Goal: Task Accomplishment & Management: Manage account settings

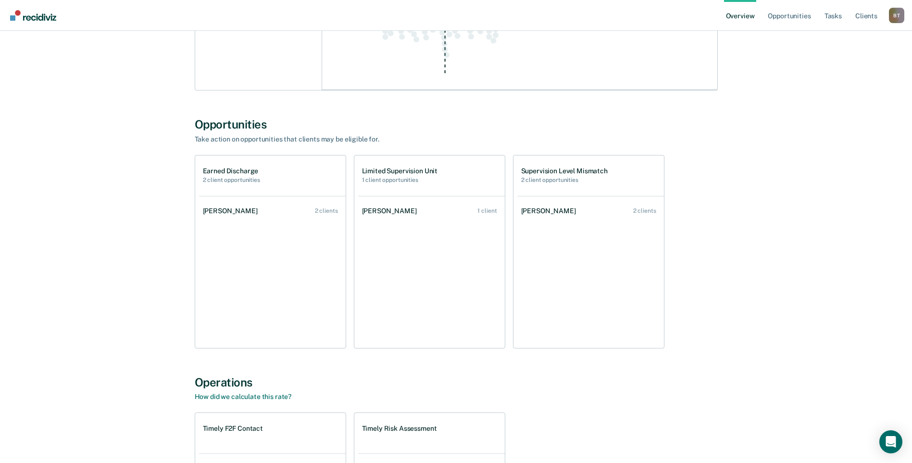
scroll to position [721, 0]
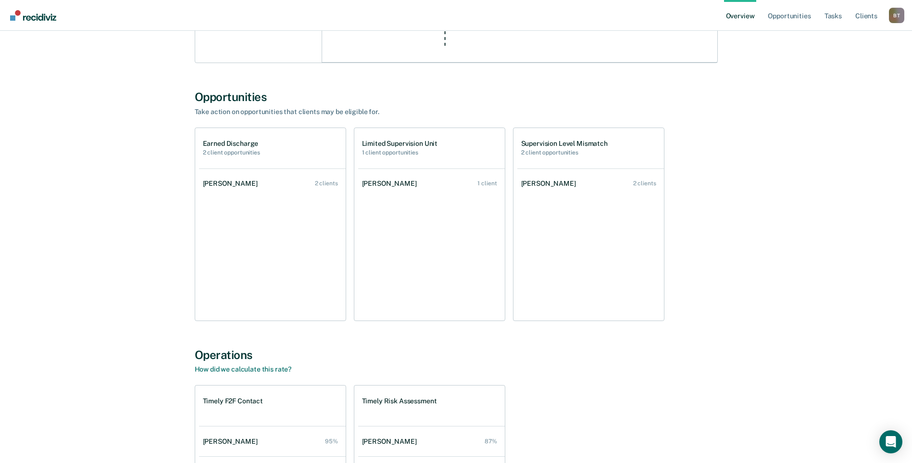
click at [375, 185] on div "[PERSON_NAME]" at bounding box center [391, 183] width 59 height 8
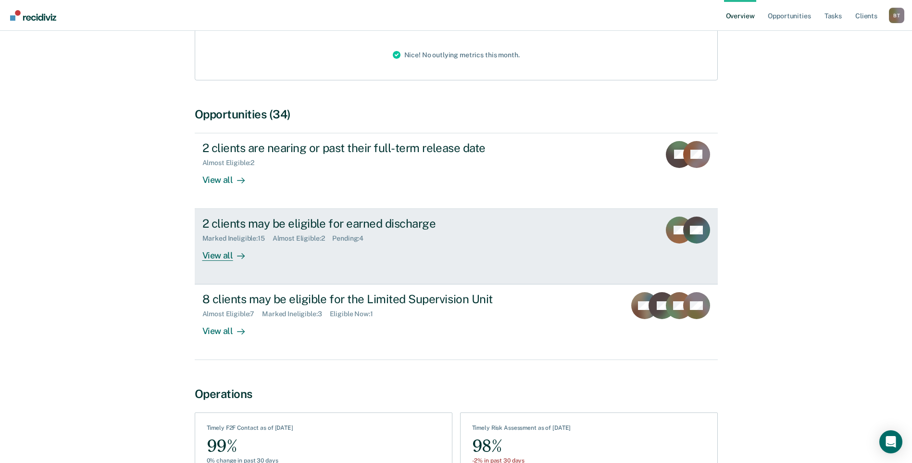
scroll to position [192, 0]
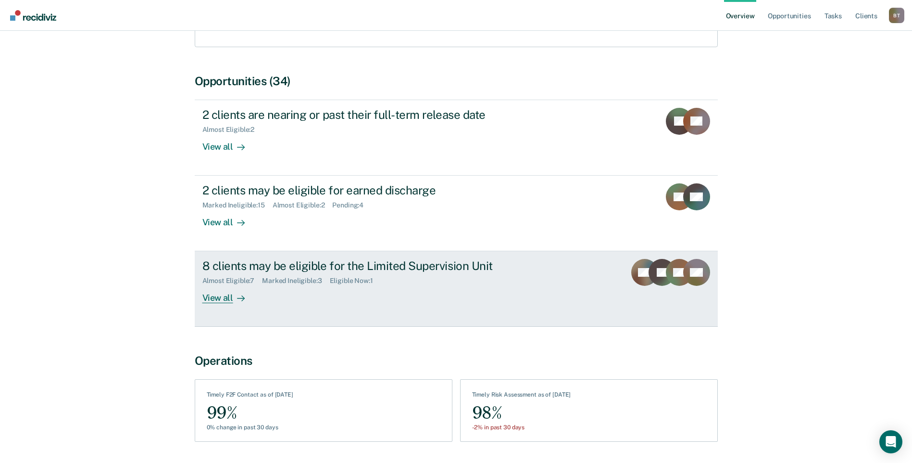
click at [223, 287] on div "View all" at bounding box center [229, 294] width 54 height 19
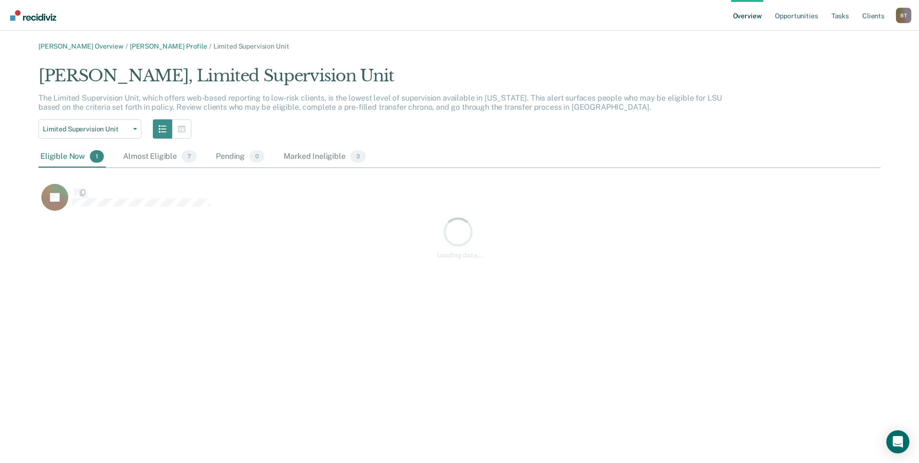
scroll to position [149, 835]
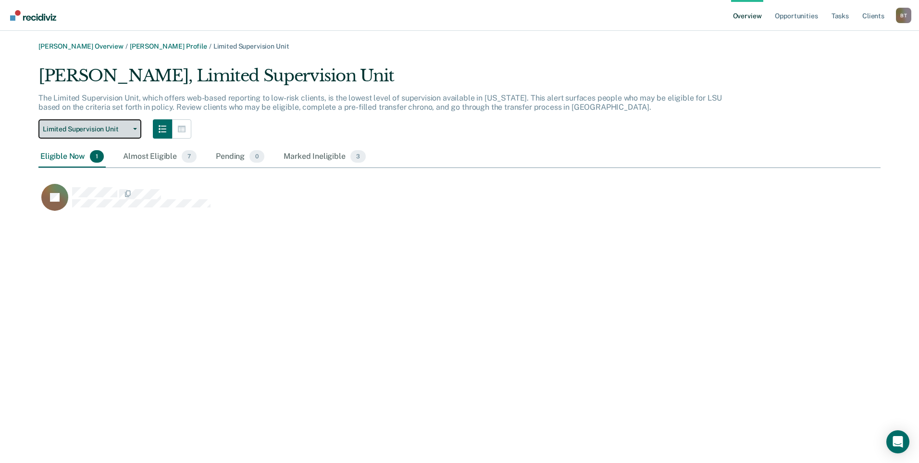
click at [134, 129] on icon "button" at bounding box center [135, 129] width 4 height 2
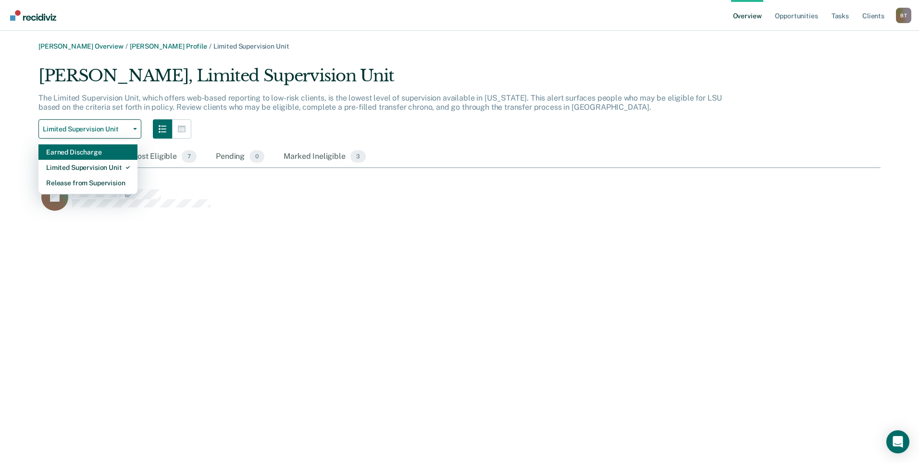
click at [91, 154] on div "Earned Discharge" at bounding box center [88, 151] width 84 height 15
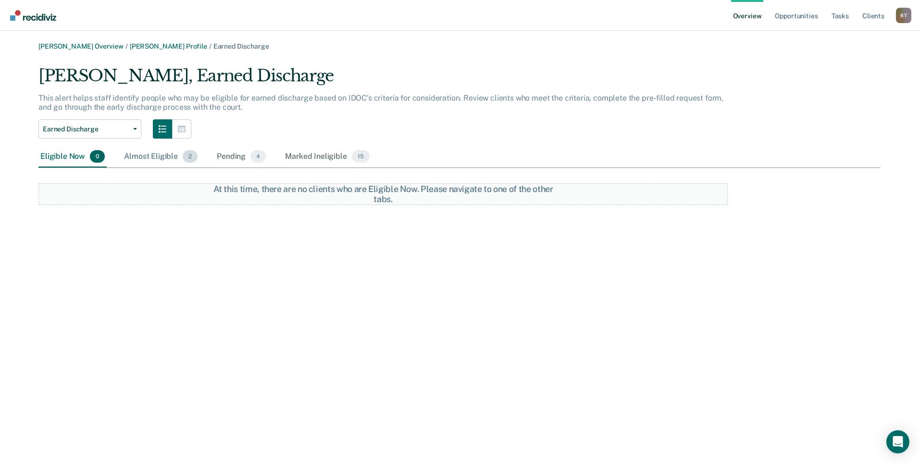
click at [160, 155] on div "Almost Eligible 2" at bounding box center [160, 156] width 77 height 21
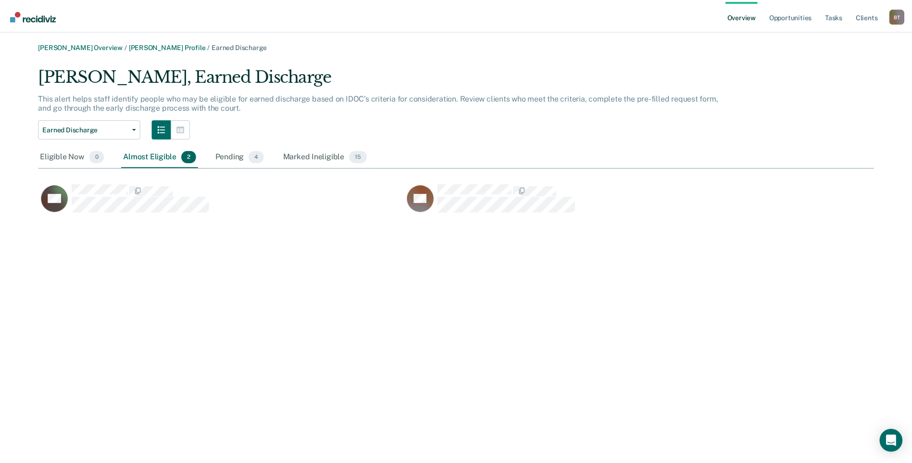
scroll to position [149, 835]
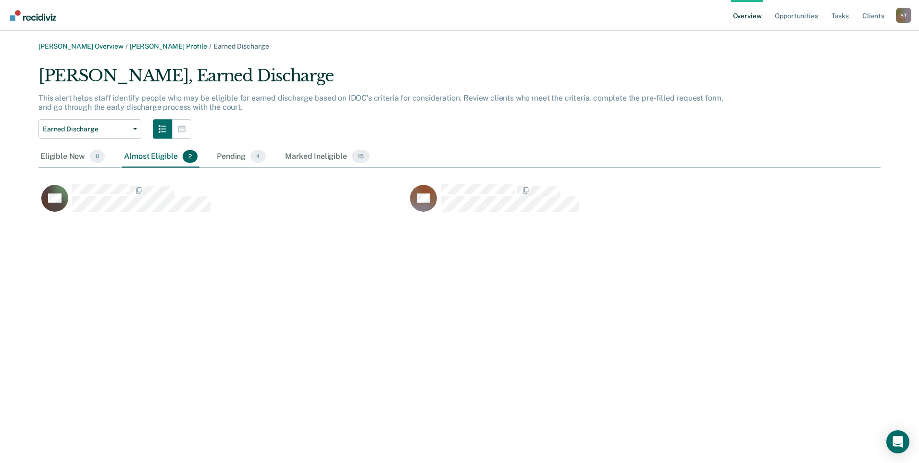
click at [160, 155] on div "Almost Eligible 2" at bounding box center [160, 156] width 77 height 21
click at [298, 155] on div "Marked Ineligible 15" at bounding box center [327, 156] width 88 height 21
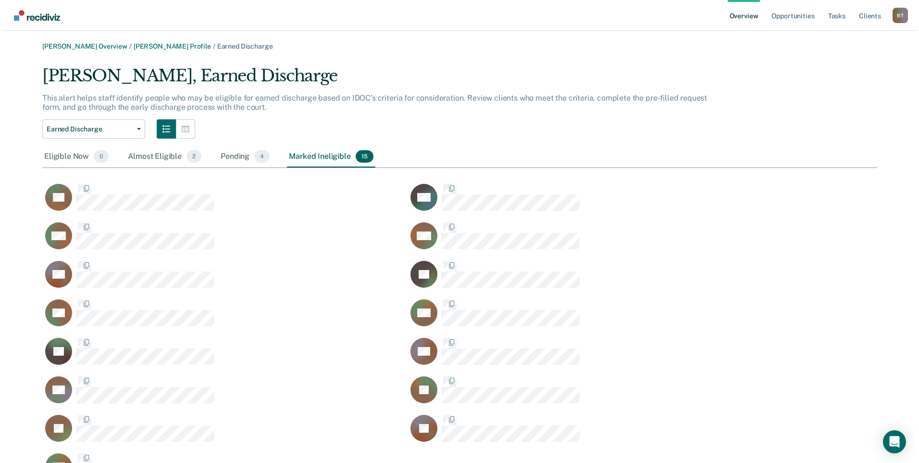
scroll to position [418, 828]
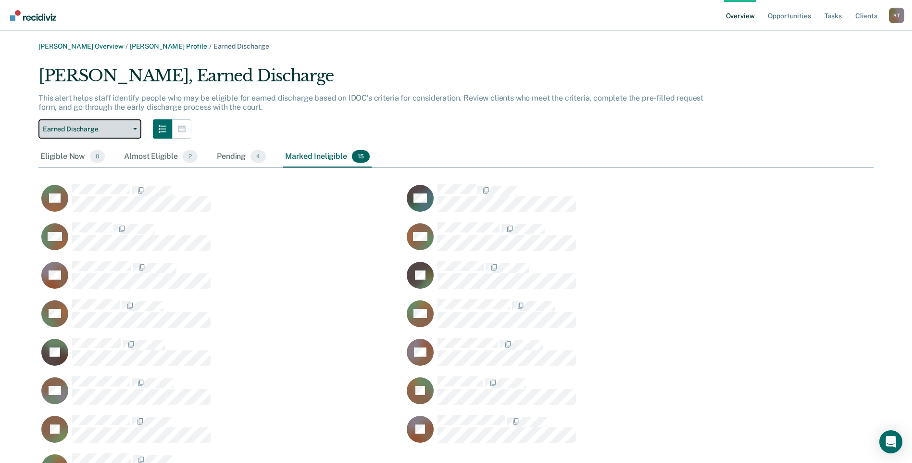
click at [134, 128] on icon "button" at bounding box center [135, 129] width 4 height 2
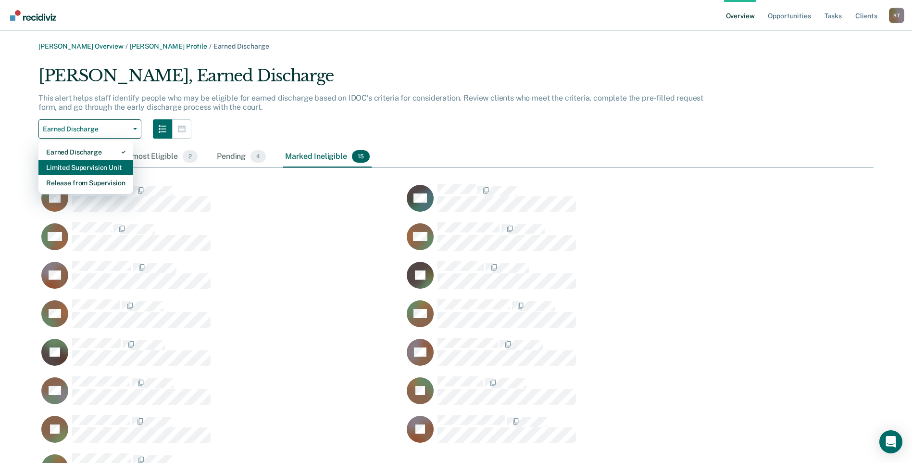
click at [106, 168] on div "Limited Supervision Unit" at bounding box center [85, 167] width 79 height 15
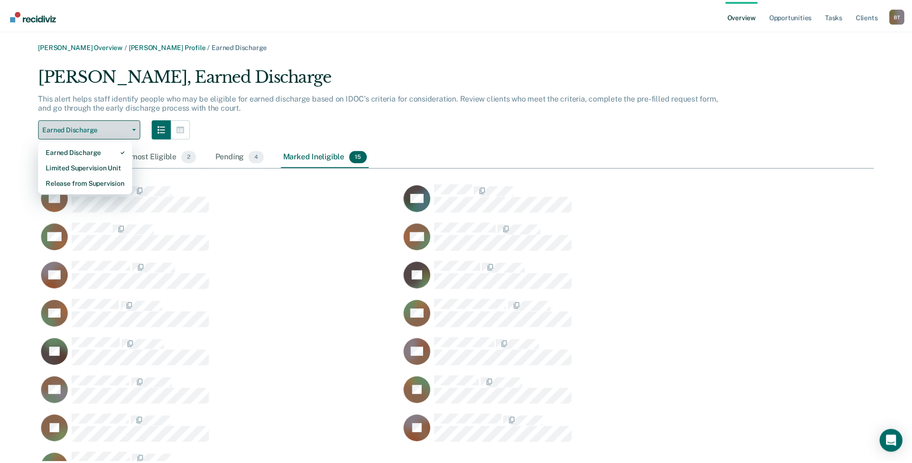
scroll to position [8, 8]
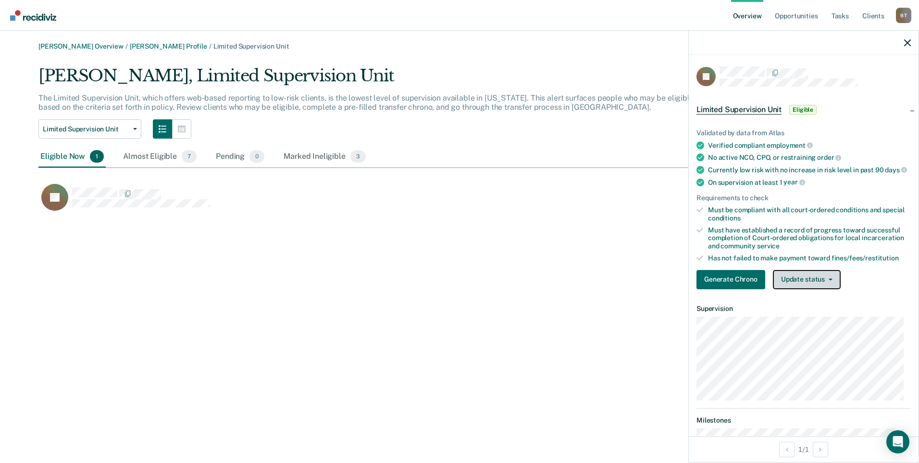
click at [785, 285] on button "Update status" at bounding box center [807, 279] width 68 height 19
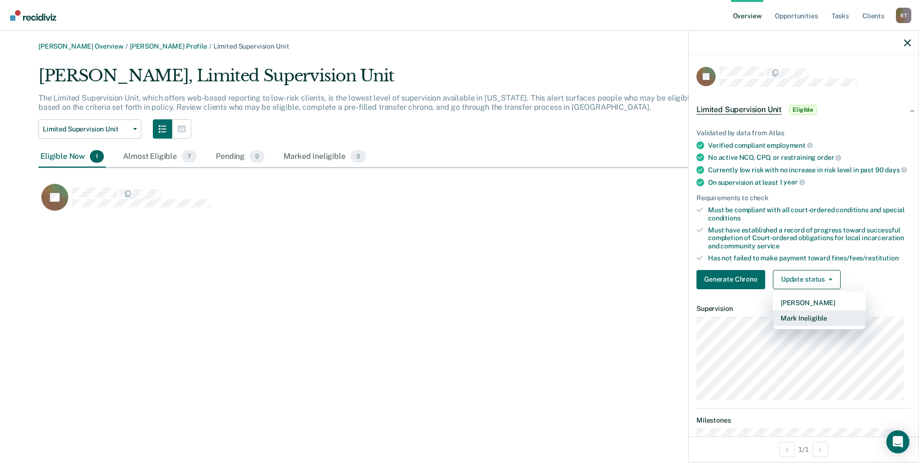
click at [806, 324] on button "Mark Ineligible" at bounding box center [819, 317] width 93 height 15
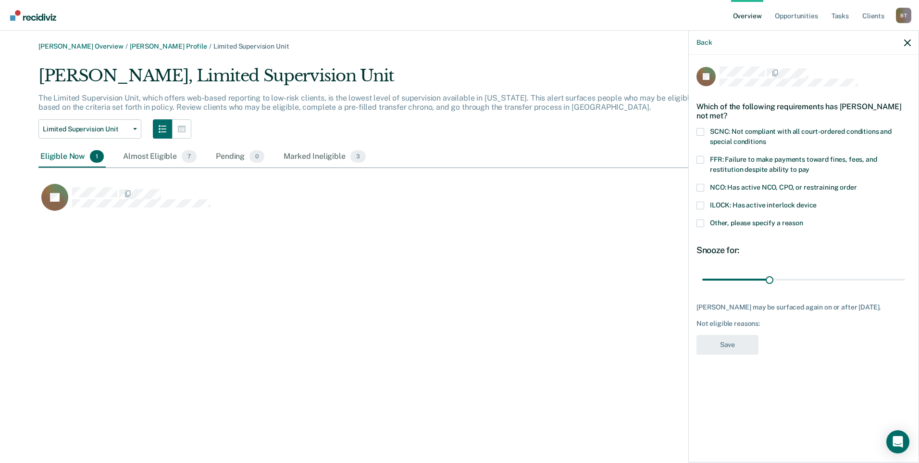
click at [698, 159] on span at bounding box center [701, 160] width 8 height 8
click at [810, 166] on input "FFR: Failure to make payments toward fines, fees, and restitution despite abili…" at bounding box center [810, 166] width 0 height 0
click at [746, 346] on button "Save" at bounding box center [728, 345] width 62 height 20
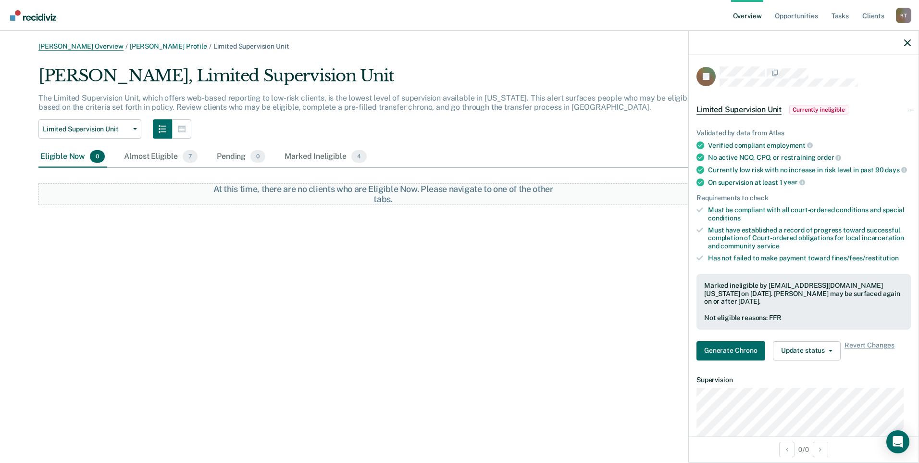
click at [58, 46] on link "[PERSON_NAME] Overview" at bounding box center [80, 46] width 85 height 8
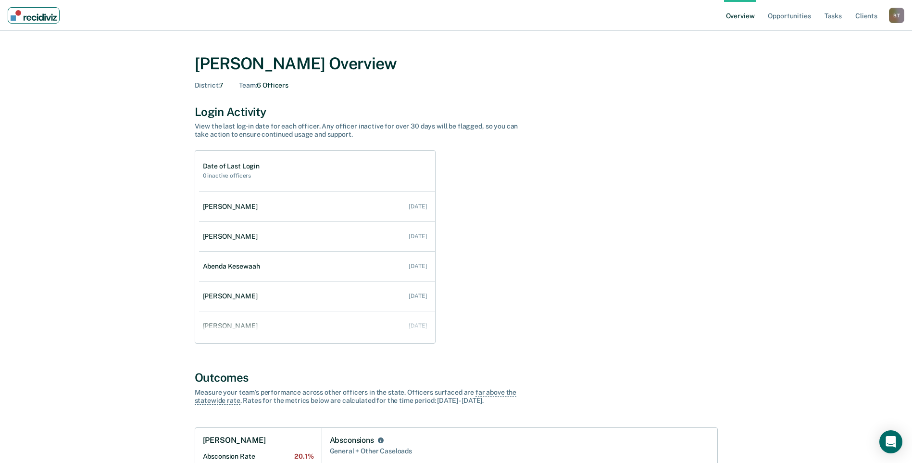
click at [38, 9] on link "Main navigation" at bounding box center [34, 15] width 52 height 16
click at [35, 19] on img "Main navigation" at bounding box center [34, 15] width 46 height 11
click at [781, 16] on link "Opportunities" at bounding box center [789, 15] width 47 height 31
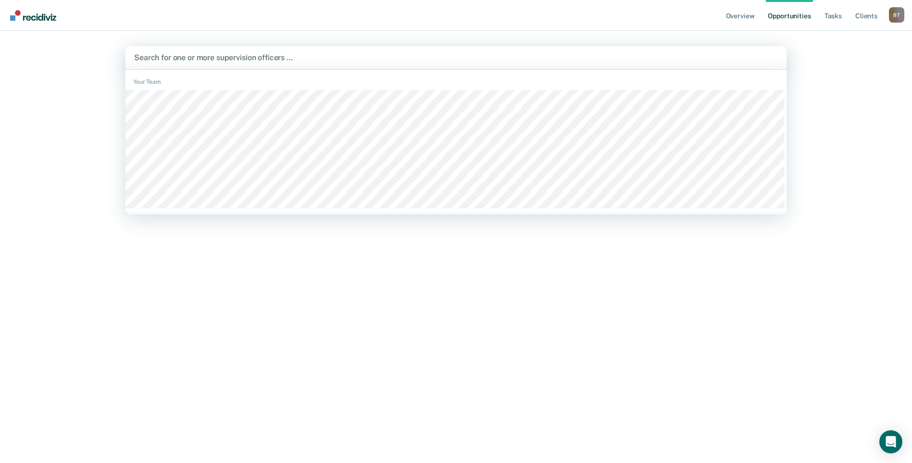
click at [433, 55] on div at bounding box center [456, 57] width 644 height 11
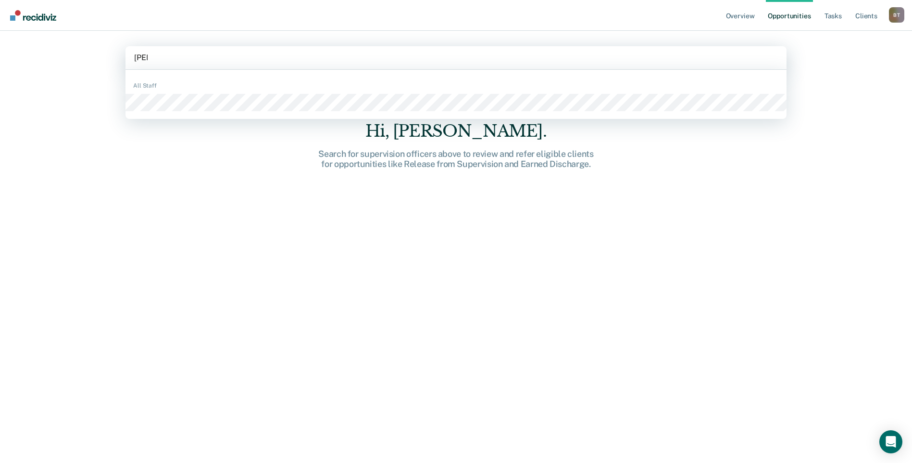
type input "jerrid"
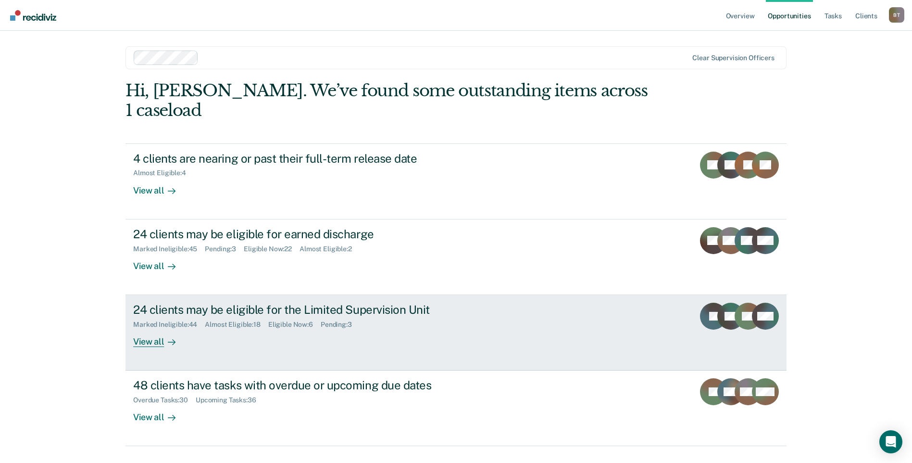
click at [150, 328] on div "View all" at bounding box center [160, 337] width 54 height 19
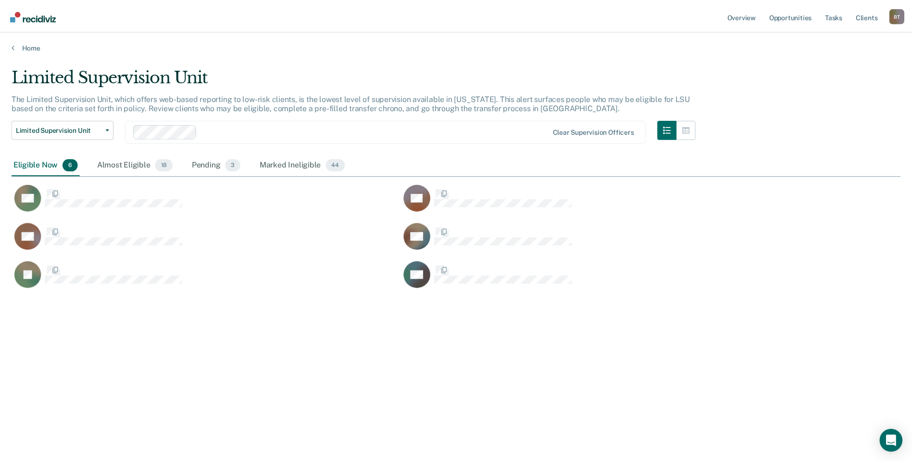
scroll to position [317, 889]
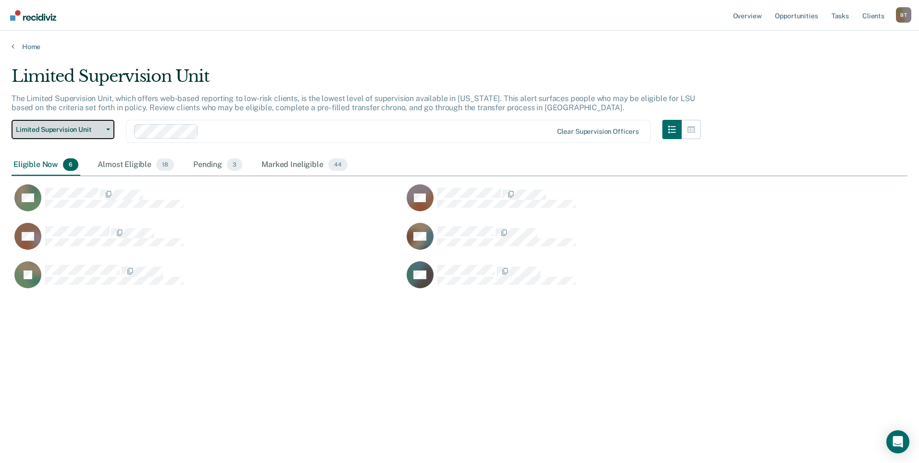
click at [108, 129] on icon "button" at bounding box center [108, 129] width 4 height 2
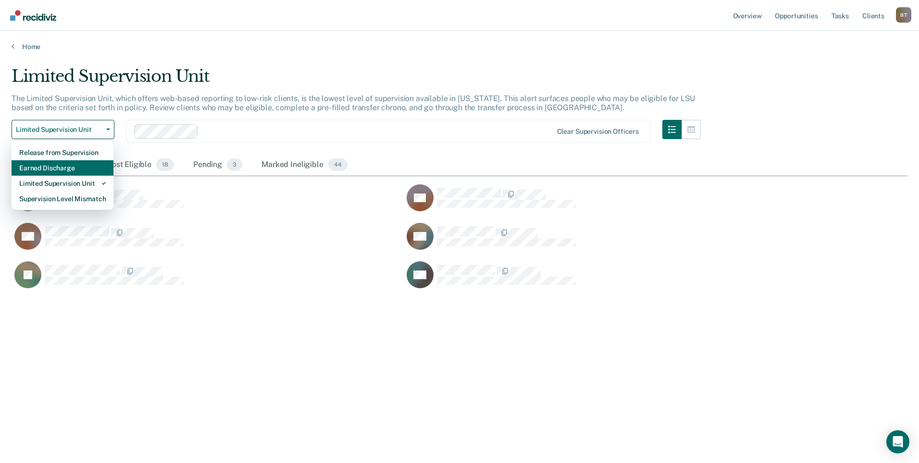
click at [67, 168] on div "Earned Discharge" at bounding box center [62, 167] width 87 height 15
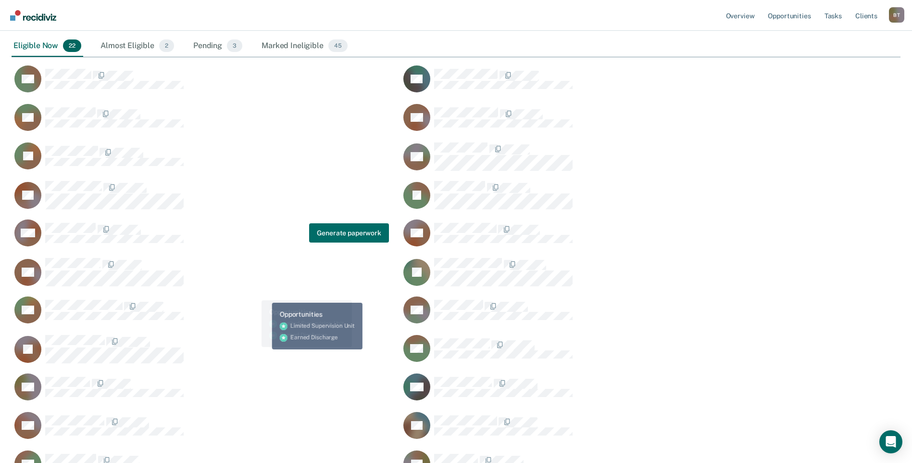
scroll to position [69, 0]
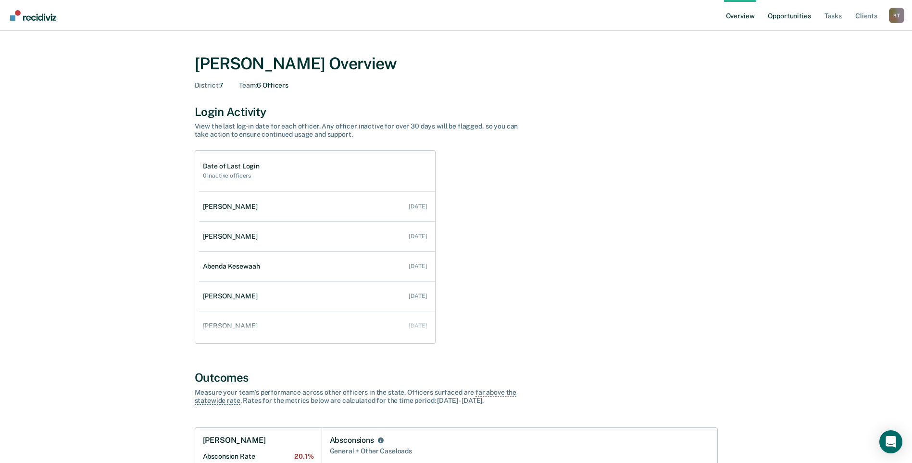
click at [788, 13] on link "Opportunities" at bounding box center [789, 15] width 47 height 31
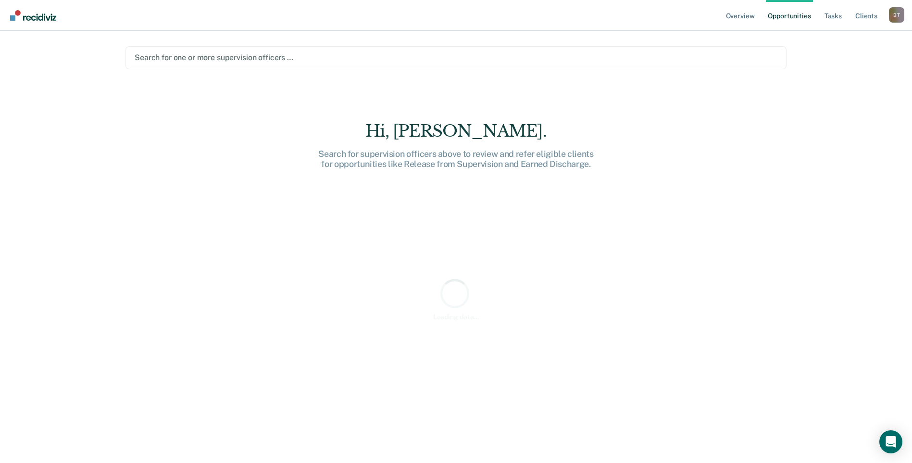
click at [499, 57] on div at bounding box center [456, 57] width 643 height 11
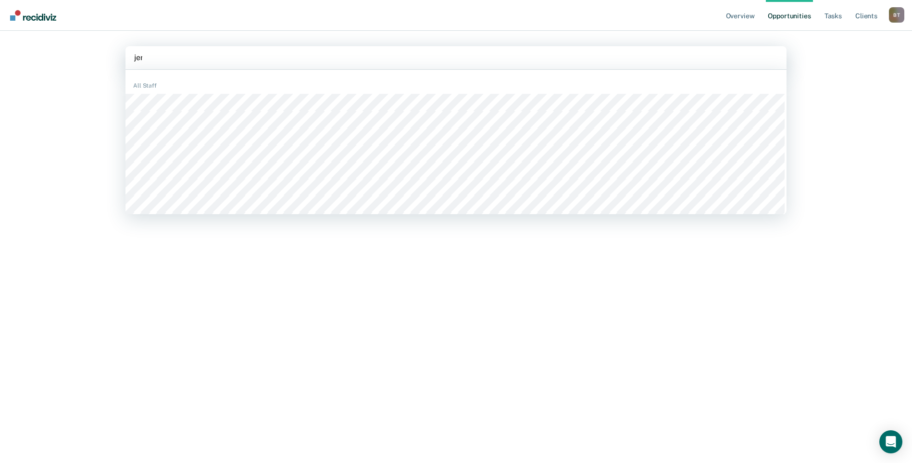
type input "jerr"
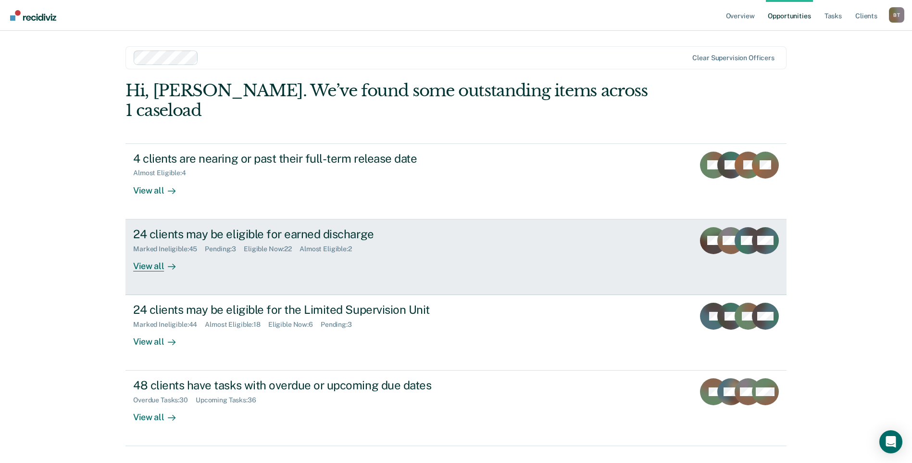
click at [145, 252] on div "View all" at bounding box center [160, 261] width 54 height 19
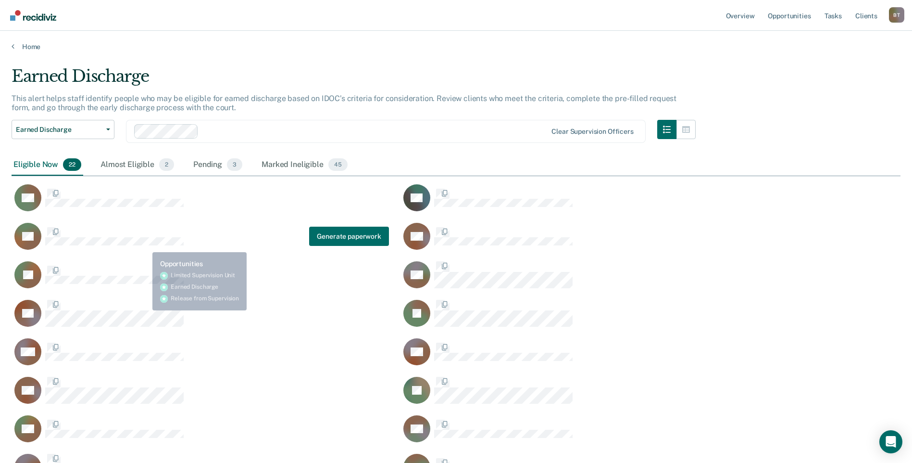
scroll to position [530, 882]
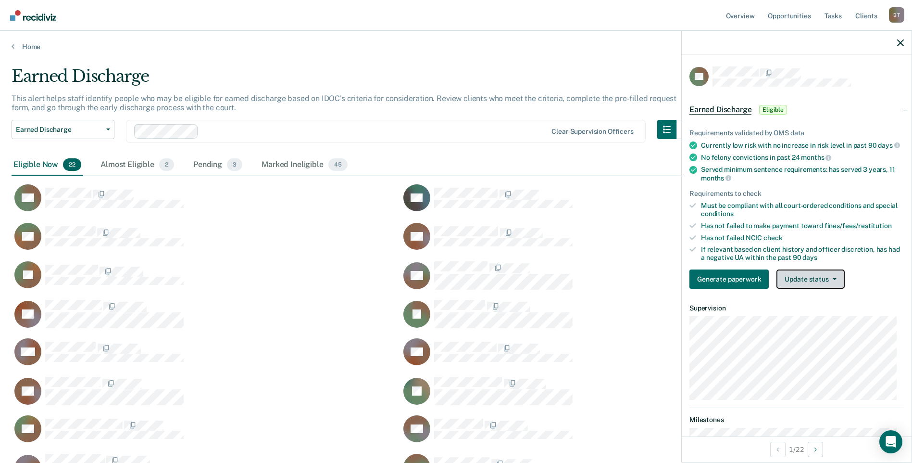
click at [806, 288] on button "Update status" at bounding box center [811, 278] width 68 height 19
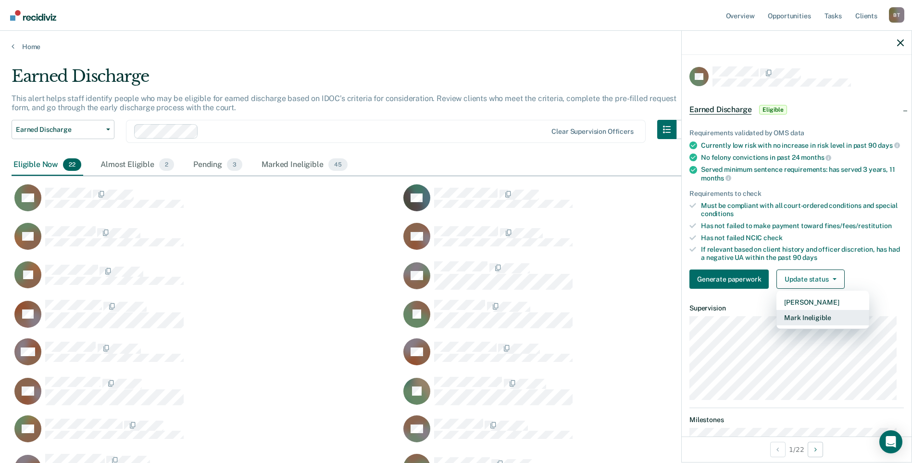
click at [807, 322] on button "Mark Ineligible" at bounding box center [823, 317] width 93 height 15
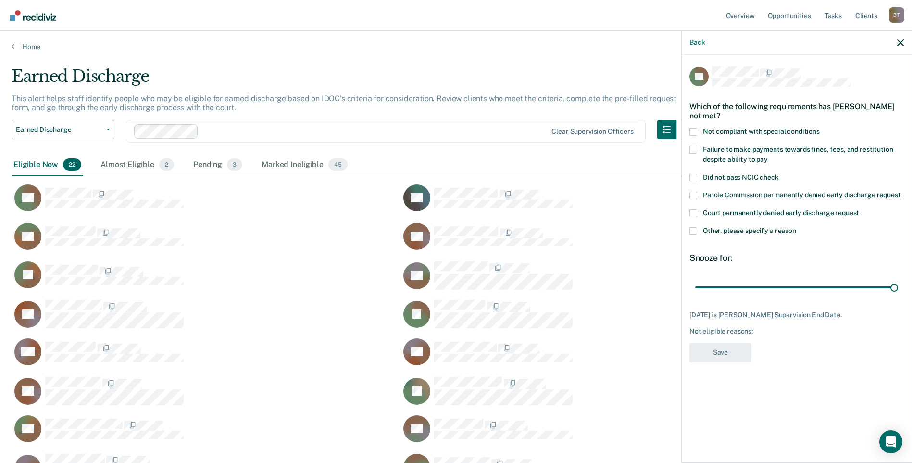
click at [691, 147] on span at bounding box center [694, 150] width 8 height 8
click at [768, 156] on input "Failure to make payments towards fines, fees, and restitution despite ability t…" at bounding box center [768, 156] width 0 height 0
click at [707, 350] on button "Save" at bounding box center [721, 352] width 62 height 20
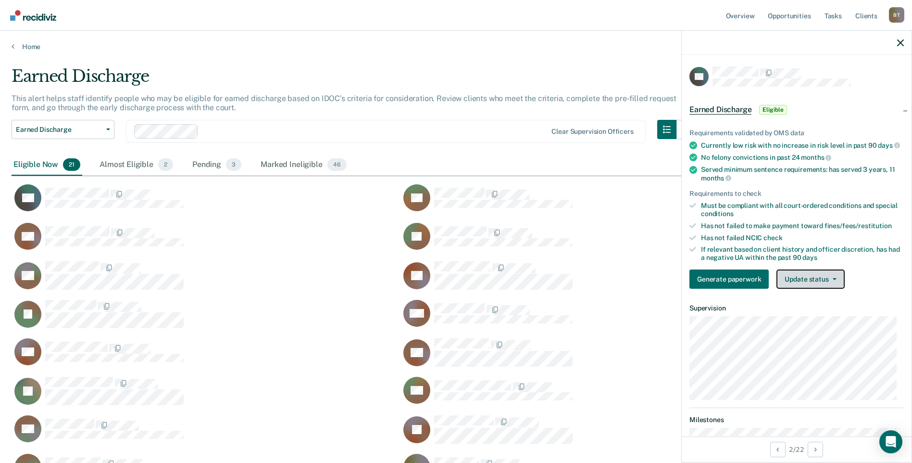
click at [810, 287] on button "Update status" at bounding box center [811, 278] width 68 height 19
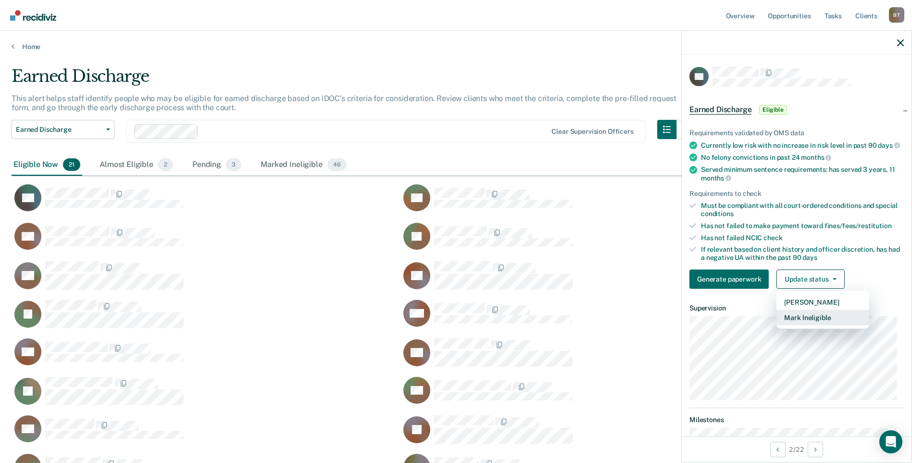
click at [807, 324] on button "Mark Ineligible" at bounding box center [823, 317] width 93 height 15
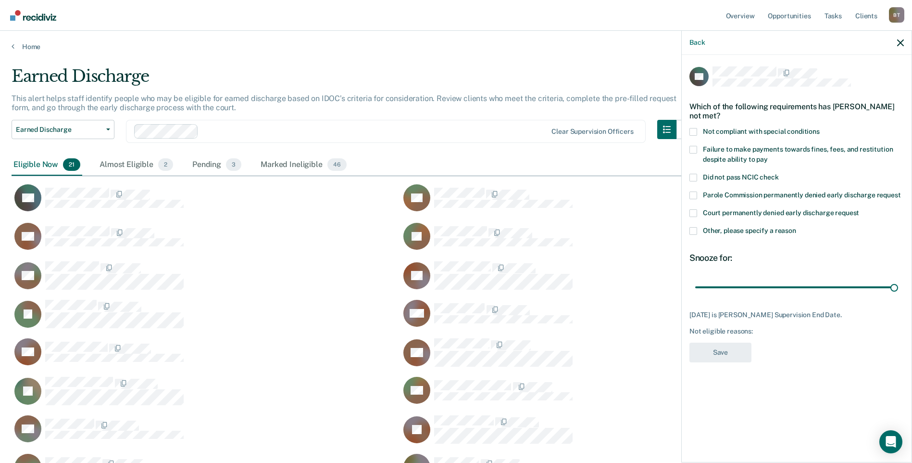
click at [694, 149] on span at bounding box center [694, 150] width 8 height 8
click at [768, 156] on input "Failure to make payments towards fines, fees, and restitution despite ability t…" at bounding box center [768, 156] width 0 height 0
click at [741, 351] on button "Save" at bounding box center [721, 352] width 62 height 20
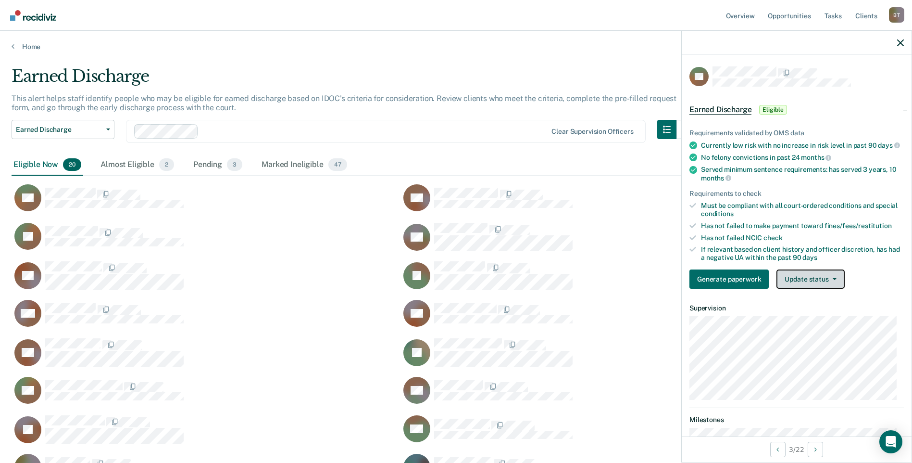
click at [817, 286] on button "Update status" at bounding box center [811, 278] width 68 height 19
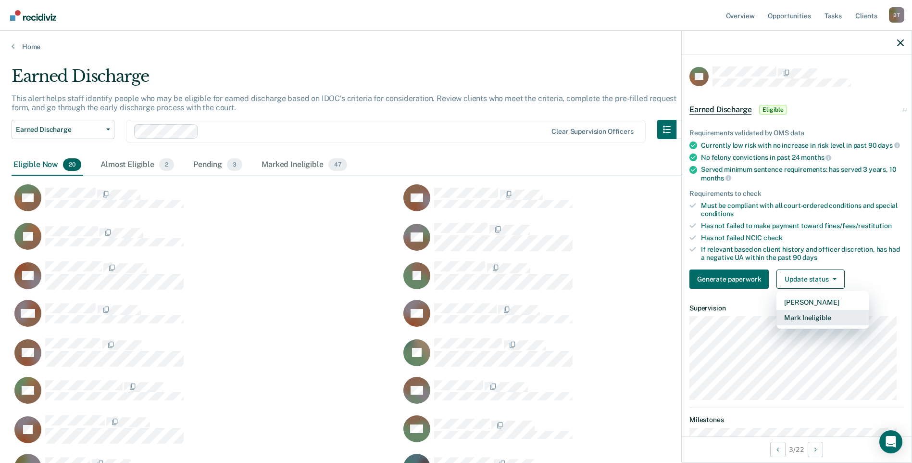
click at [815, 325] on button "Mark Ineligible" at bounding box center [823, 317] width 93 height 15
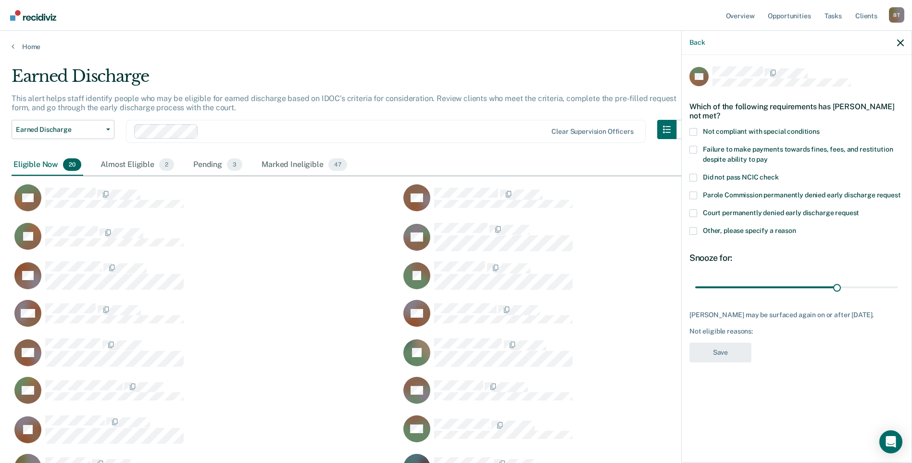
click at [695, 128] on span at bounding box center [694, 132] width 8 height 8
click at [820, 128] on input "Not compliant with special conditions" at bounding box center [820, 128] width 0 height 0
click at [694, 148] on span at bounding box center [694, 150] width 8 height 8
click at [768, 156] on input "Failure to make payments towards fines, fees, and restitution despite ability t…" at bounding box center [768, 156] width 0 height 0
drag, startPoint x: 837, startPoint y: 286, endPoint x: 903, endPoint y: 293, distance: 67.2
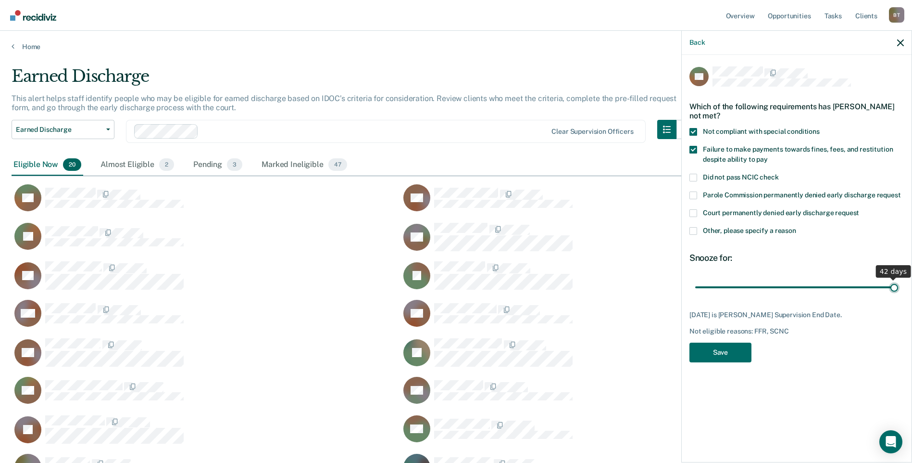
type input "42"
click at [898, 293] on input "range" at bounding box center [796, 286] width 203 height 17
click at [740, 354] on button "Save" at bounding box center [721, 352] width 62 height 20
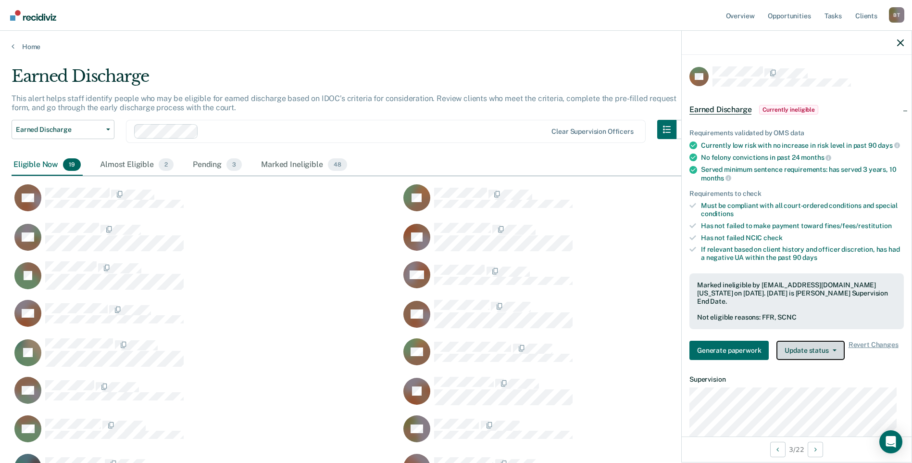
click at [796, 356] on button "Update status" at bounding box center [811, 349] width 68 height 19
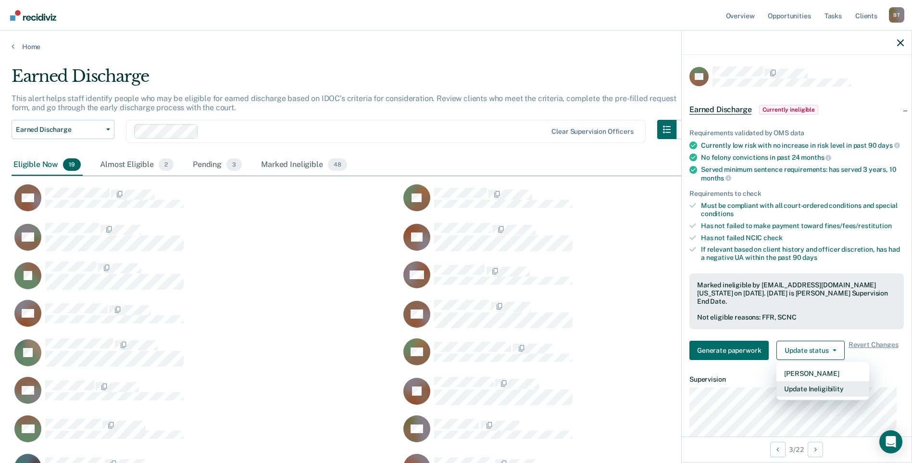
click at [810, 396] on button "Update Ineligibility" at bounding box center [823, 388] width 93 height 15
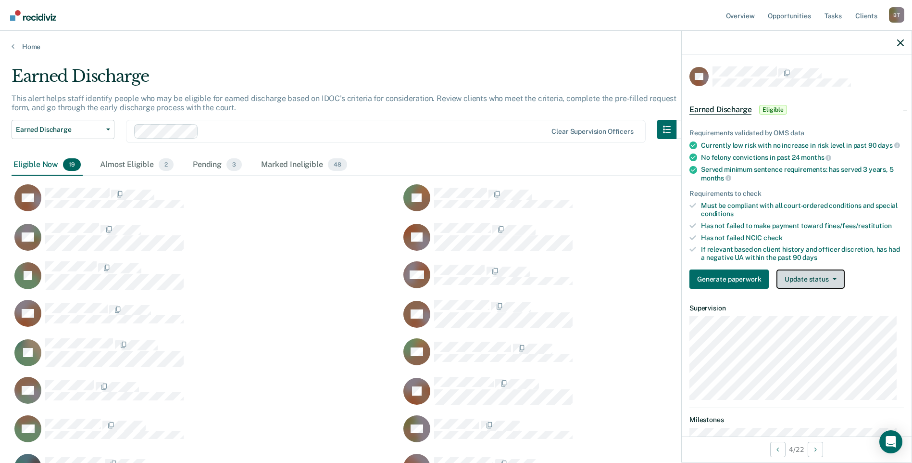
click at [803, 289] on button "Update status" at bounding box center [811, 278] width 68 height 19
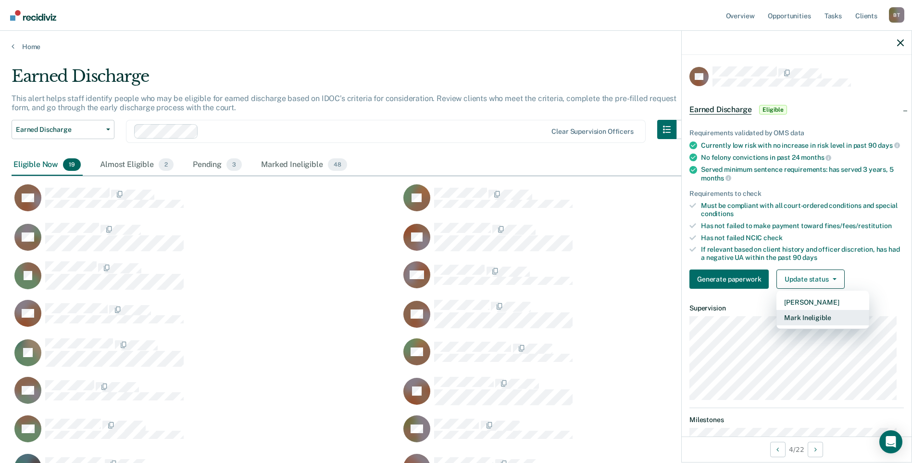
click at [803, 325] on button "Mark Ineligible" at bounding box center [823, 317] width 93 height 15
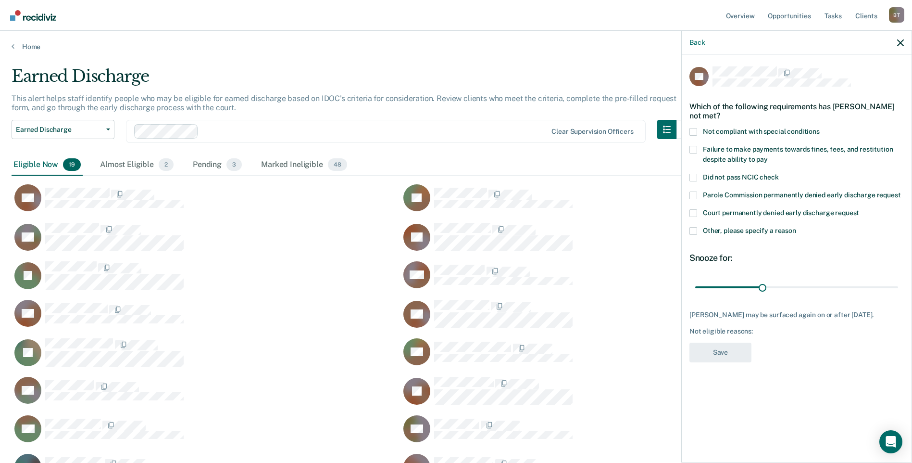
click at [693, 149] on span at bounding box center [694, 150] width 8 height 8
click at [768, 156] on input "Failure to make payments towards fines, fees, and restitution despite ability t…" at bounding box center [768, 156] width 0 height 0
drag, startPoint x: 762, startPoint y: 283, endPoint x: 899, endPoint y: 285, distance: 137.1
type input "90"
click at [898, 285] on input "range" at bounding box center [796, 286] width 203 height 17
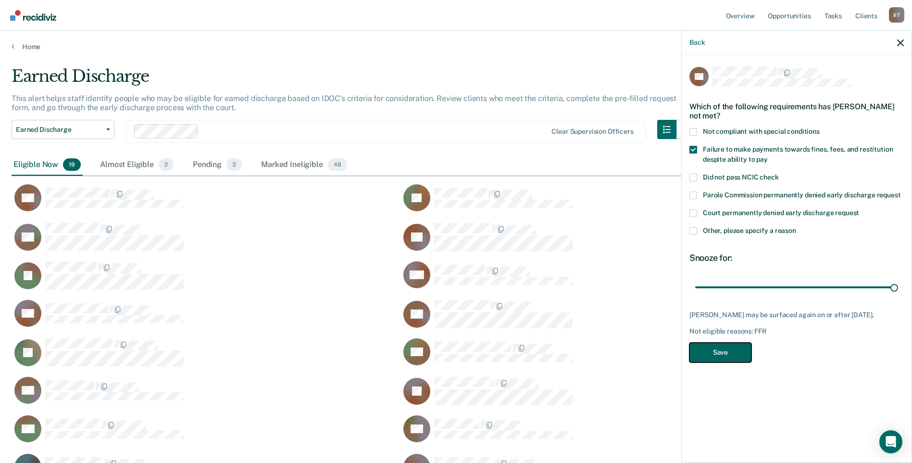
click at [731, 361] on button "Save" at bounding box center [721, 352] width 62 height 20
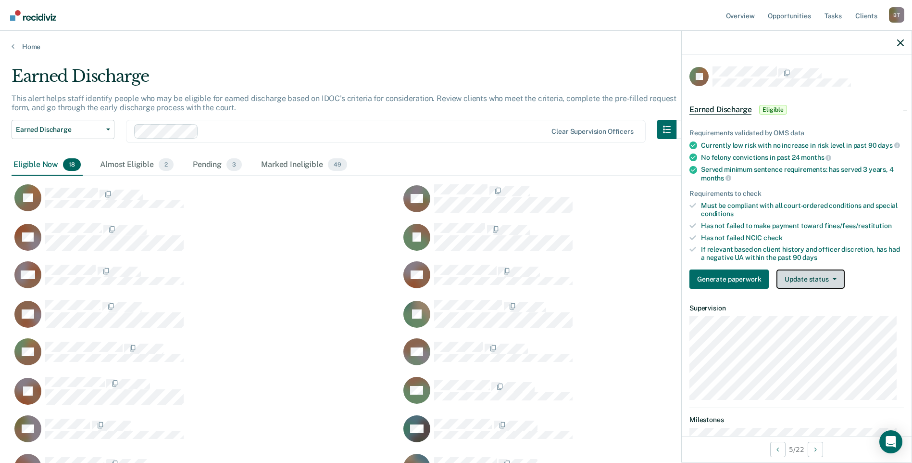
click at [809, 289] on button "Update status" at bounding box center [811, 278] width 68 height 19
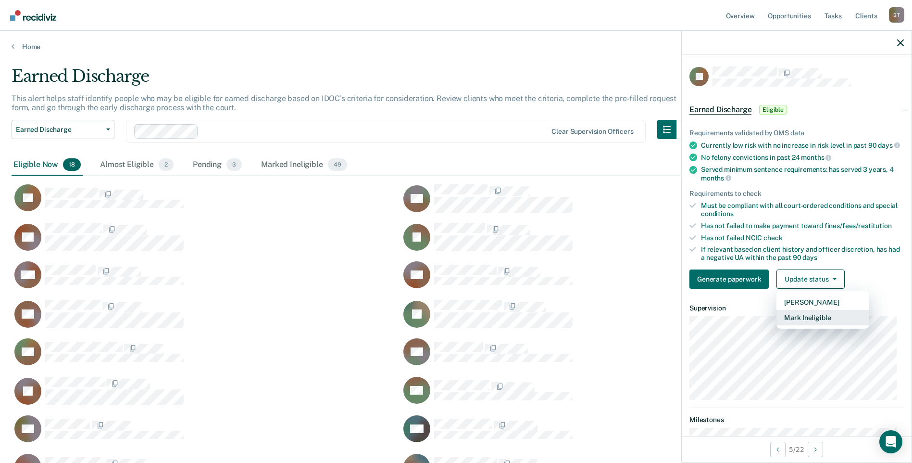
click at [807, 324] on button "Mark Ineligible" at bounding box center [823, 317] width 93 height 15
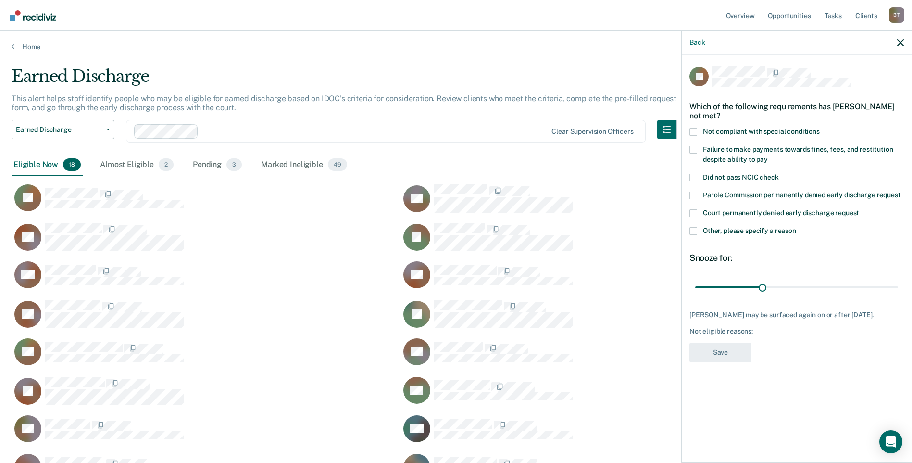
click at [694, 149] on span at bounding box center [694, 150] width 8 height 8
click at [768, 156] on input "Failure to make payments towards fines, fees, and restitution despite ability t…" at bounding box center [768, 156] width 0 height 0
drag, startPoint x: 762, startPoint y: 285, endPoint x: 1004, endPoint y: 295, distance: 241.6
type input "90"
click at [898, 295] on input "range" at bounding box center [796, 286] width 203 height 17
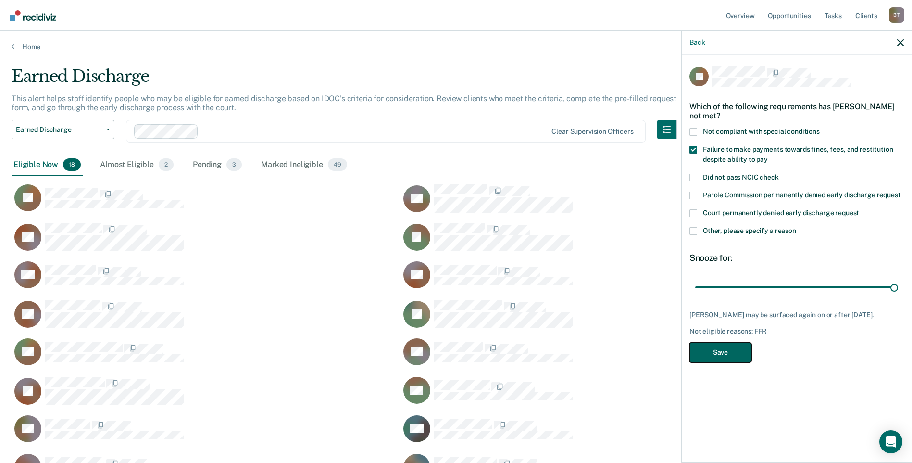
click at [736, 355] on button "Save" at bounding box center [721, 352] width 62 height 20
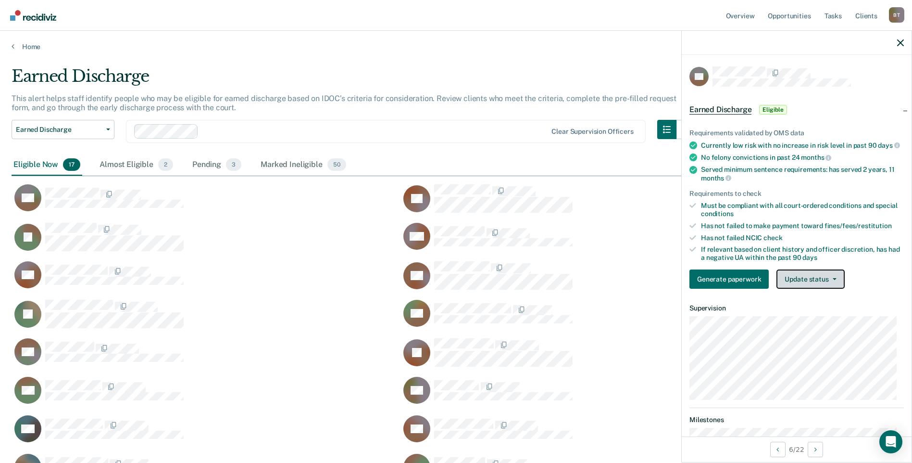
click at [814, 284] on button "Update status" at bounding box center [811, 278] width 68 height 19
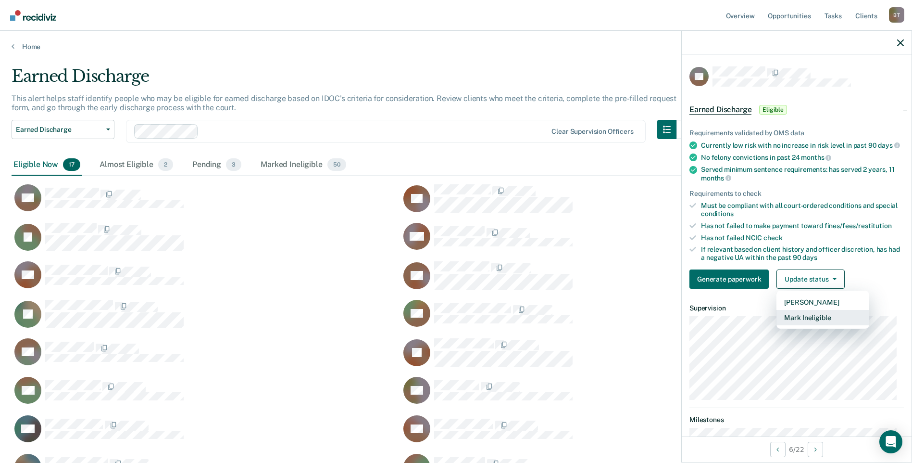
click at [816, 324] on button "Mark Ineligible" at bounding box center [823, 317] width 93 height 15
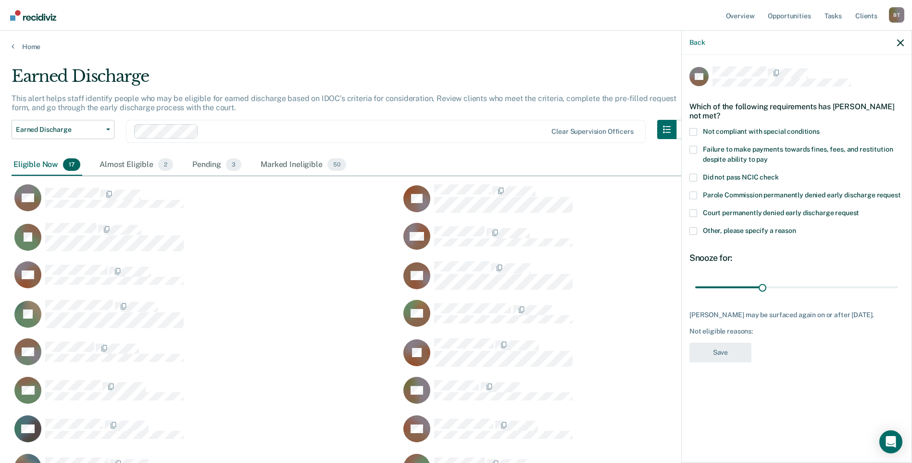
click at [693, 146] on span at bounding box center [694, 150] width 8 height 8
click at [768, 156] on input "Failure to make payments towards fines, fees, and restitution despite ability t…" at bounding box center [768, 156] width 0 height 0
drag, startPoint x: 759, startPoint y: 285, endPoint x: 902, endPoint y: 288, distance: 142.8
type input "90"
click at [898, 288] on input "range" at bounding box center [796, 286] width 203 height 17
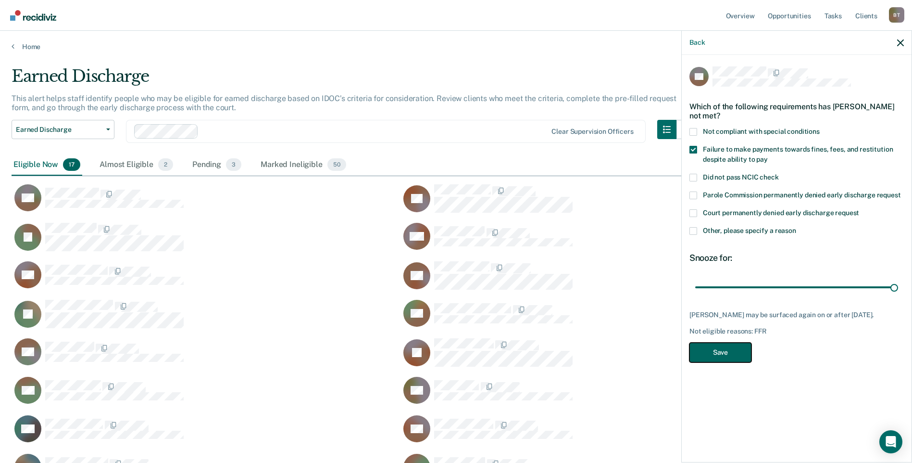
click at [739, 353] on button "Save" at bounding box center [721, 352] width 62 height 20
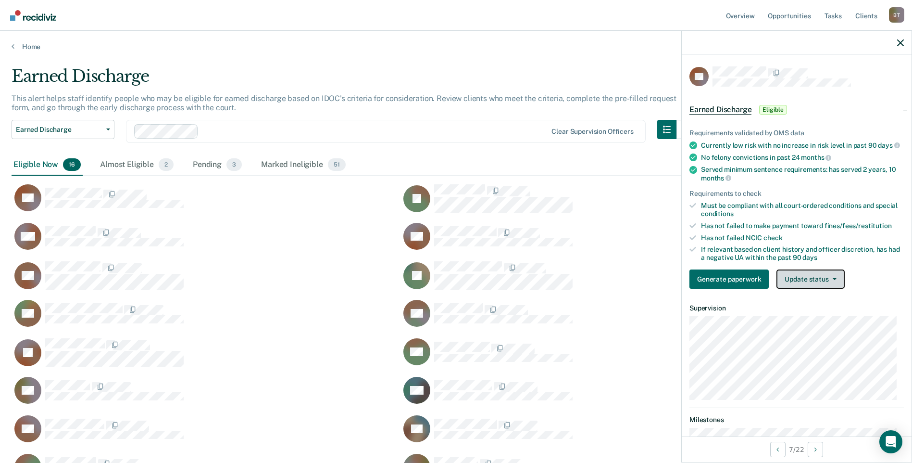
click at [795, 286] on button "Update status" at bounding box center [811, 278] width 68 height 19
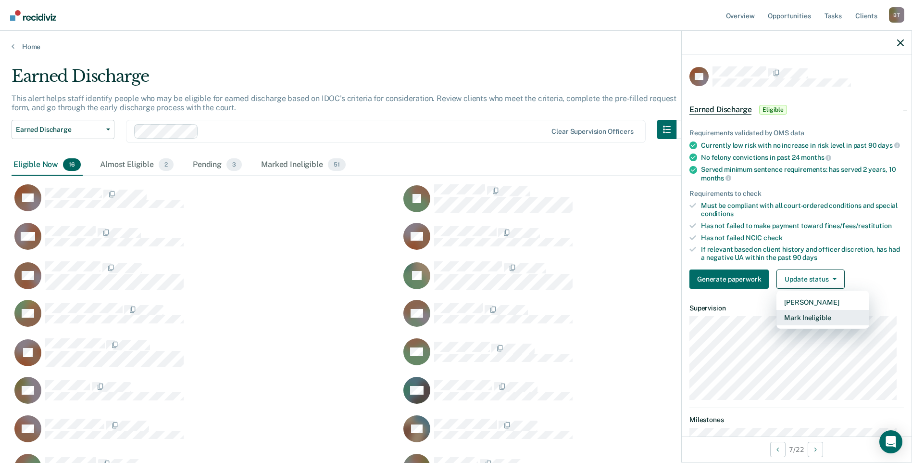
click at [801, 325] on button "Mark Ineligible" at bounding box center [823, 317] width 93 height 15
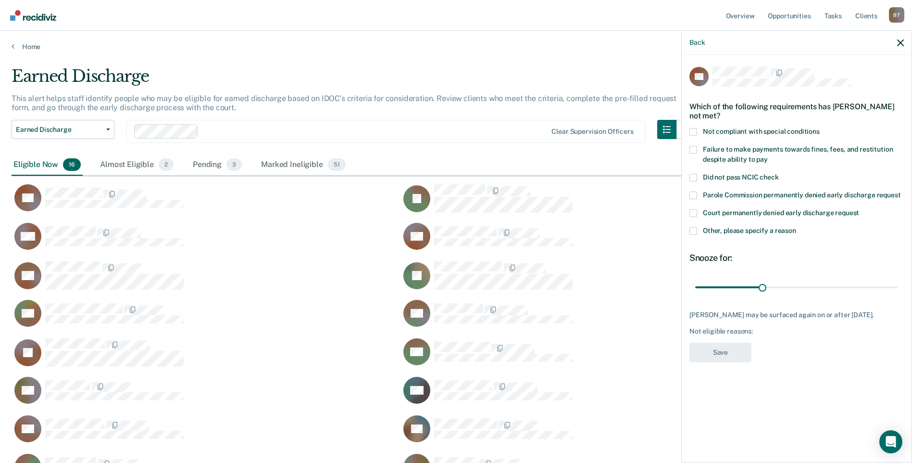
click at [692, 150] on span at bounding box center [694, 150] width 8 height 8
click at [768, 156] on input "Failure to make payments towards fines, fees, and restitution despite ability t…" at bounding box center [768, 156] width 0 height 0
drag, startPoint x: 761, startPoint y: 287, endPoint x: 911, endPoint y: 294, distance: 149.7
type input "90"
click at [898, 294] on input "range" at bounding box center [796, 286] width 203 height 17
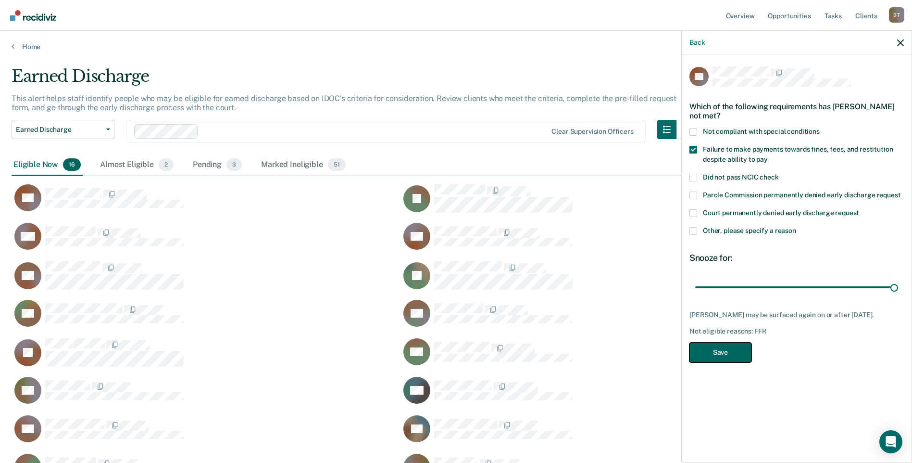
click at [726, 348] on button "Save" at bounding box center [721, 352] width 62 height 20
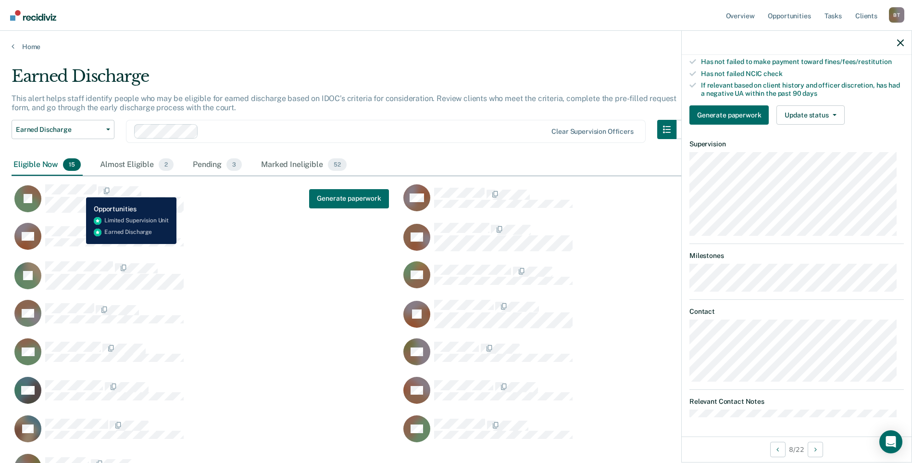
scroll to position [151, 0]
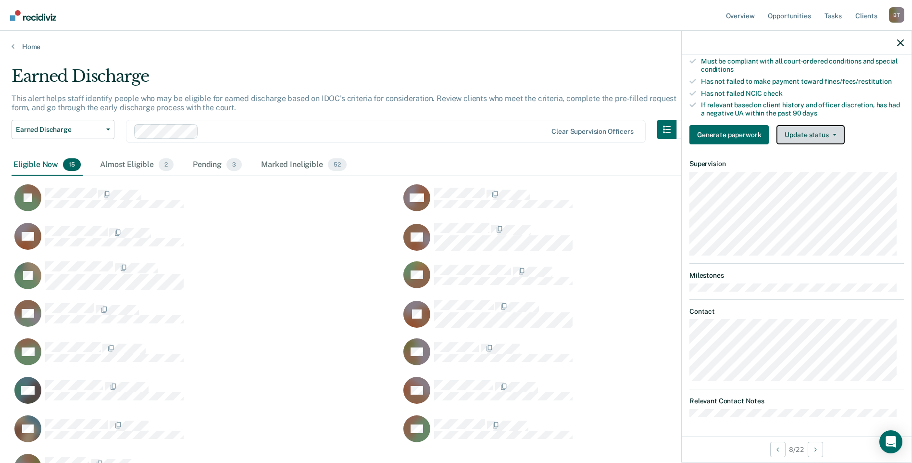
click at [806, 137] on button "Update status" at bounding box center [811, 134] width 68 height 19
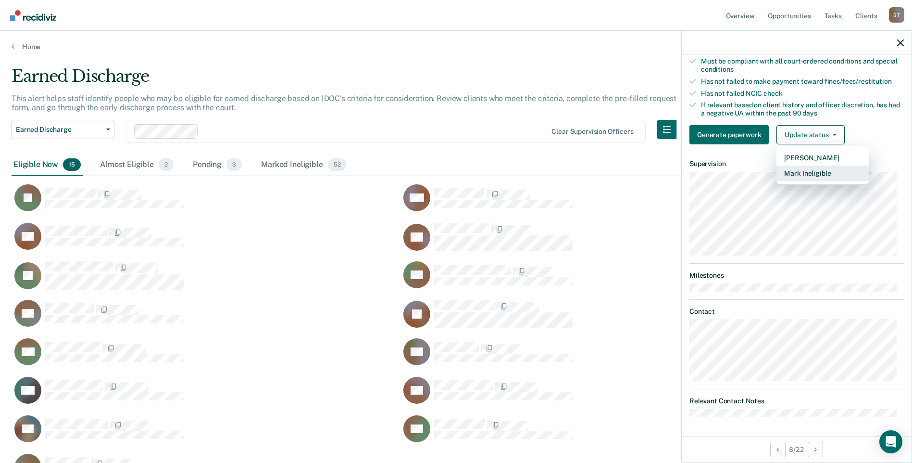
click at [811, 175] on button "Mark Ineligible" at bounding box center [823, 172] width 93 height 15
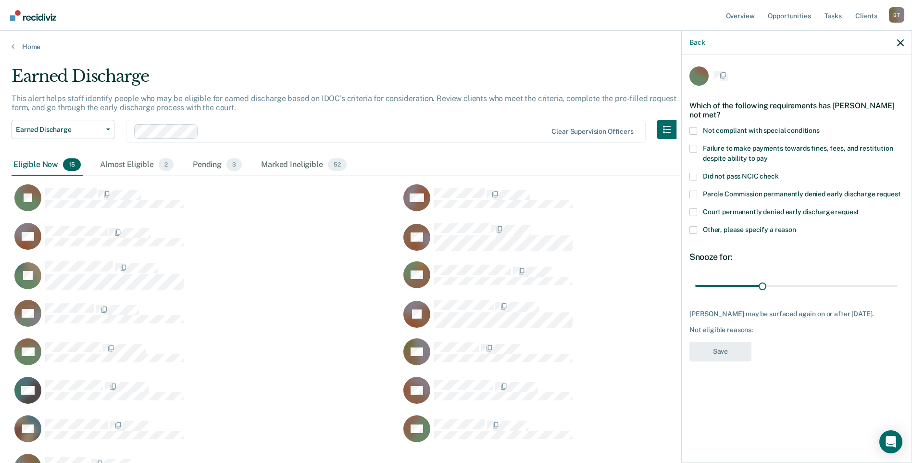
scroll to position [0, 0]
click at [695, 147] on span at bounding box center [694, 150] width 8 height 8
click at [768, 156] on input "Failure to make payments towards fines, fees, and restitution despite ability t…" at bounding box center [768, 156] width 0 height 0
drag, startPoint x: 762, startPoint y: 284, endPoint x: 971, endPoint y: 286, distance: 209.2
type input "90"
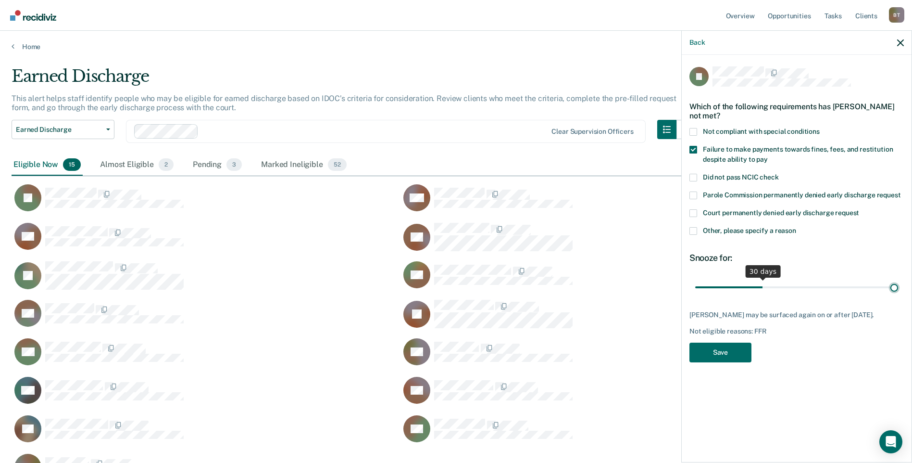
click at [898, 286] on input "range" at bounding box center [796, 286] width 203 height 17
click at [734, 352] on button "Save" at bounding box center [721, 352] width 62 height 20
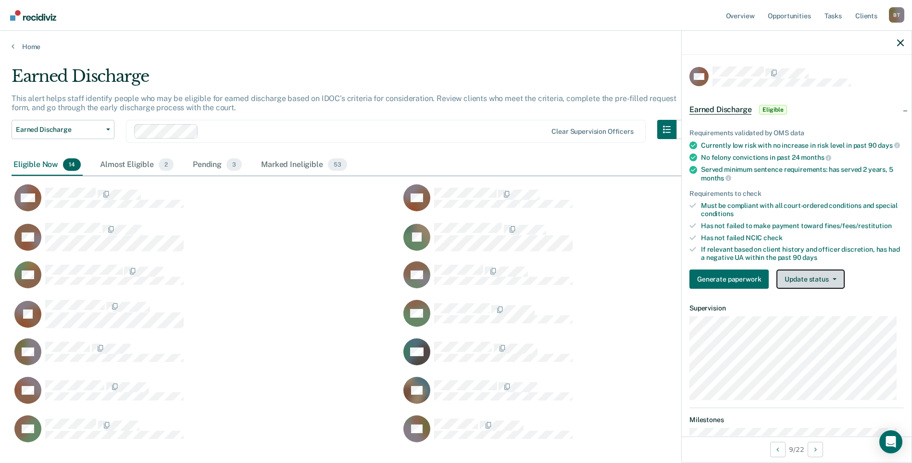
click at [805, 287] on button "Update status" at bounding box center [811, 278] width 68 height 19
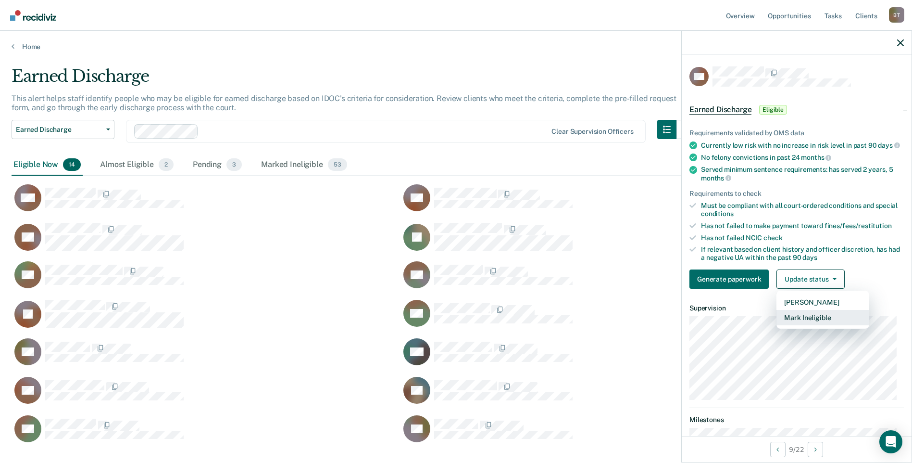
click at [811, 323] on button "Mark Ineligible" at bounding box center [823, 317] width 93 height 15
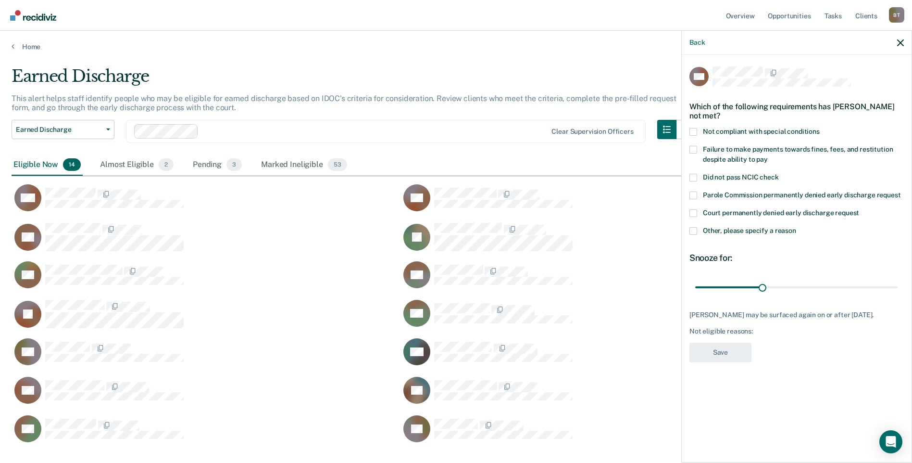
click at [696, 149] on span at bounding box center [694, 150] width 8 height 8
click at [768, 156] on input "Failure to make payments towards fines, fees, and restitution despite ability t…" at bounding box center [768, 156] width 0 height 0
drag, startPoint x: 766, startPoint y: 285, endPoint x: 906, endPoint y: 283, distance: 139.9
type input "90"
click at [898, 283] on input "range" at bounding box center [796, 286] width 203 height 17
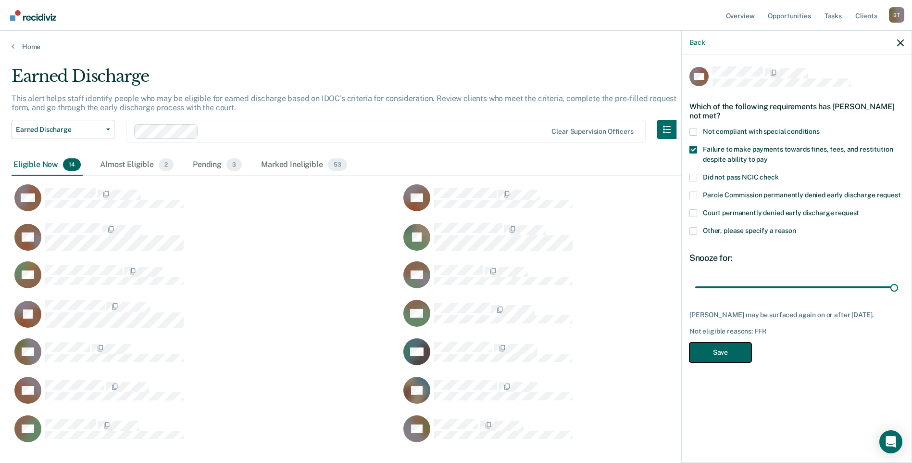
click at [730, 355] on button "Save" at bounding box center [721, 352] width 62 height 20
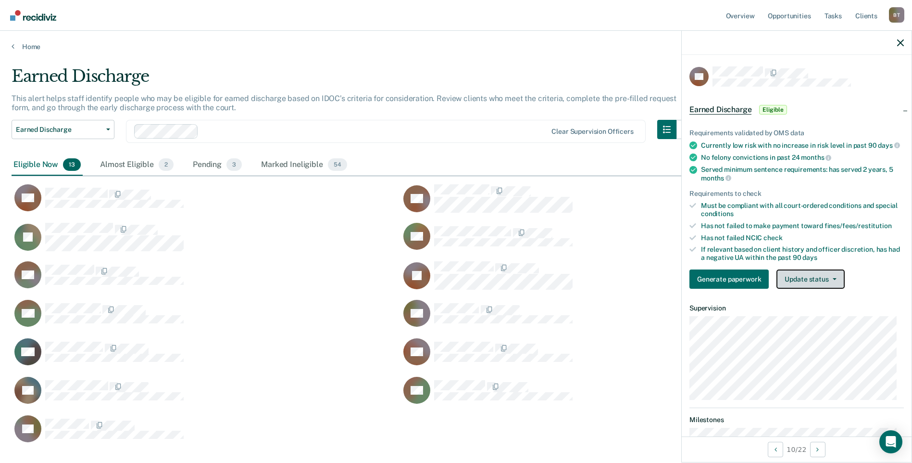
click at [804, 283] on button "Update status" at bounding box center [811, 278] width 68 height 19
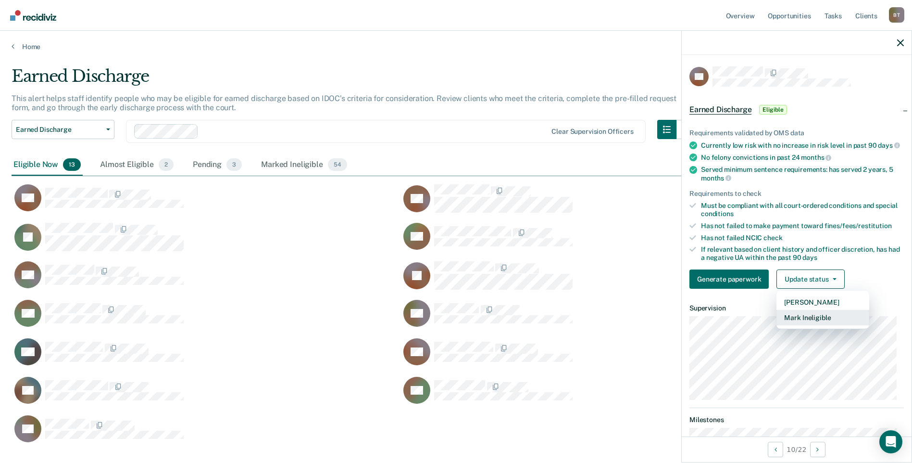
click at [806, 325] on button "Mark Ineligible" at bounding box center [823, 317] width 93 height 15
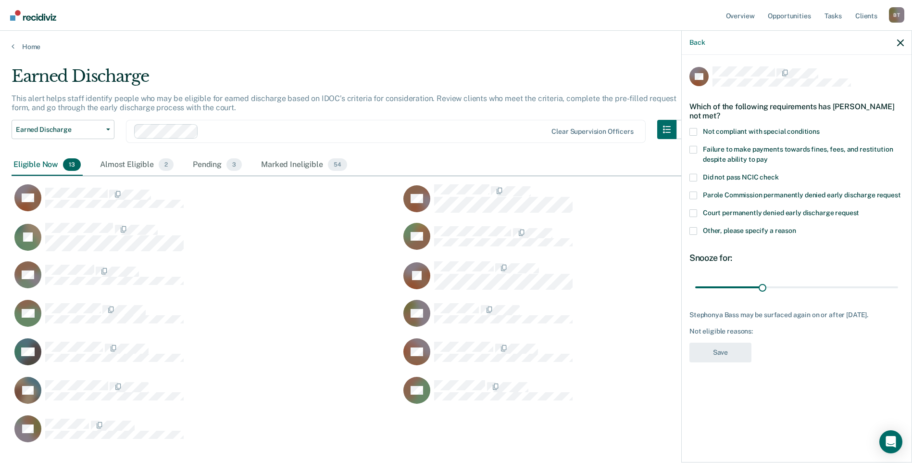
click at [692, 148] on span at bounding box center [694, 150] width 8 height 8
click at [768, 156] on input "Failure to make payments towards fines, fees, and restitution despite ability t…" at bounding box center [768, 156] width 0 height 0
drag, startPoint x: 761, startPoint y: 285, endPoint x: 899, endPoint y: 286, distance: 138.5
type input "90"
click at [898, 286] on input "range" at bounding box center [796, 286] width 203 height 17
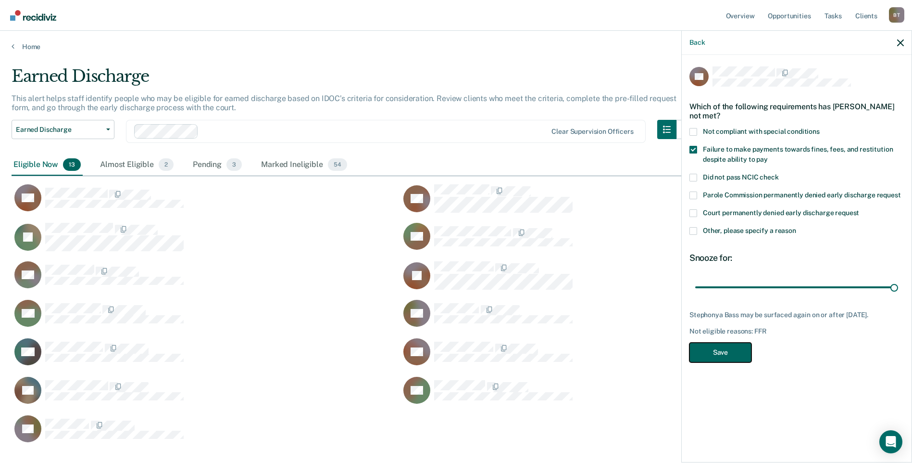
click at [726, 361] on button "Save" at bounding box center [721, 352] width 62 height 20
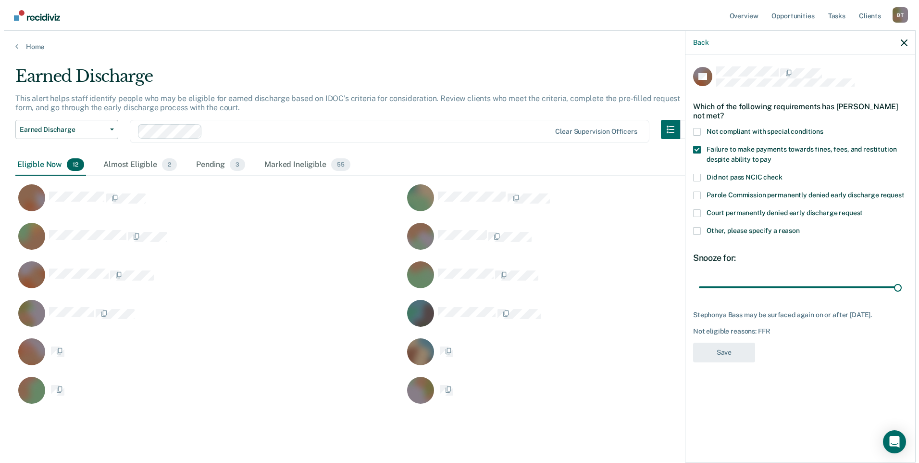
scroll to position [338, 882]
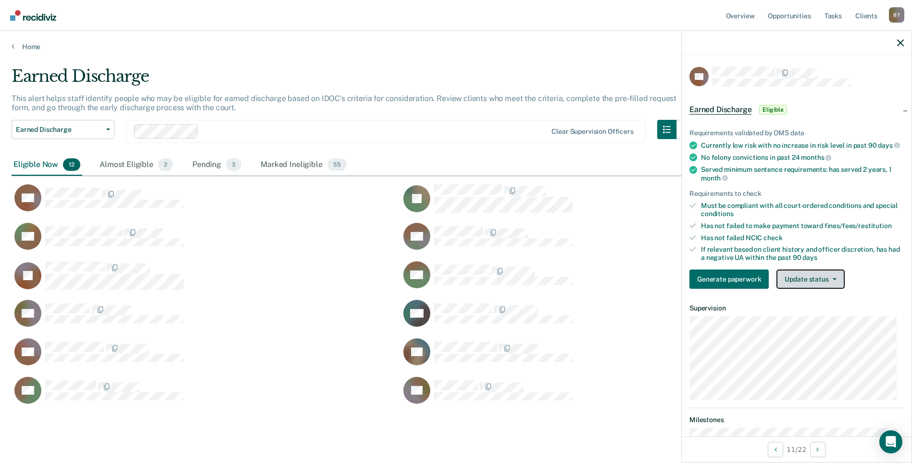
click at [812, 286] on button "Update status" at bounding box center [811, 278] width 68 height 19
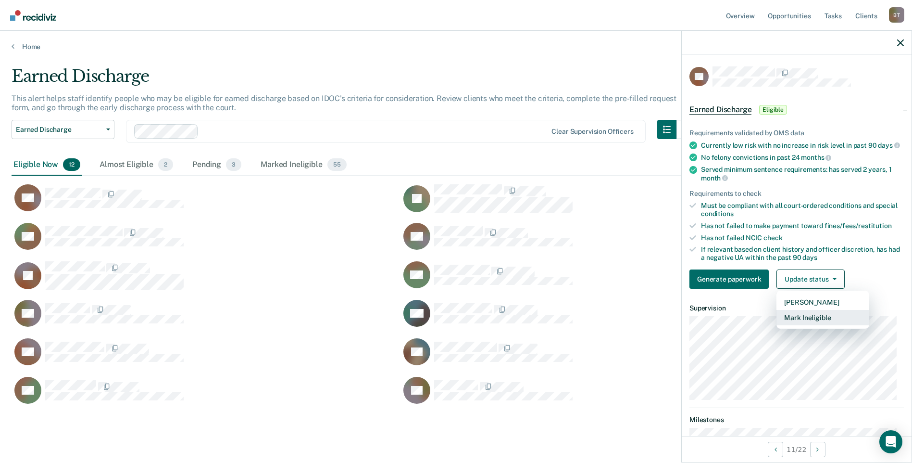
click at [811, 323] on button "Mark Ineligible" at bounding box center [823, 317] width 93 height 15
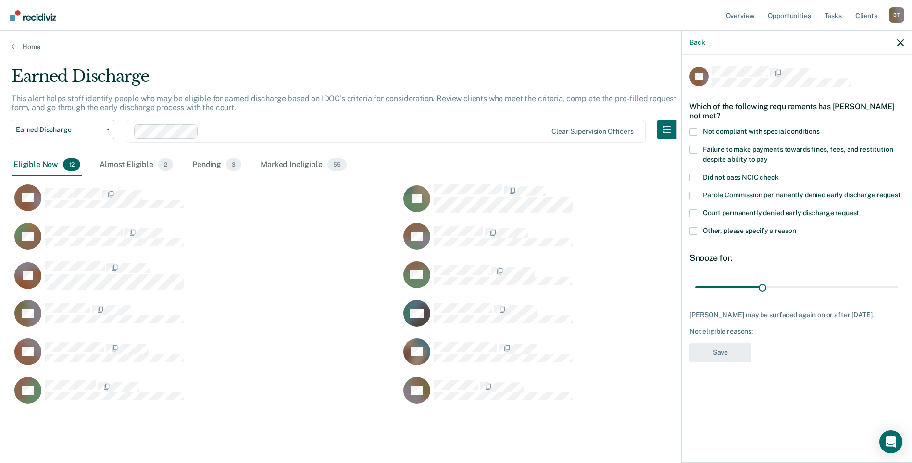
click at [692, 130] on span at bounding box center [694, 132] width 8 height 8
click at [820, 128] on input "Not compliant with special conditions" at bounding box center [820, 128] width 0 height 0
drag, startPoint x: 762, startPoint y: 288, endPoint x: 977, endPoint y: 288, distance: 214.9
type input "90"
click at [898, 288] on input "range" at bounding box center [796, 286] width 203 height 17
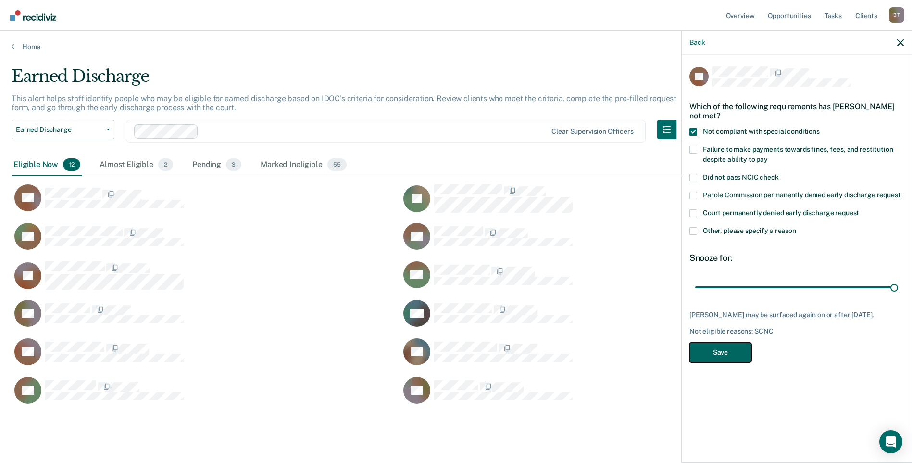
click at [731, 355] on button "Save" at bounding box center [721, 352] width 62 height 20
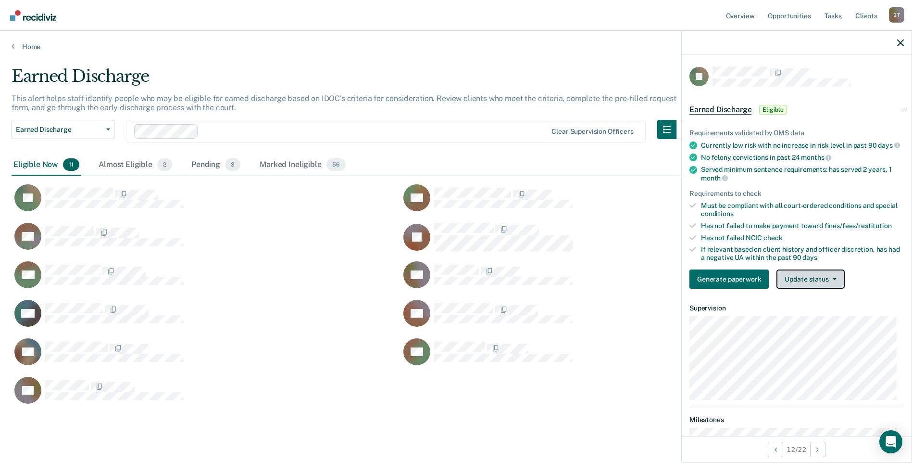
click at [806, 288] on button "Update status" at bounding box center [811, 278] width 68 height 19
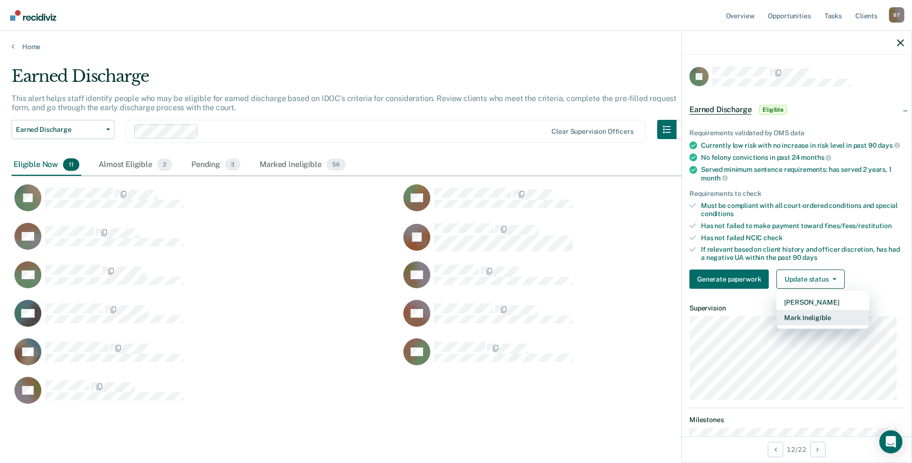
click at [816, 323] on button "Mark Ineligible" at bounding box center [823, 317] width 93 height 15
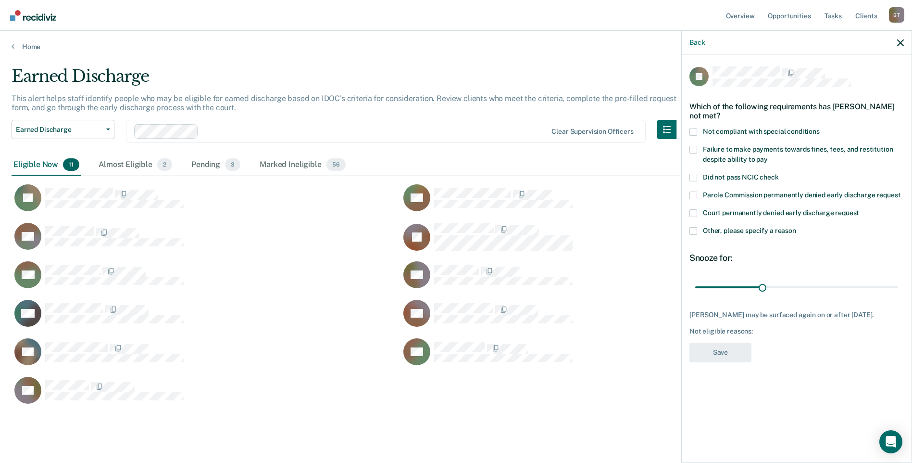
click at [691, 147] on span at bounding box center [694, 150] width 8 height 8
click at [768, 156] on input "Failure to make payments towards fines, fees, and restitution despite ability t…" at bounding box center [768, 156] width 0 height 0
drag, startPoint x: 763, startPoint y: 284, endPoint x: 926, endPoint y: 286, distance: 163.0
type input "90"
click at [898, 286] on input "range" at bounding box center [796, 286] width 203 height 17
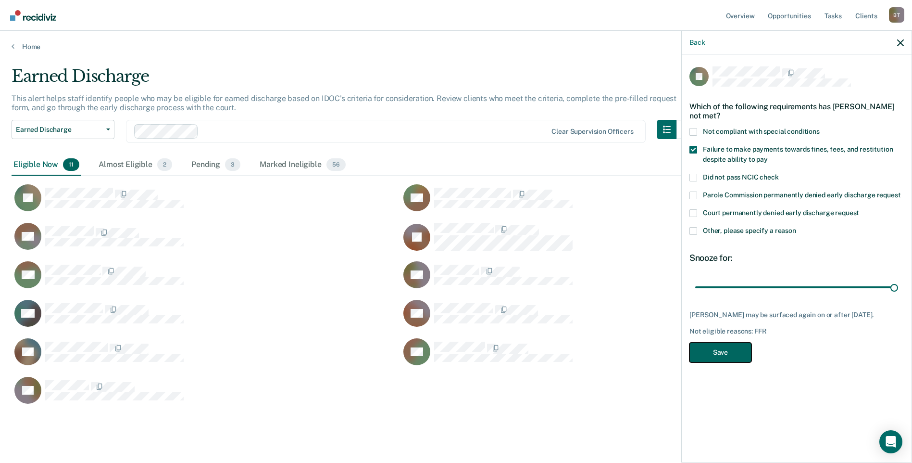
click at [734, 361] on button "Save" at bounding box center [721, 352] width 62 height 20
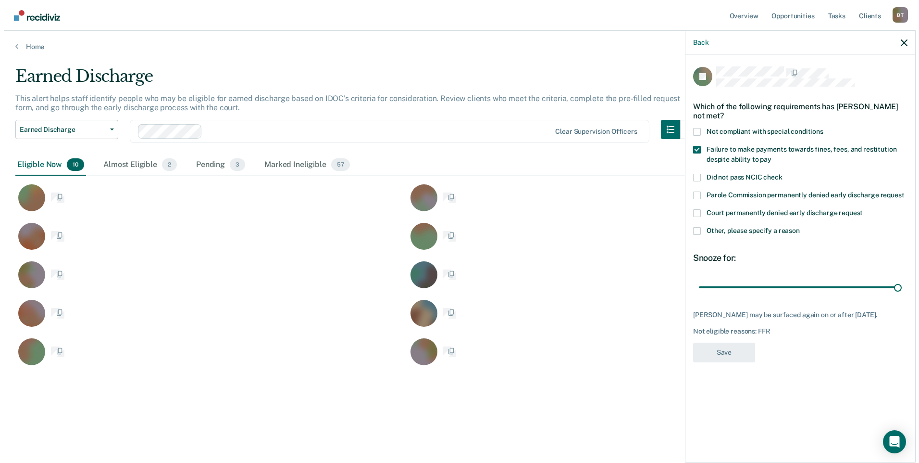
scroll to position [8, 8]
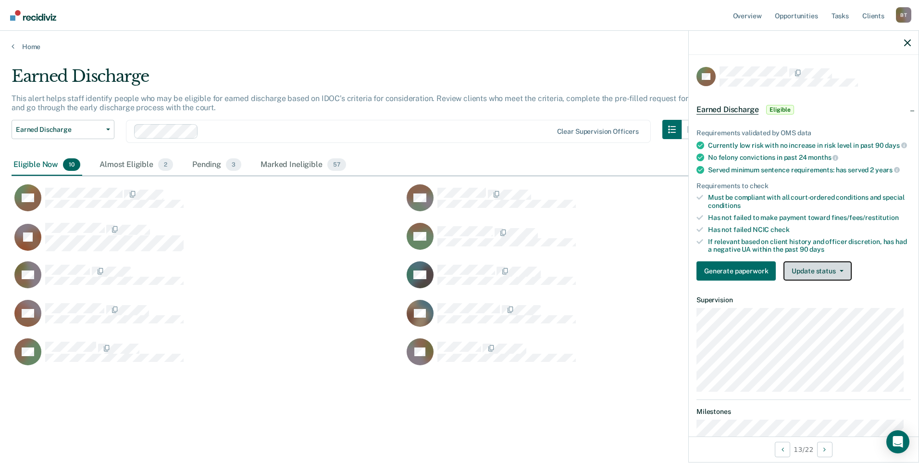
click at [815, 274] on button "Update status" at bounding box center [818, 270] width 68 height 19
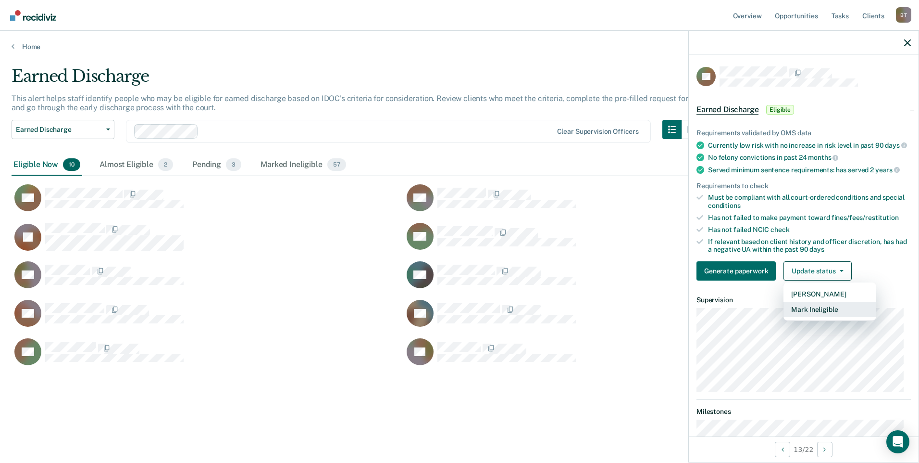
click at [821, 315] on button "Mark Ineligible" at bounding box center [830, 308] width 93 height 15
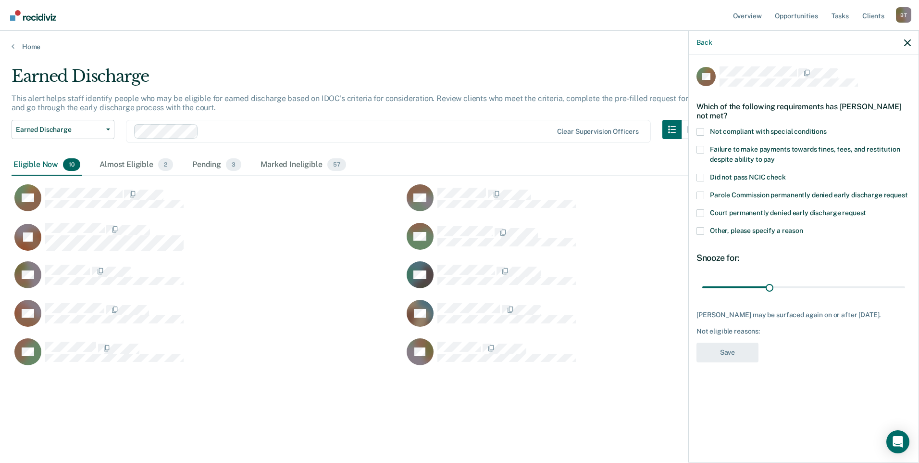
click at [700, 150] on span at bounding box center [701, 150] width 8 height 8
click at [775, 156] on input "Failure to make payments towards fines, fees, and restitution despite ability t…" at bounding box center [775, 156] width 0 height 0
drag, startPoint x: 772, startPoint y: 286, endPoint x: 954, endPoint y: 284, distance: 181.8
type input "90"
click at [905, 284] on input "range" at bounding box center [804, 286] width 203 height 17
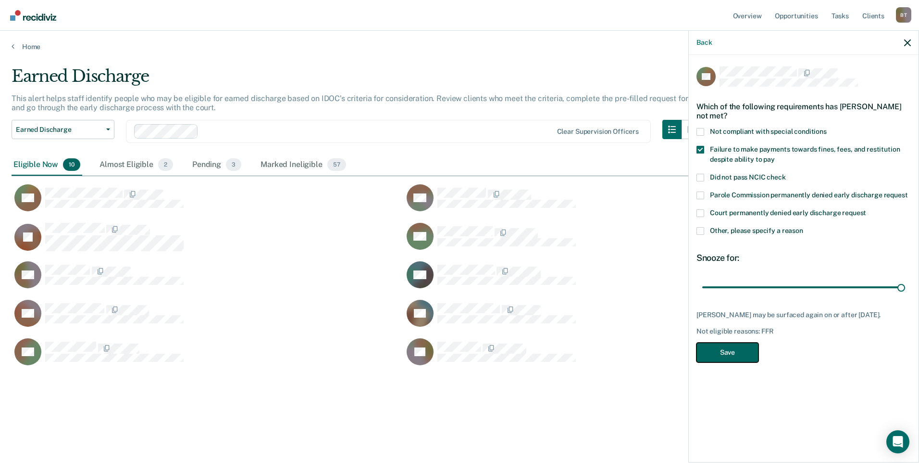
click at [740, 362] on button "Save" at bounding box center [728, 352] width 62 height 20
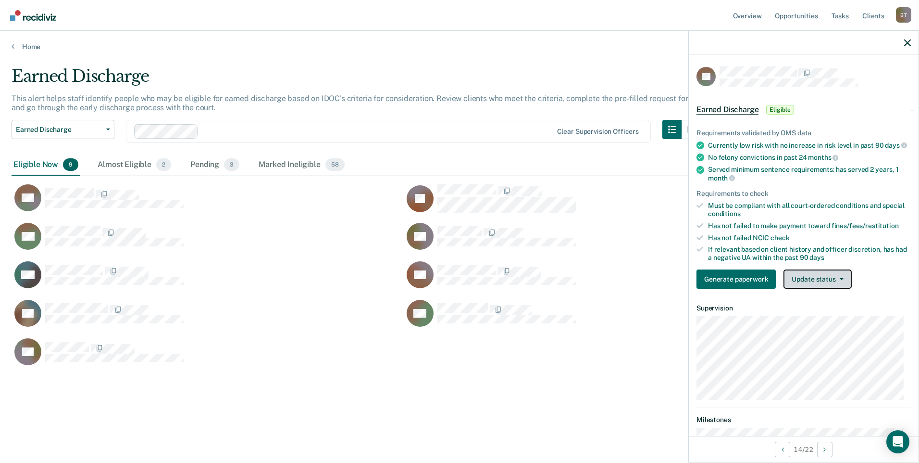
click at [819, 288] on button "Update status" at bounding box center [818, 278] width 68 height 19
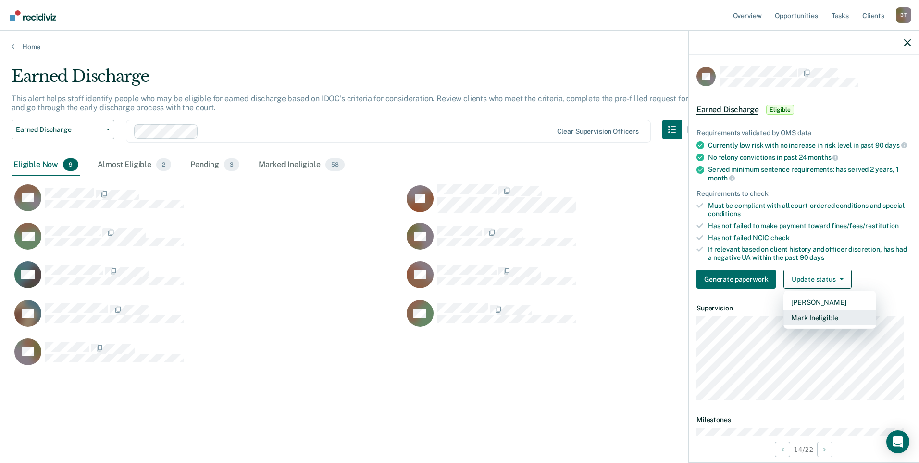
click at [816, 325] on button "Mark Ineligible" at bounding box center [830, 317] width 93 height 15
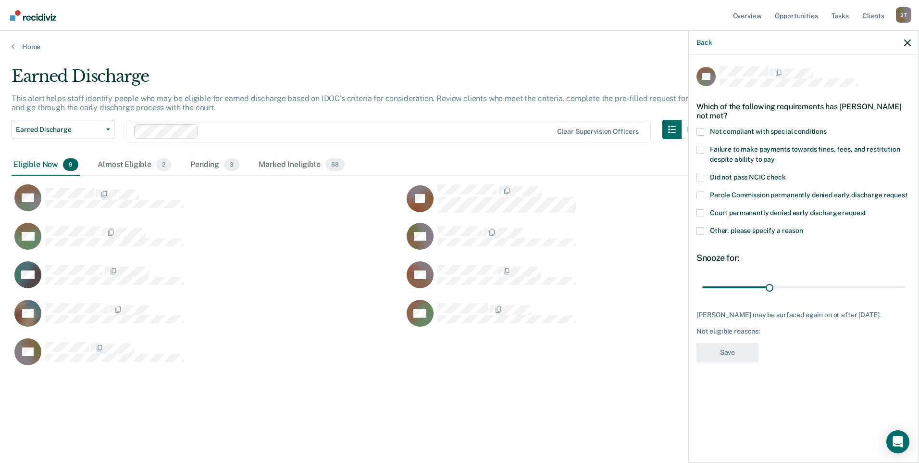
click at [700, 149] on span at bounding box center [701, 150] width 8 height 8
click at [775, 156] on input "Failure to make payments towards fines, fees, and restitution despite ability t…" at bounding box center [775, 156] width 0 height 0
drag, startPoint x: 767, startPoint y: 285, endPoint x: 922, endPoint y: 284, distance: 154.8
type input "90"
click at [905, 284] on input "range" at bounding box center [804, 286] width 203 height 17
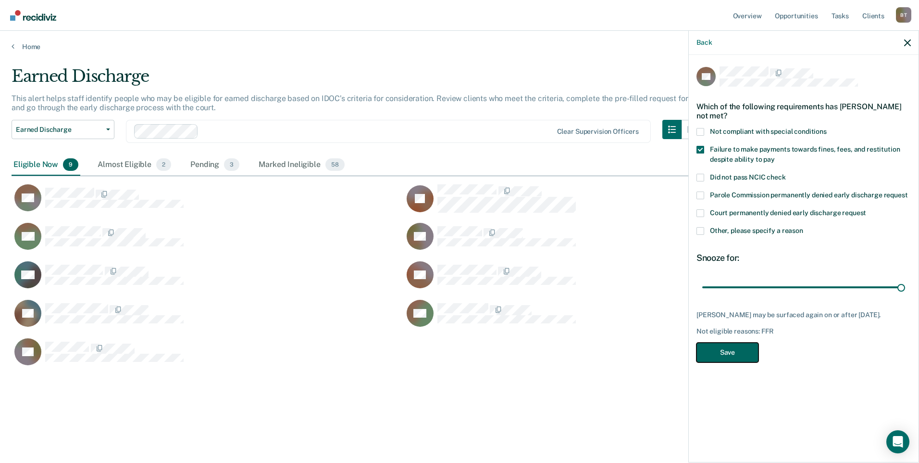
click at [746, 348] on button "Save" at bounding box center [728, 352] width 62 height 20
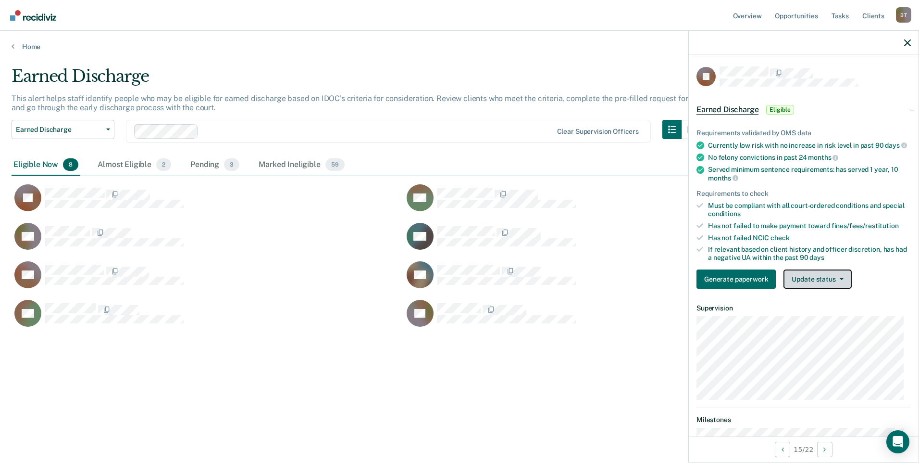
click at [811, 289] on button "Update status" at bounding box center [818, 278] width 68 height 19
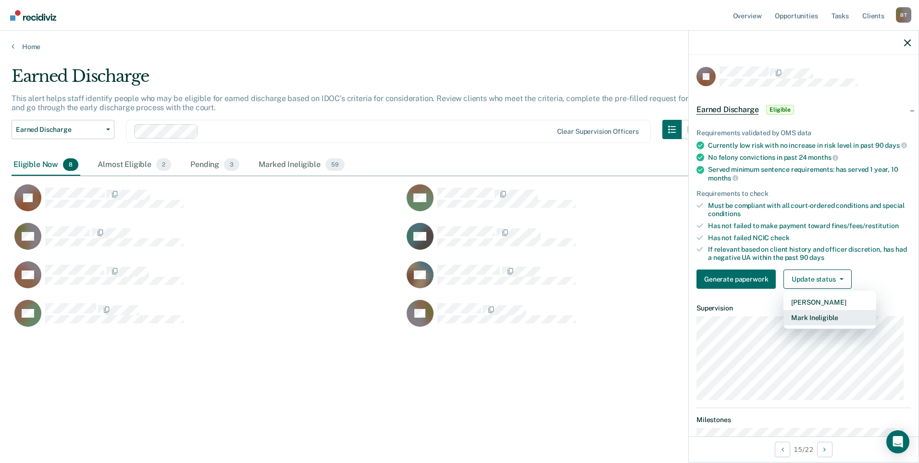
click at [813, 325] on button "Mark Ineligible" at bounding box center [830, 317] width 93 height 15
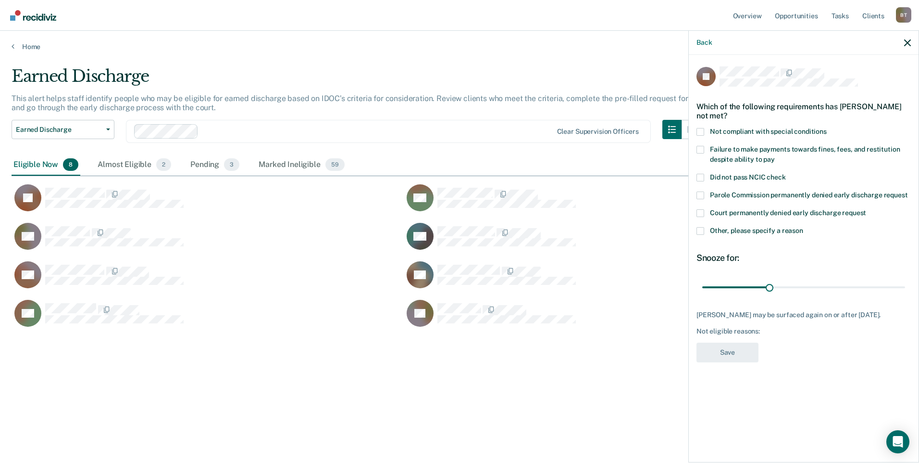
click at [700, 129] on span at bounding box center [701, 132] width 8 height 8
click at [827, 128] on input "Not compliant with special conditions" at bounding box center [827, 128] width 0 height 0
drag, startPoint x: 768, startPoint y: 285, endPoint x: 942, endPoint y: 289, distance: 174.6
type input "90"
click at [905, 289] on input "range" at bounding box center [804, 286] width 203 height 17
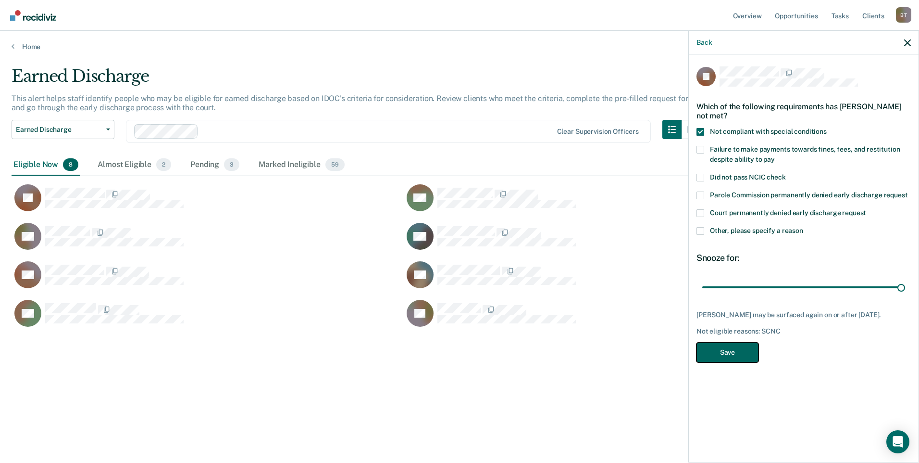
click at [728, 358] on button "Save" at bounding box center [728, 352] width 62 height 20
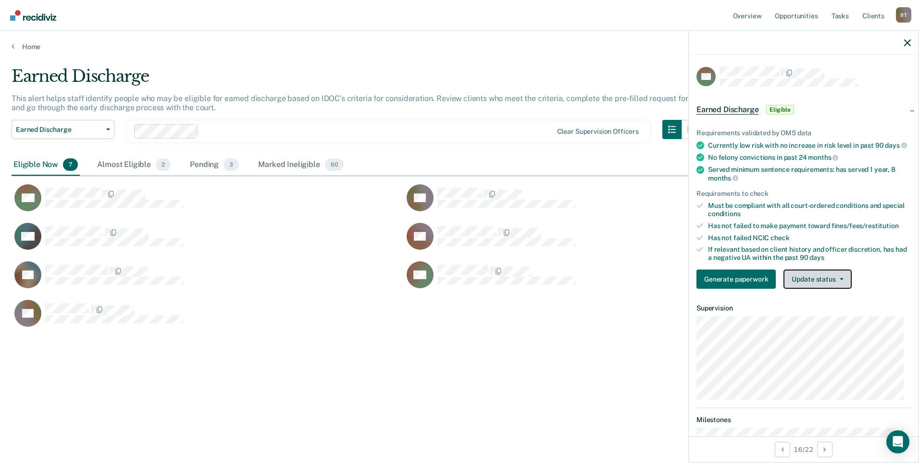
click at [822, 286] on button "Update status" at bounding box center [818, 278] width 68 height 19
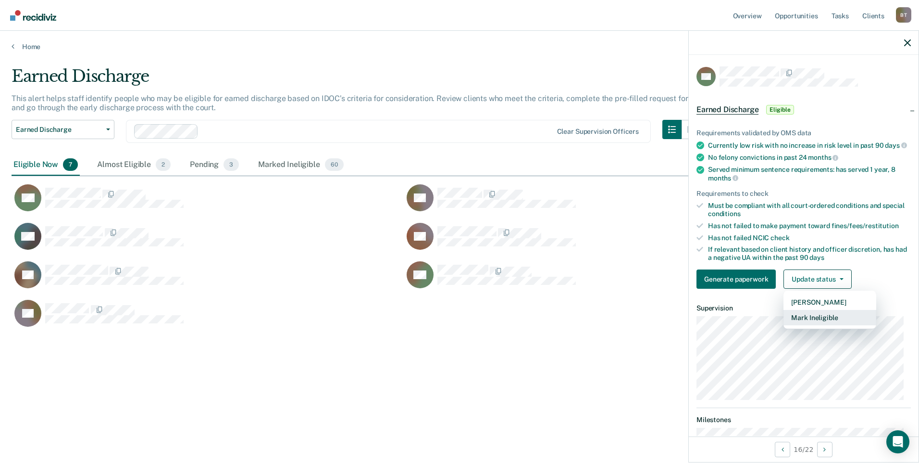
click at [803, 325] on button "Mark Ineligible" at bounding box center [830, 317] width 93 height 15
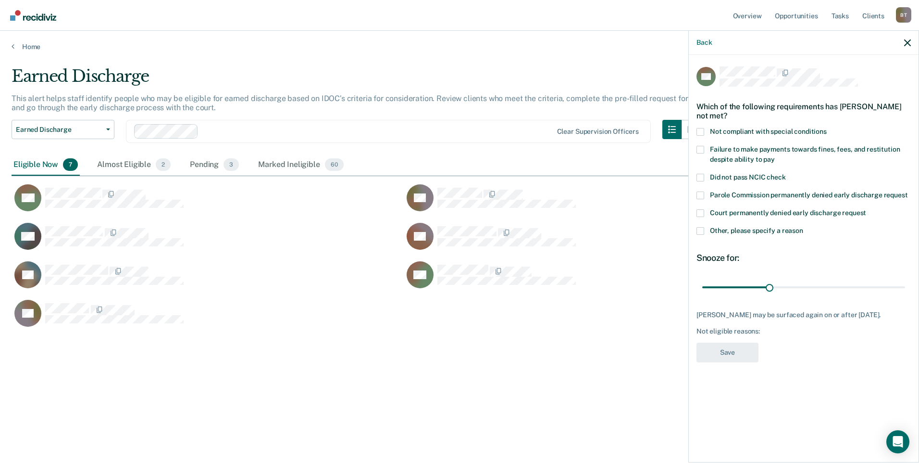
click at [702, 146] on span at bounding box center [701, 150] width 8 height 8
click at [775, 156] on input "Failure to make payments towards fines, fees, and restitution despite ability t…" at bounding box center [775, 156] width 0 height 0
drag, startPoint x: 770, startPoint y: 288, endPoint x: 950, endPoint y: 291, distance: 179.4
type input "90"
click at [905, 291] on input "range" at bounding box center [804, 286] width 203 height 17
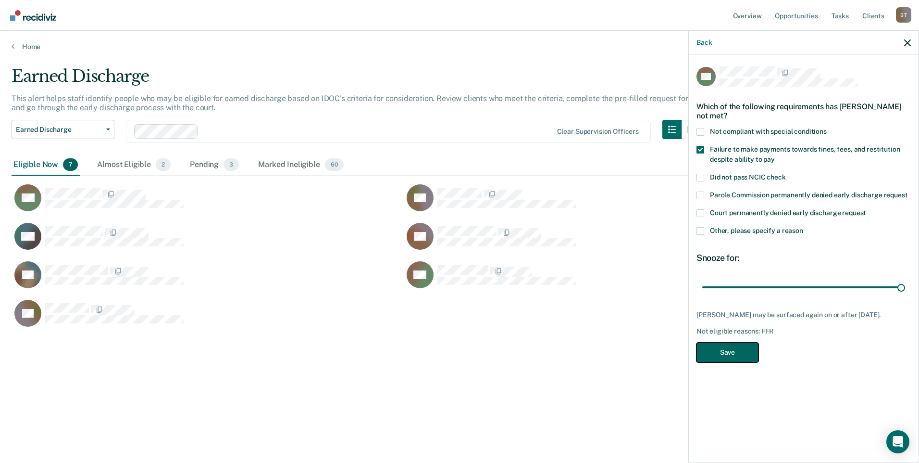
click at [726, 354] on button "Save" at bounding box center [728, 352] width 62 height 20
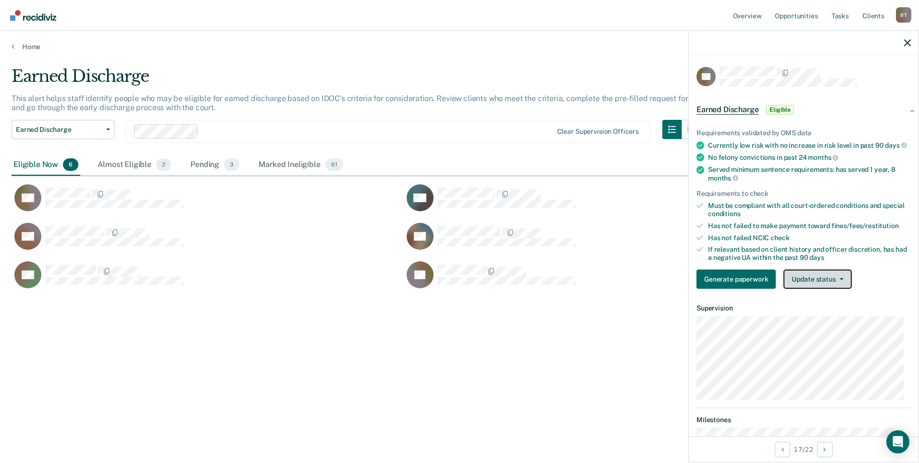
click at [808, 284] on button "Update status" at bounding box center [818, 278] width 68 height 19
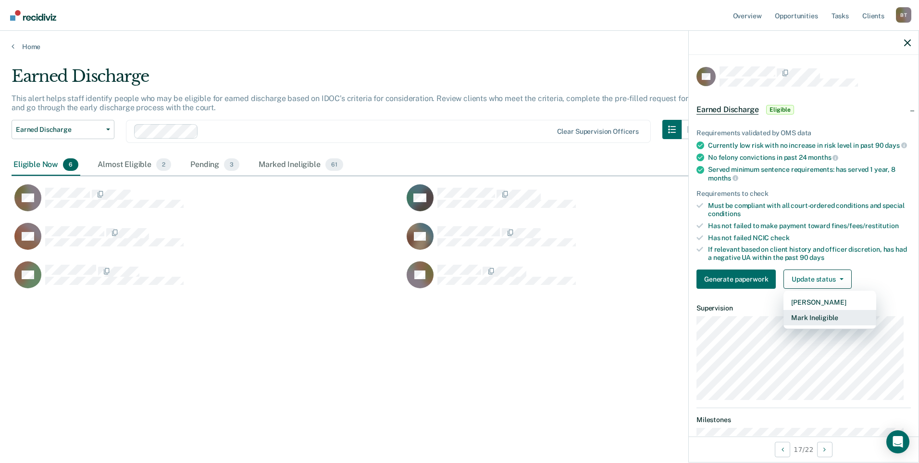
click at [819, 324] on button "Mark Ineligible" at bounding box center [830, 317] width 93 height 15
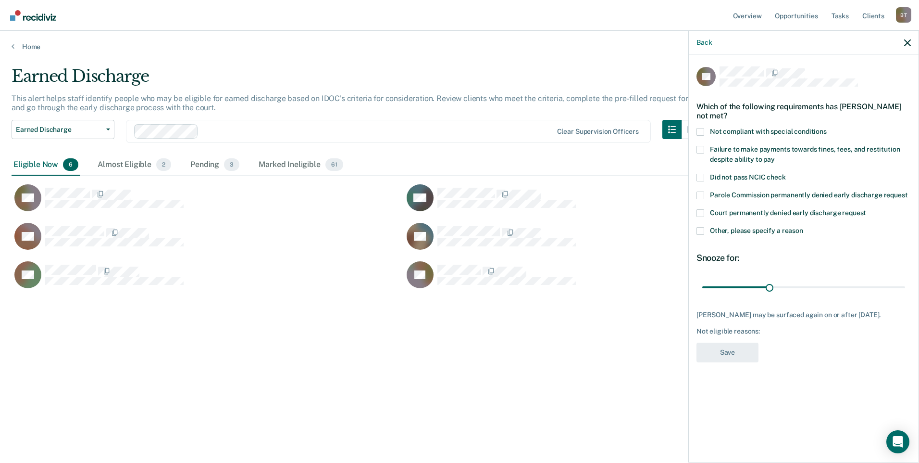
click at [703, 129] on span at bounding box center [701, 132] width 8 height 8
click at [827, 128] on input "Not compliant with special conditions" at bounding box center [827, 128] width 0 height 0
click at [702, 148] on span at bounding box center [701, 150] width 8 height 8
click at [775, 156] on input "Failure to make payments towards fines, fees, and restitution despite ability t…" at bounding box center [775, 156] width 0 height 0
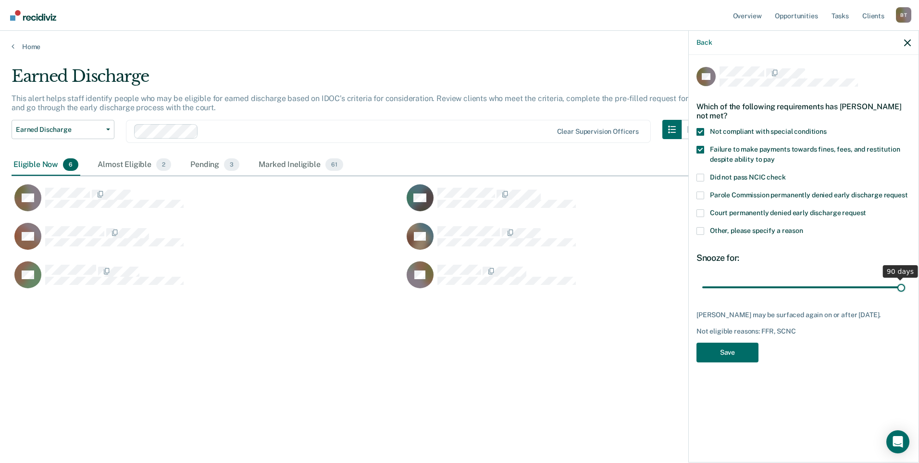
drag, startPoint x: 832, startPoint y: 292, endPoint x: 936, endPoint y: 294, distance: 103.9
type input "90"
click at [905, 294] on input "range" at bounding box center [804, 286] width 203 height 17
click at [739, 352] on button "Save" at bounding box center [728, 352] width 62 height 20
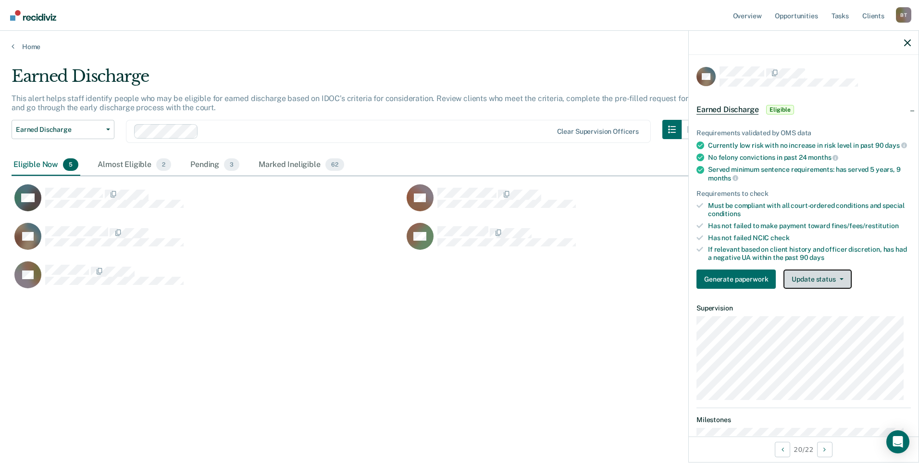
click at [816, 289] on button "Update status" at bounding box center [818, 278] width 68 height 19
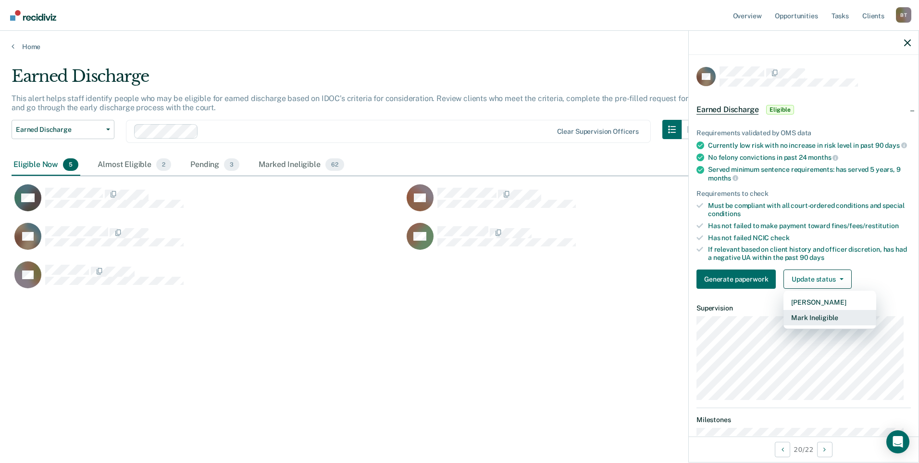
click at [800, 323] on button "Mark Ineligible" at bounding box center [830, 317] width 93 height 15
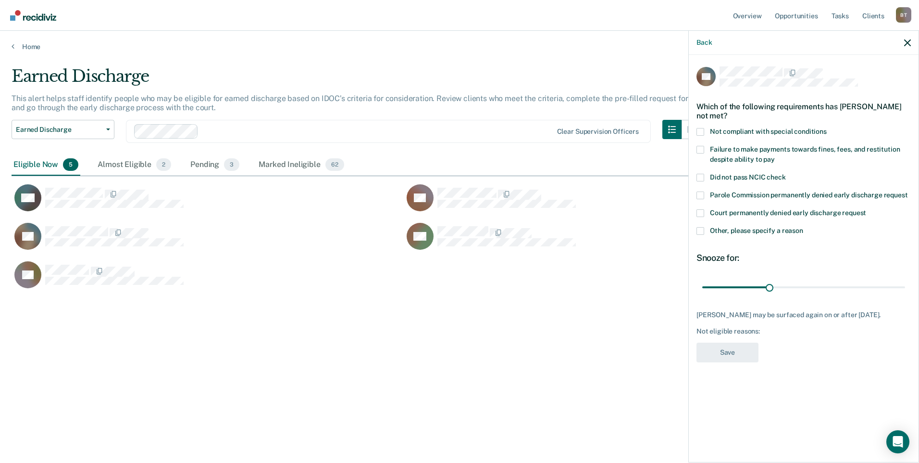
click at [700, 149] on span at bounding box center [701, 150] width 8 height 8
click at [775, 156] on input "Failure to make payments towards fines, fees, and restitution despite ability t…" at bounding box center [775, 156] width 0 height 0
drag, startPoint x: 768, startPoint y: 285, endPoint x: 922, endPoint y: 286, distance: 153.4
type input "90"
click at [905, 286] on input "range" at bounding box center [804, 286] width 203 height 17
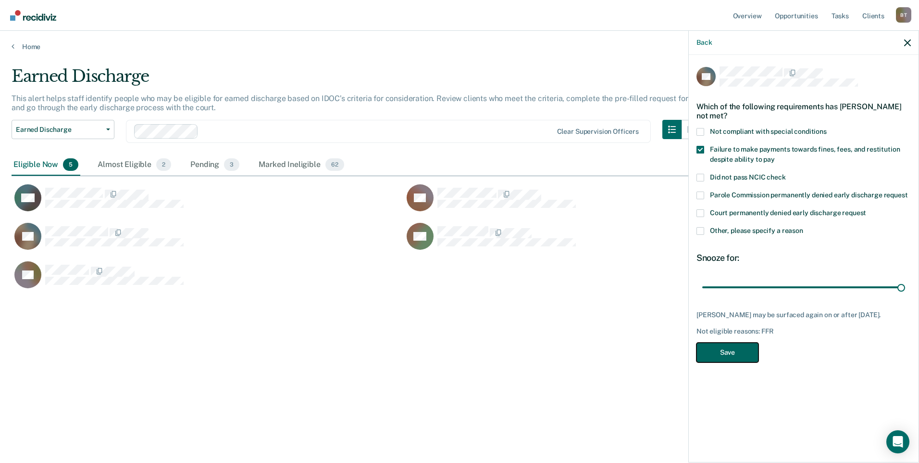
click at [717, 361] on button "Save" at bounding box center [728, 352] width 62 height 20
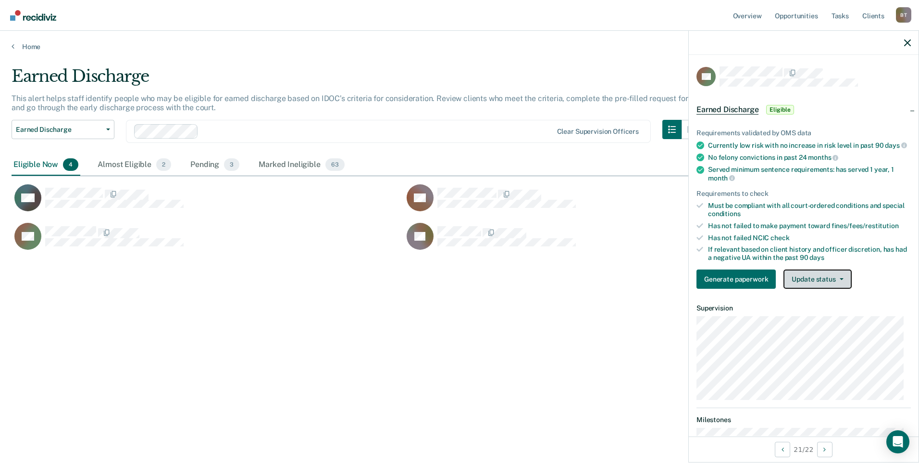
click at [802, 285] on button "Update status" at bounding box center [818, 278] width 68 height 19
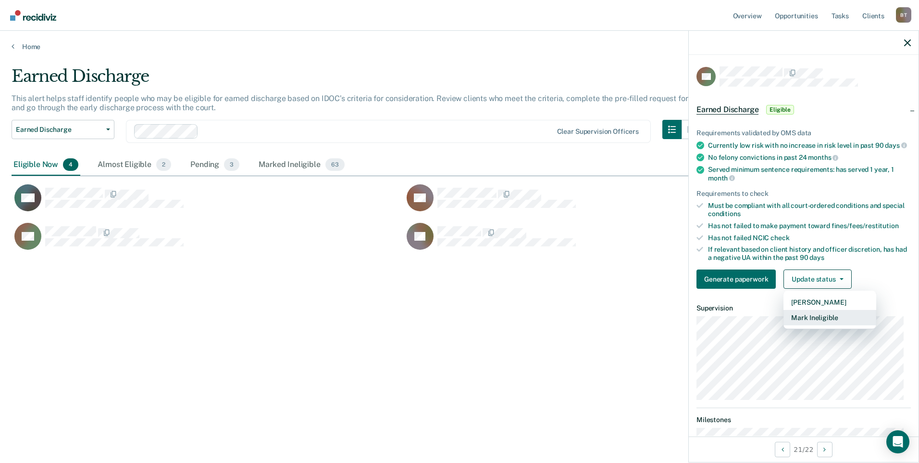
click at [809, 324] on button "Mark Ineligible" at bounding box center [830, 317] width 93 height 15
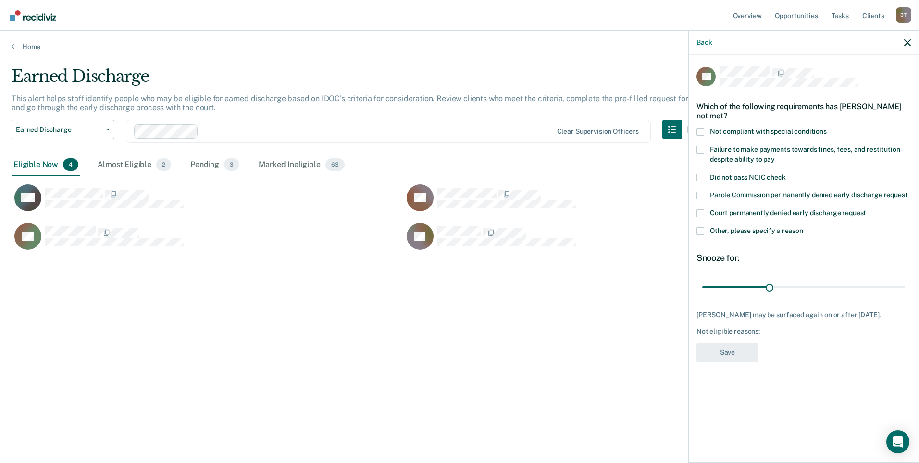
click at [697, 130] on span at bounding box center [701, 132] width 8 height 8
click at [827, 128] on input "Not compliant with special conditions" at bounding box center [827, 128] width 0 height 0
drag, startPoint x: 771, startPoint y: 286, endPoint x: 990, endPoint y: 293, distance: 219.4
type input "90"
click at [905, 293] on input "range" at bounding box center [804, 286] width 203 height 17
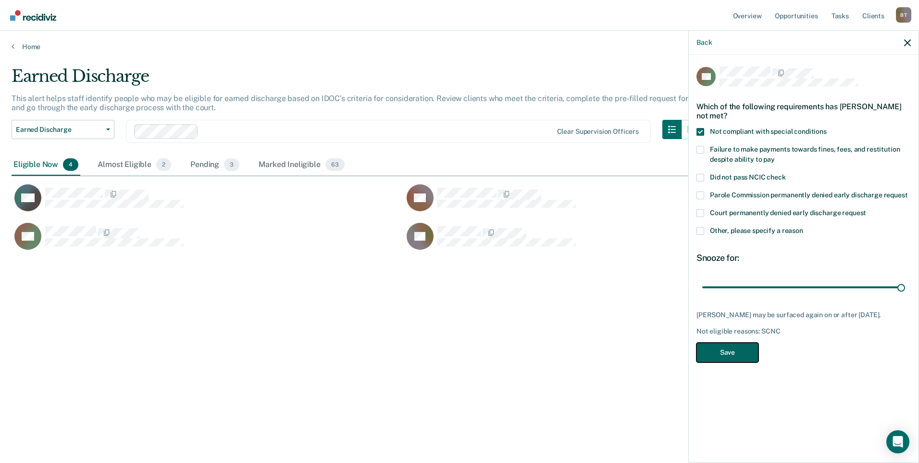
click at [745, 352] on button "Save" at bounding box center [728, 352] width 62 height 20
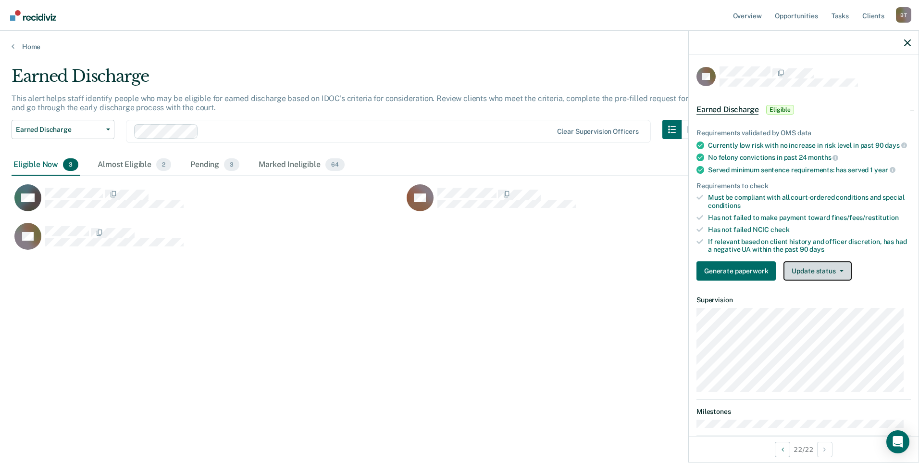
click at [807, 274] on button "Update status" at bounding box center [818, 270] width 68 height 19
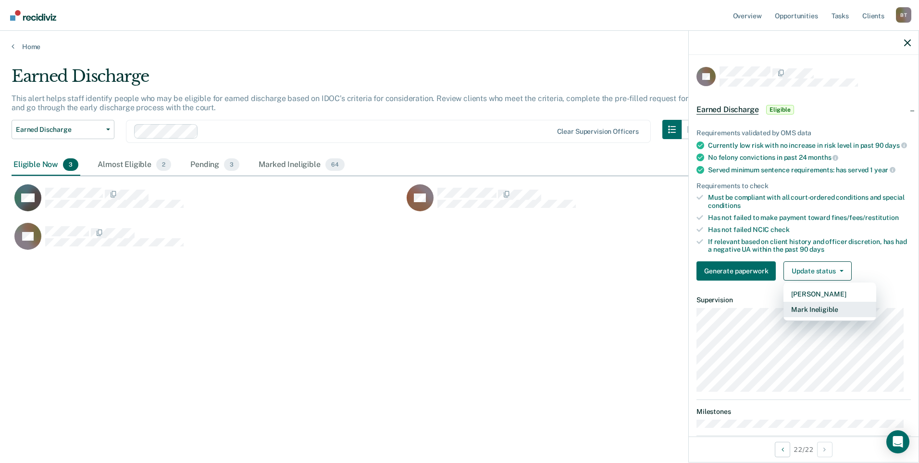
click at [812, 315] on button "Mark Ineligible" at bounding box center [830, 308] width 93 height 15
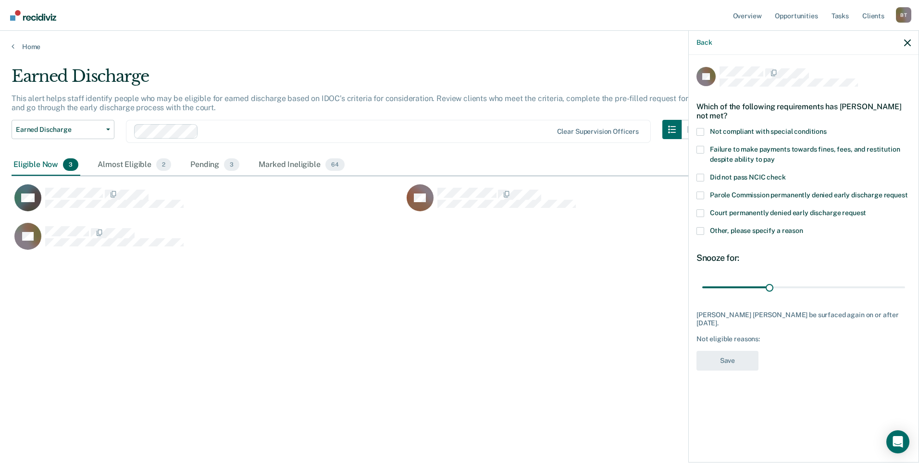
click at [701, 131] on span at bounding box center [701, 132] width 8 height 8
click at [827, 128] on input "Not compliant with special conditions" at bounding box center [827, 128] width 0 height 0
drag, startPoint x: 768, startPoint y: 288, endPoint x: 952, endPoint y: 291, distance: 183.2
type input "90"
click at [905, 291] on input "range" at bounding box center [804, 286] width 203 height 17
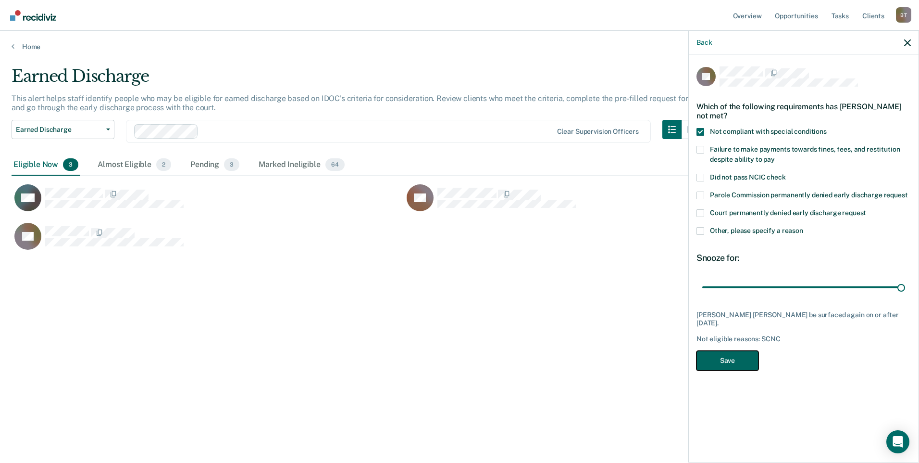
click at [719, 353] on button "Save" at bounding box center [728, 361] width 62 height 20
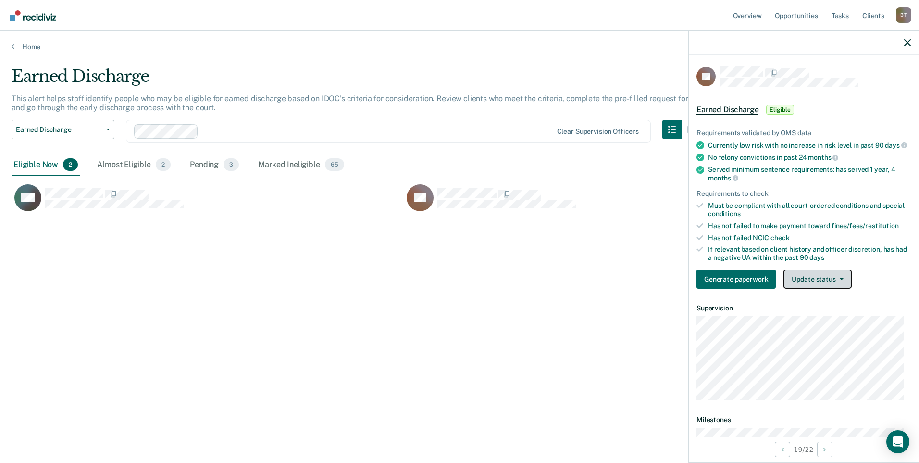
click at [819, 286] on button "Update status" at bounding box center [818, 278] width 68 height 19
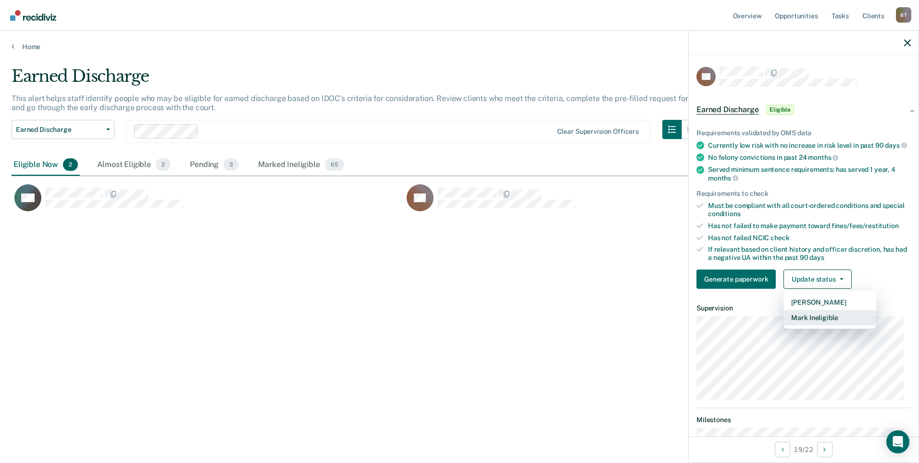
click at [818, 323] on button "Mark Ineligible" at bounding box center [830, 317] width 93 height 15
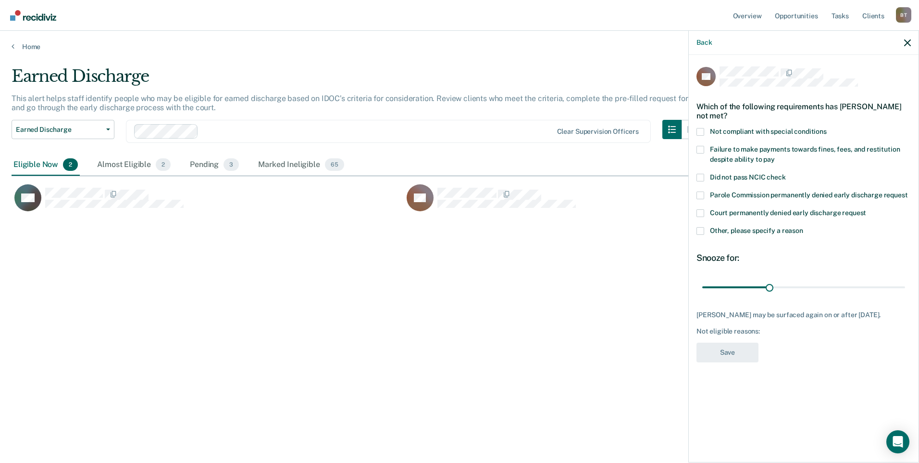
click at [699, 130] on span at bounding box center [701, 132] width 8 height 8
click at [827, 128] on input "Not compliant with special conditions" at bounding box center [827, 128] width 0 height 0
drag, startPoint x: 769, startPoint y: 287, endPoint x: 952, endPoint y: 284, distance: 182.7
type input "90"
click at [905, 284] on input "range" at bounding box center [804, 286] width 203 height 17
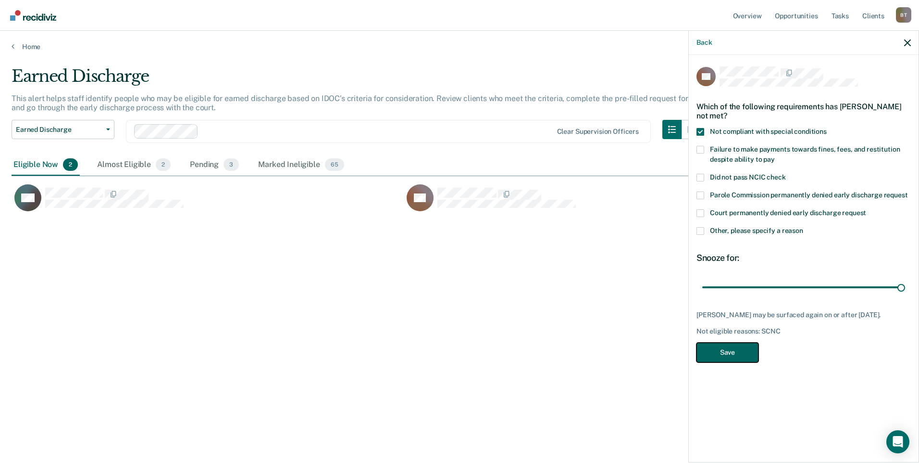
click at [738, 362] on button "Save" at bounding box center [728, 352] width 62 height 20
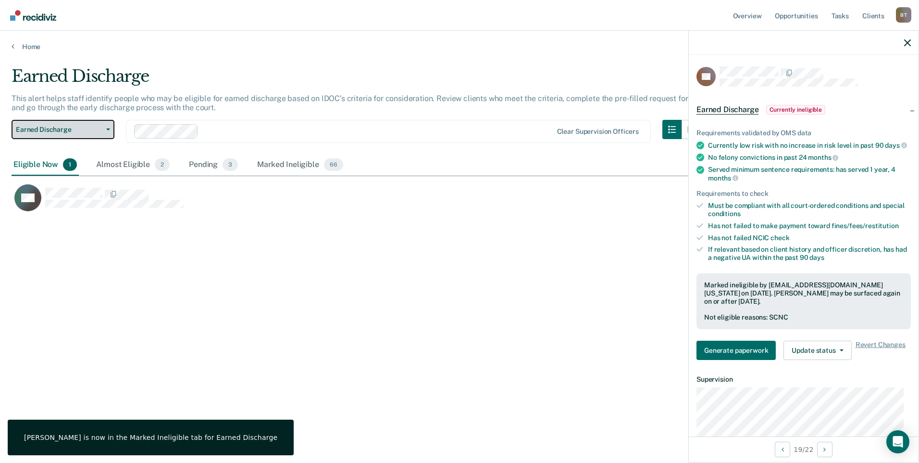
click at [106, 129] on icon "button" at bounding box center [108, 129] width 4 height 2
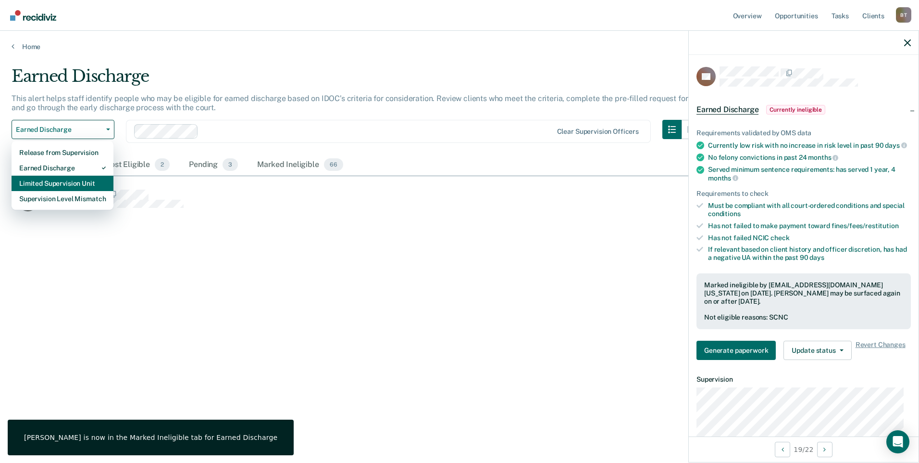
click at [72, 178] on div "Limited Supervision Unit" at bounding box center [62, 183] width 87 height 15
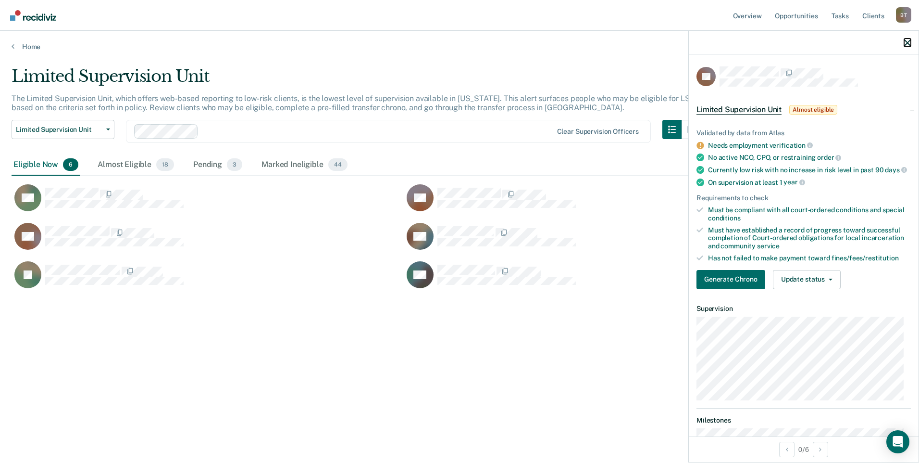
click at [909, 41] on icon "button" at bounding box center [907, 42] width 7 height 7
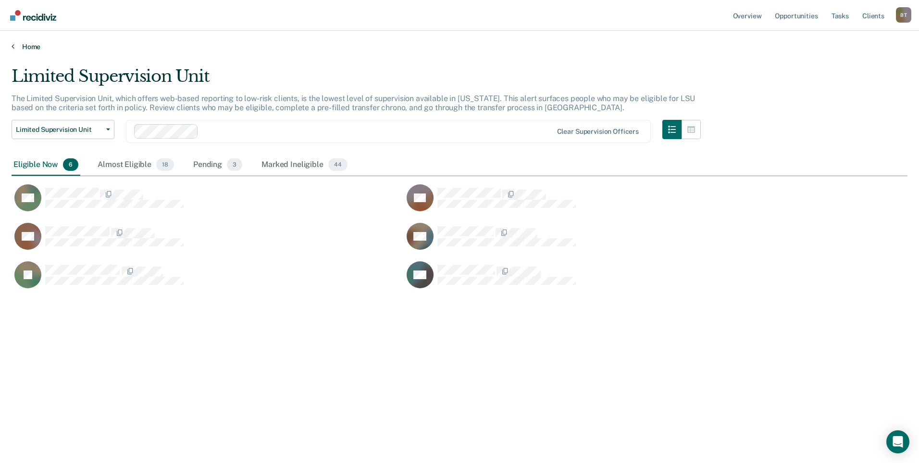
click at [13, 46] on icon at bounding box center [13, 46] width 3 height 8
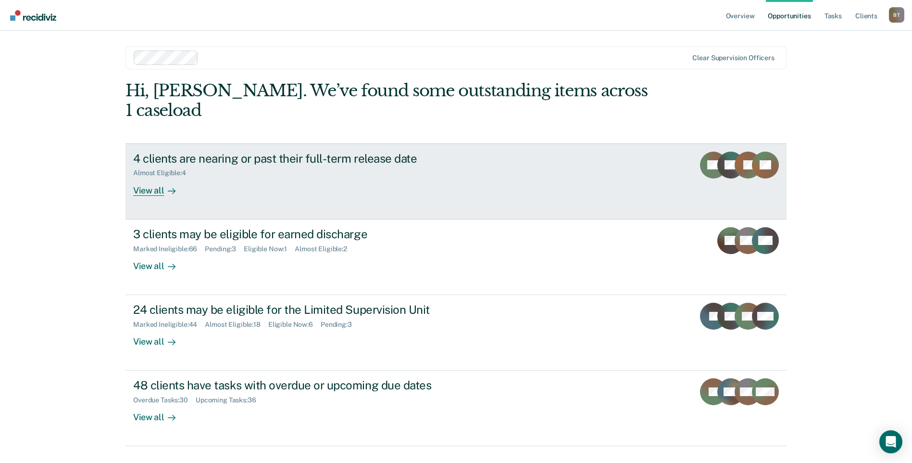
click at [150, 177] on div "View all" at bounding box center [160, 186] width 54 height 19
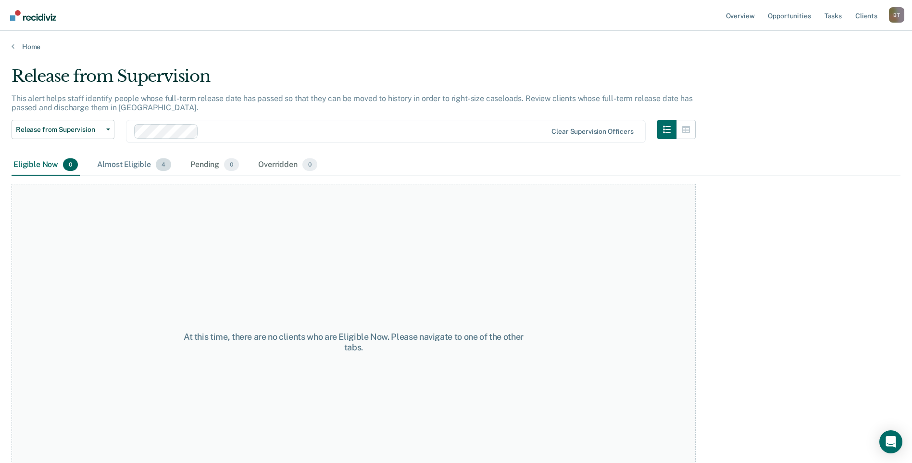
click at [119, 163] on div "Almost Eligible 4" at bounding box center [134, 164] width 78 height 21
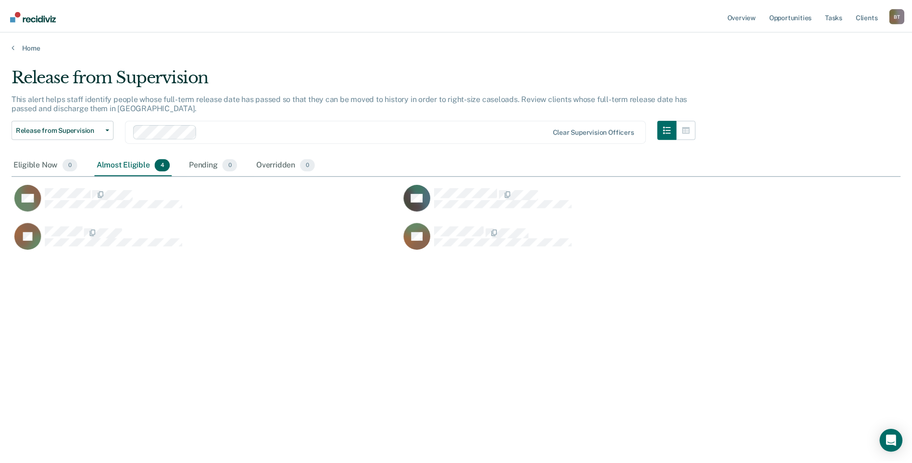
scroll to position [317, 889]
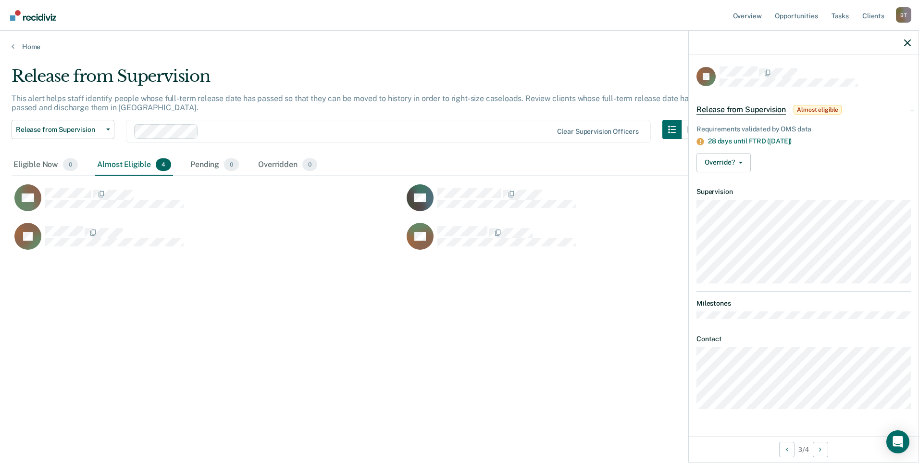
click at [295, 345] on div "Release from Supervision This alert helps staff identify people whose full-term…" at bounding box center [460, 228] width 896 height 324
click at [108, 129] on icon "button" at bounding box center [108, 129] width 4 height 2
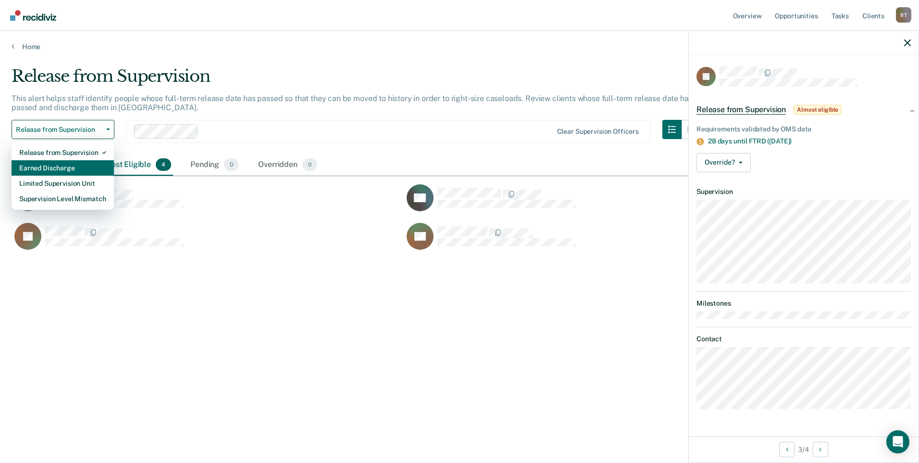
click at [65, 171] on div "Earned Discharge" at bounding box center [62, 167] width 87 height 15
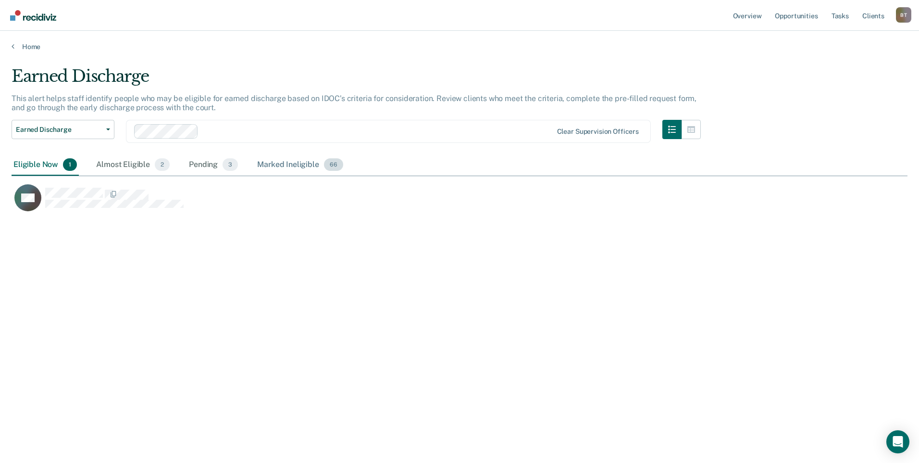
click at [282, 163] on div "Marked Ineligible 66" at bounding box center [299, 164] width 89 height 21
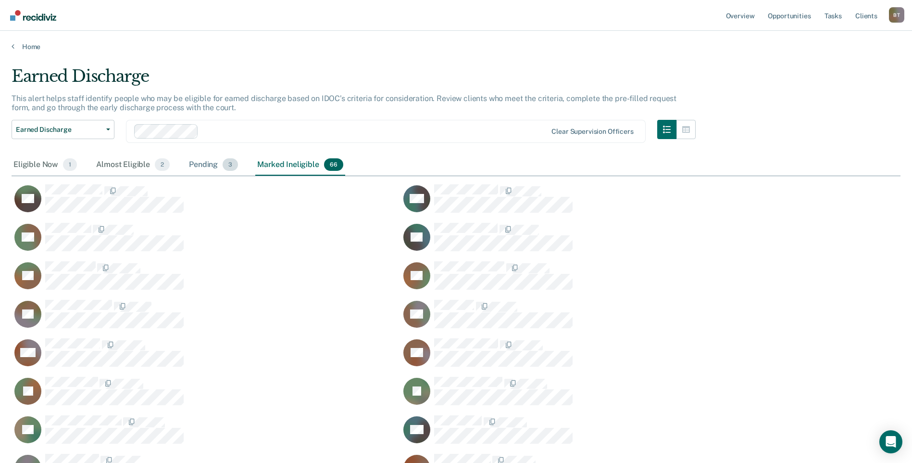
drag, startPoint x: 202, startPoint y: 161, endPoint x: 204, endPoint y: 168, distance: 7.6
click at [202, 161] on div "Pending 3" at bounding box center [213, 164] width 53 height 21
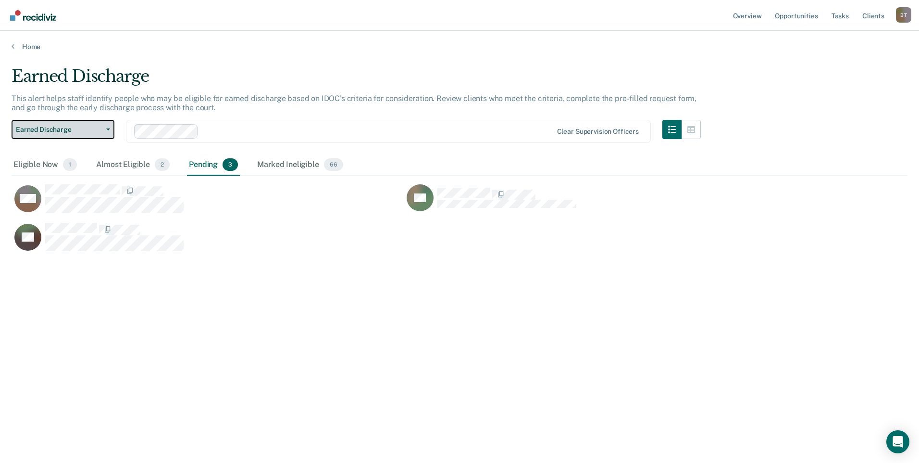
click at [94, 129] on span "Earned Discharge" at bounding box center [59, 129] width 87 height 8
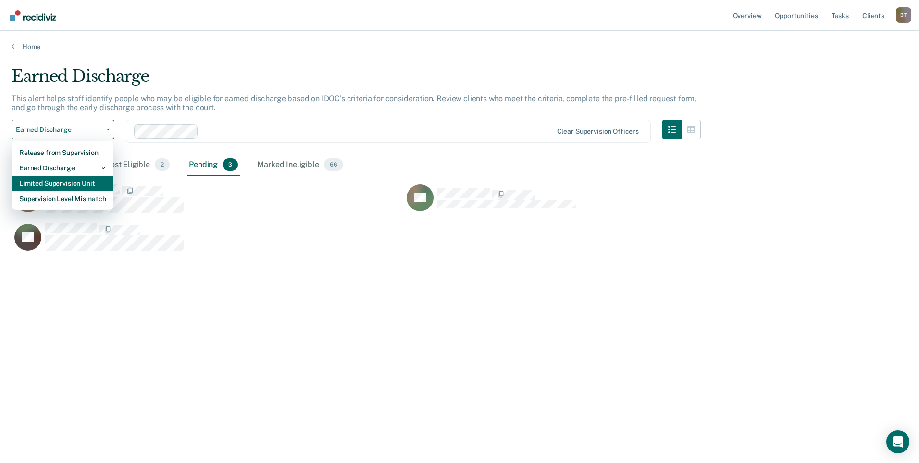
click at [70, 182] on div "Limited Supervision Unit" at bounding box center [62, 183] width 87 height 15
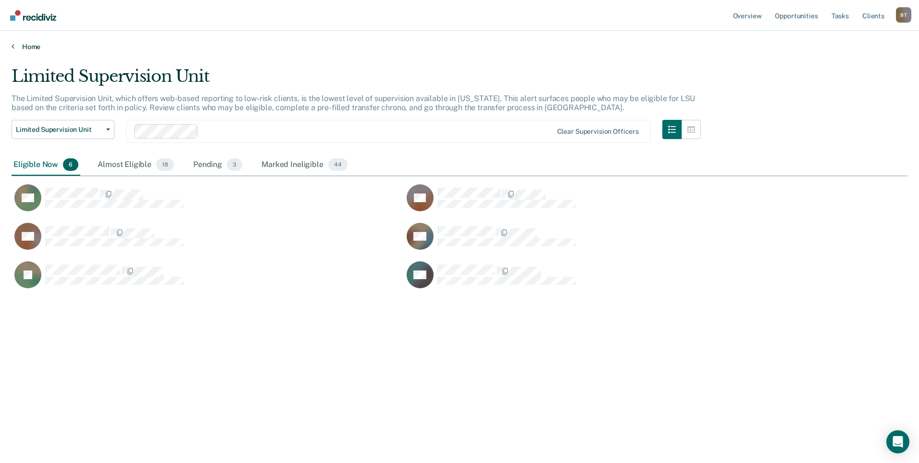
click at [14, 46] on icon at bounding box center [13, 46] width 3 height 8
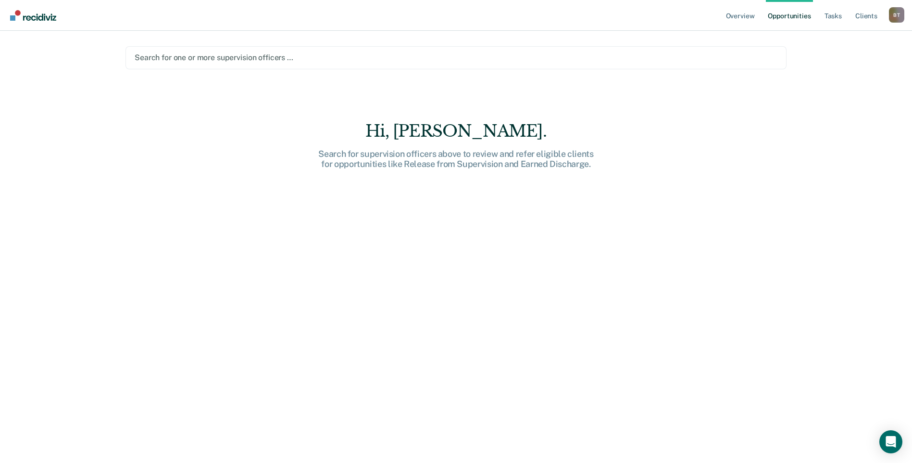
click at [177, 57] on div at bounding box center [456, 57] width 643 height 11
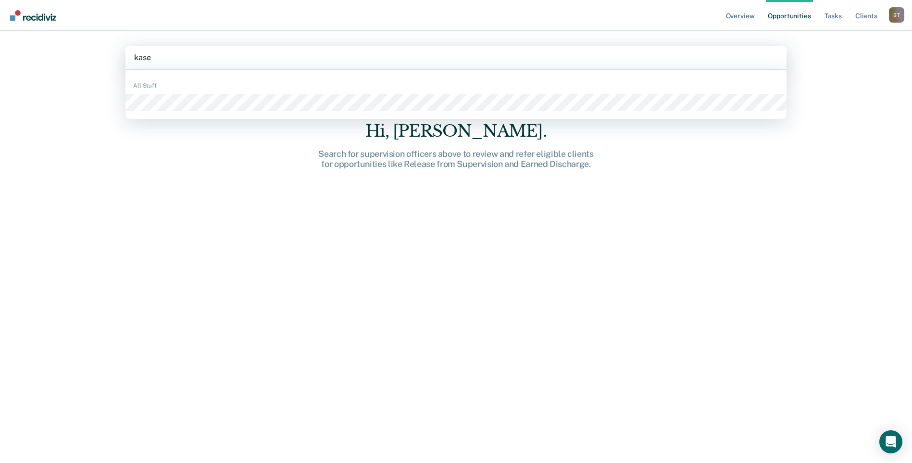
type input "[PERSON_NAME]"
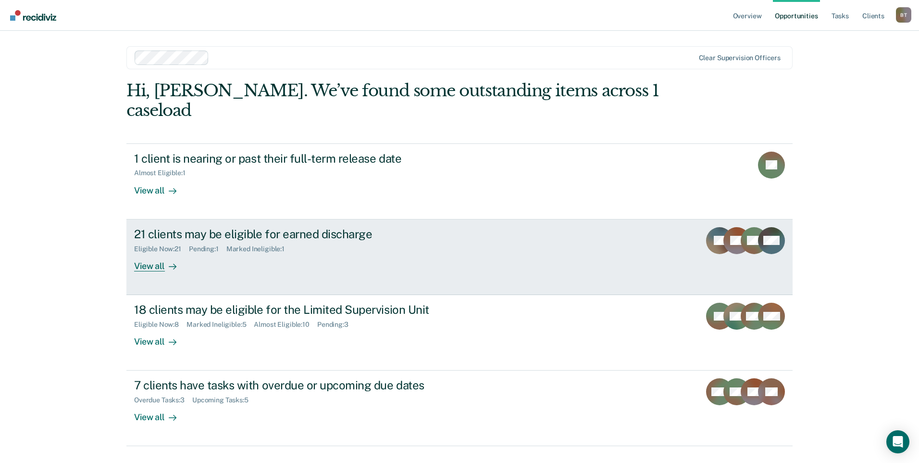
click at [151, 252] on div "View all" at bounding box center [161, 261] width 54 height 19
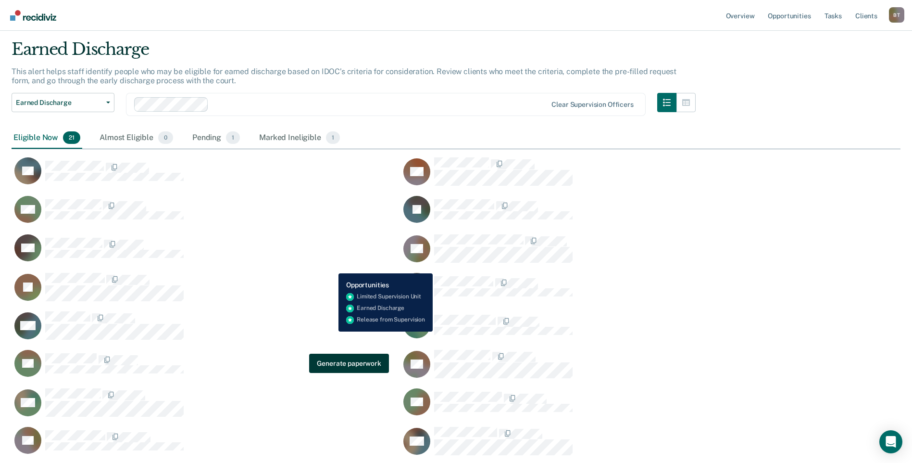
scroll to position [21, 0]
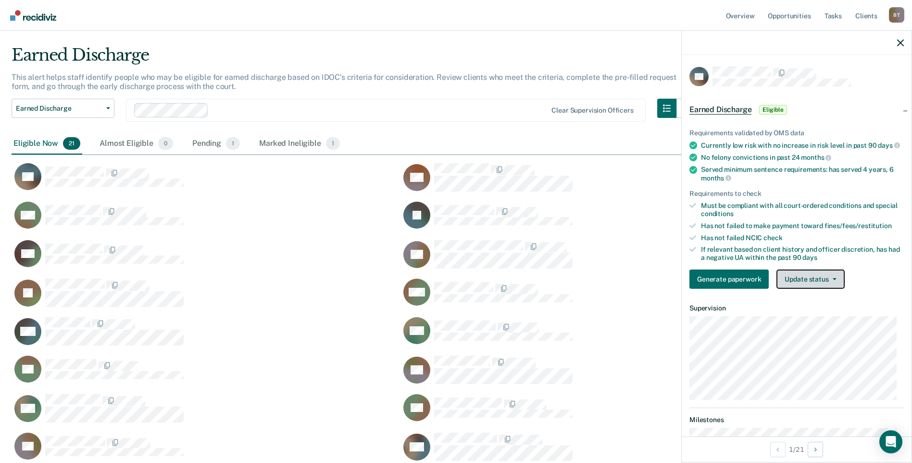
click at [811, 289] on button "Update status" at bounding box center [811, 278] width 68 height 19
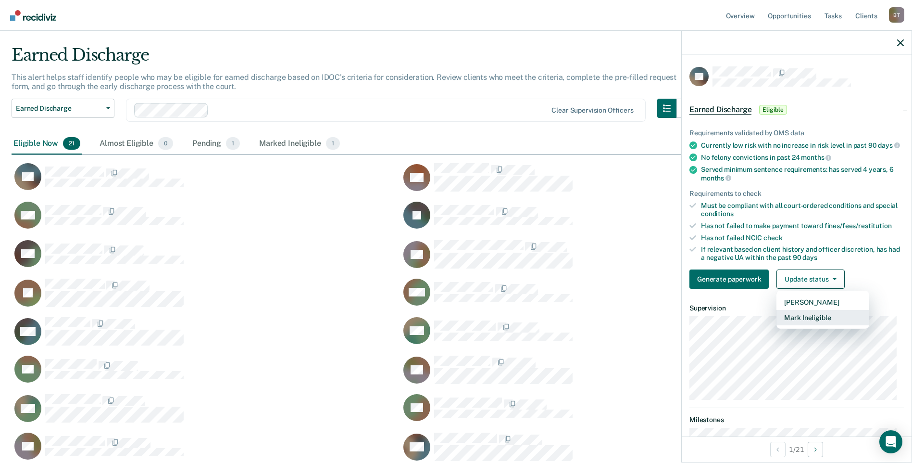
click at [809, 323] on button "Mark Ineligible" at bounding box center [823, 317] width 93 height 15
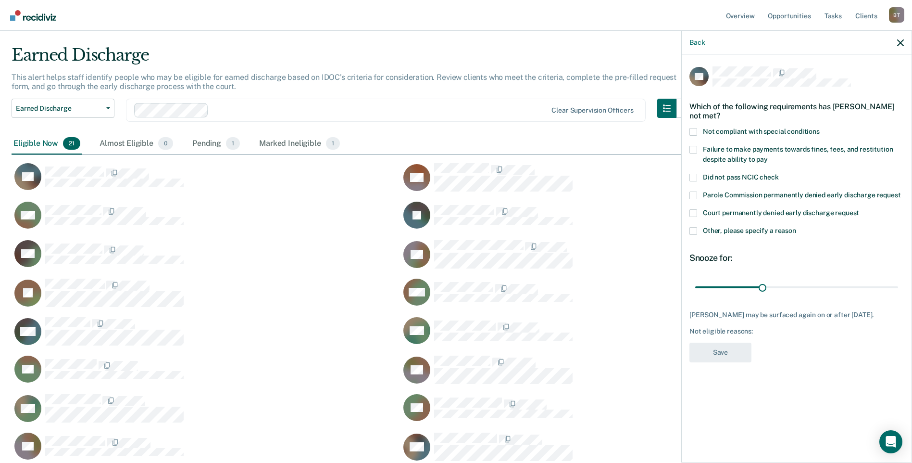
click at [694, 212] on span at bounding box center [694, 213] width 8 height 8
click at [859, 209] on input "Court permanently denied early discharge request" at bounding box center [859, 209] width 0 height 0
drag, startPoint x: 762, startPoint y: 287, endPoint x: 838, endPoint y: 321, distance: 82.9
type input "90"
click at [898, 290] on input "range" at bounding box center [796, 286] width 203 height 17
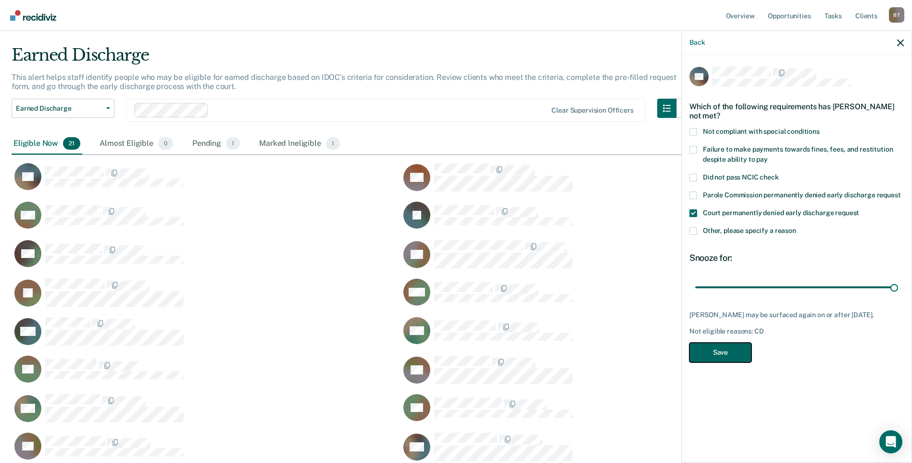
click at [742, 351] on button "Save" at bounding box center [721, 352] width 62 height 20
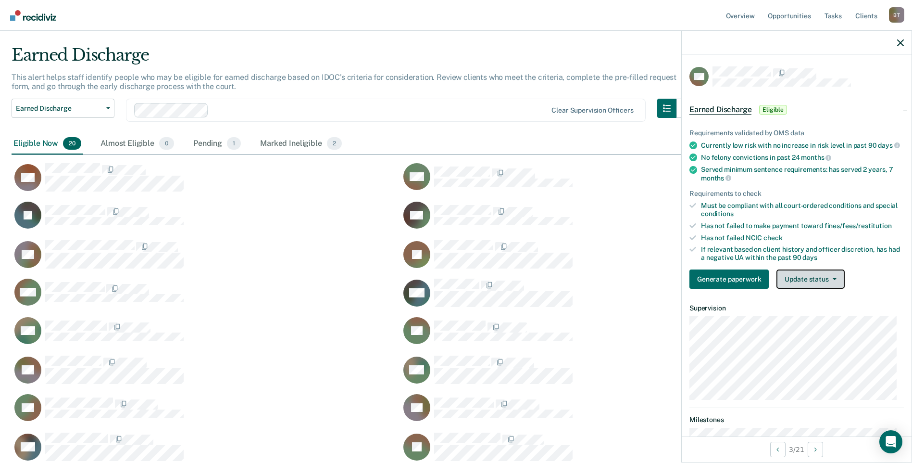
click at [815, 286] on button "Update status" at bounding box center [811, 278] width 68 height 19
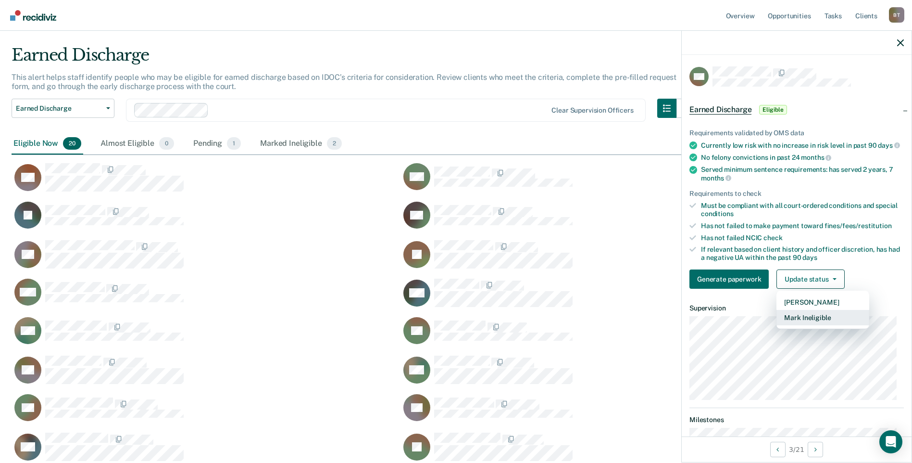
click at [810, 325] on button "Mark Ineligible" at bounding box center [823, 317] width 93 height 15
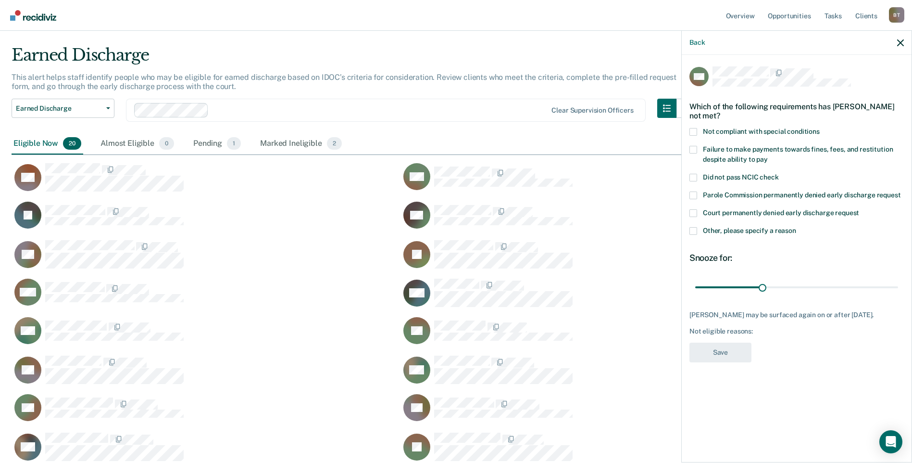
click at [693, 147] on span at bounding box center [694, 150] width 8 height 8
click at [768, 156] on input "Failure to make payments towards fines, fees, and restitution despite ability t…" at bounding box center [768, 156] width 0 height 0
drag, startPoint x: 764, startPoint y: 286, endPoint x: 905, endPoint y: 297, distance: 141.3
type input "90"
click at [898, 295] on input "range" at bounding box center [796, 286] width 203 height 17
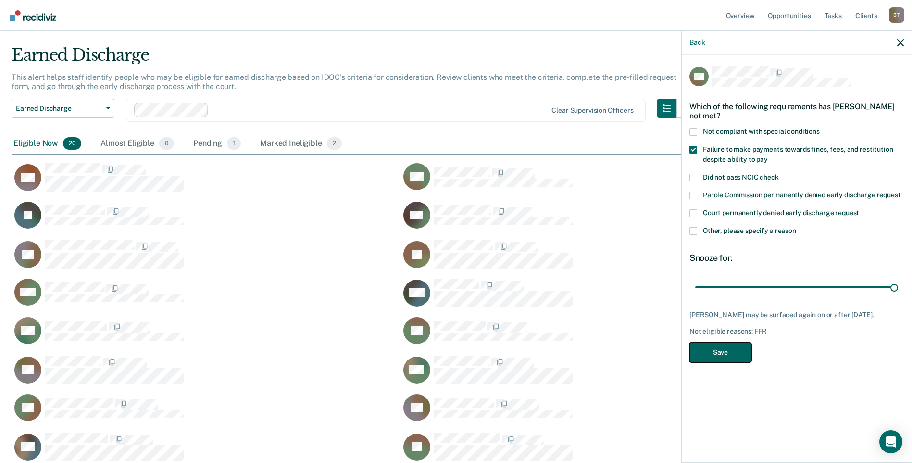
click at [720, 353] on button "Save" at bounding box center [721, 352] width 62 height 20
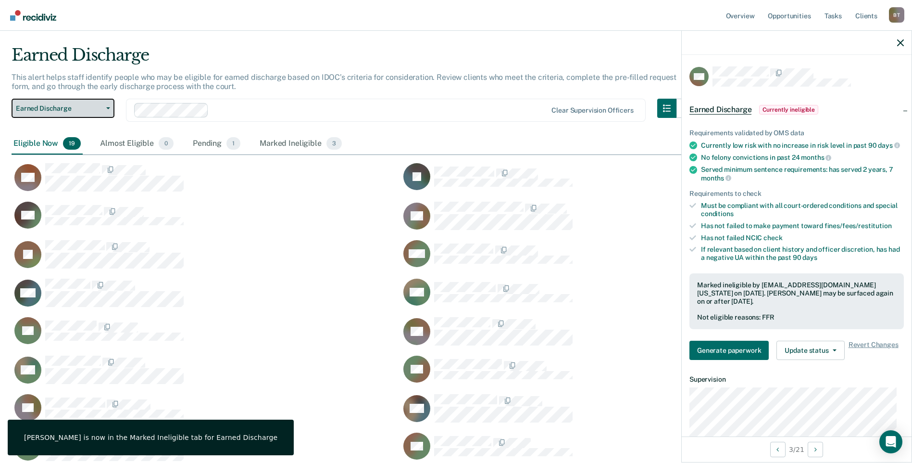
click at [106, 108] on icon "button" at bounding box center [108, 108] width 4 height 2
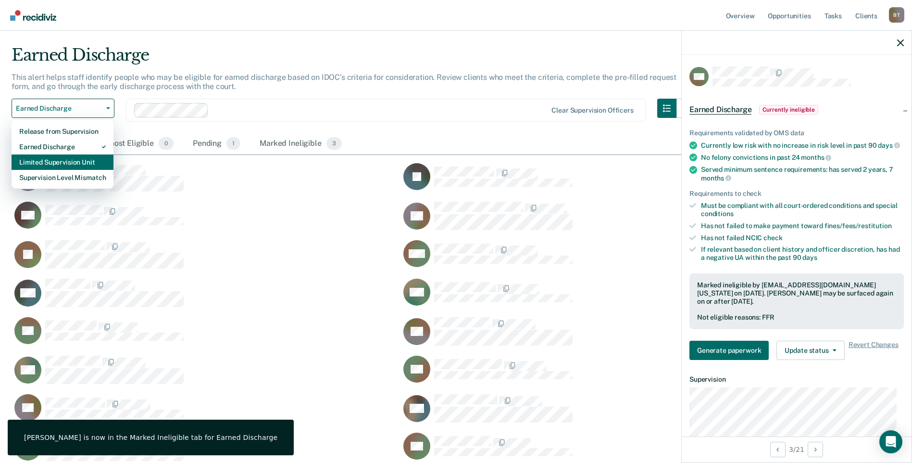
click at [63, 159] on div "Limited Supervision Unit" at bounding box center [62, 161] width 87 height 15
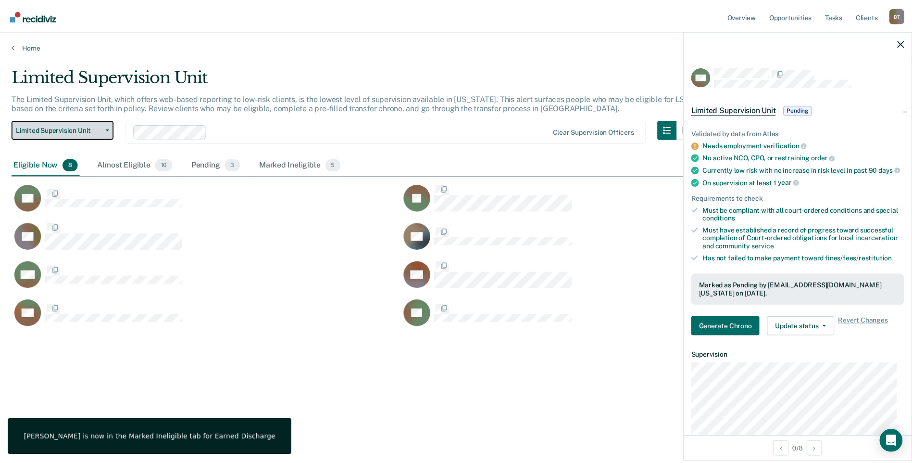
scroll to position [8, 8]
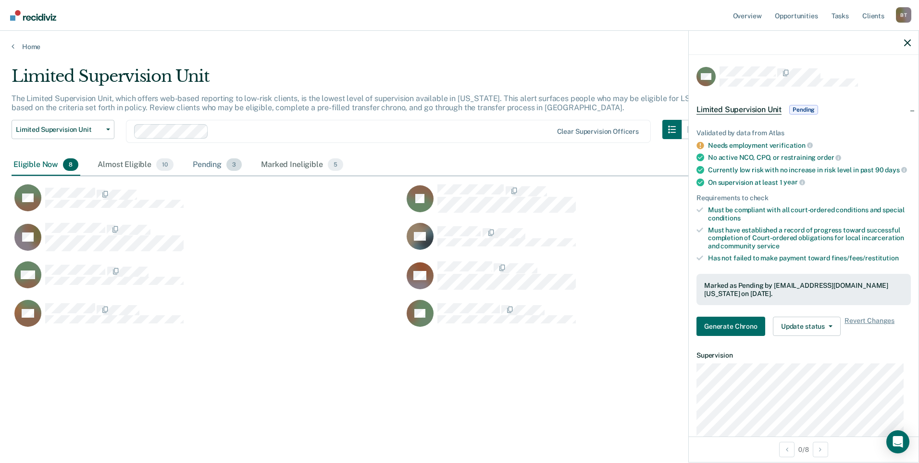
click at [201, 166] on div "Pending 3" at bounding box center [217, 164] width 53 height 21
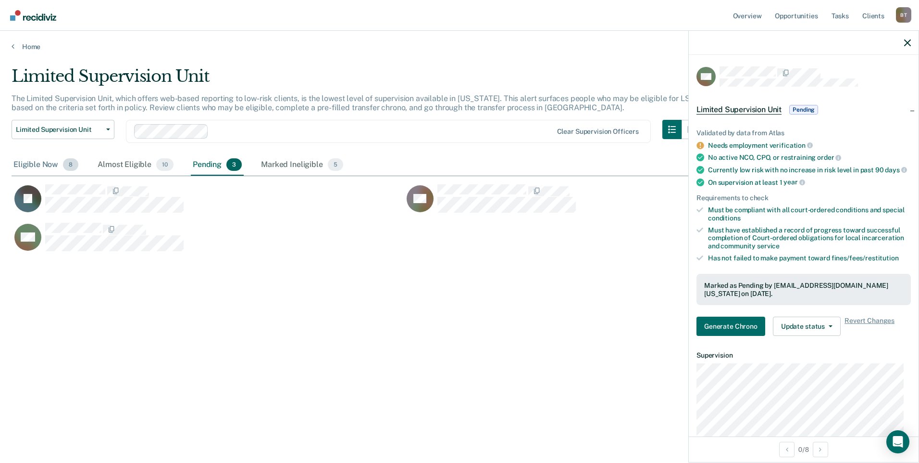
click at [37, 164] on div "Eligible Now 8" at bounding box center [46, 164] width 69 height 21
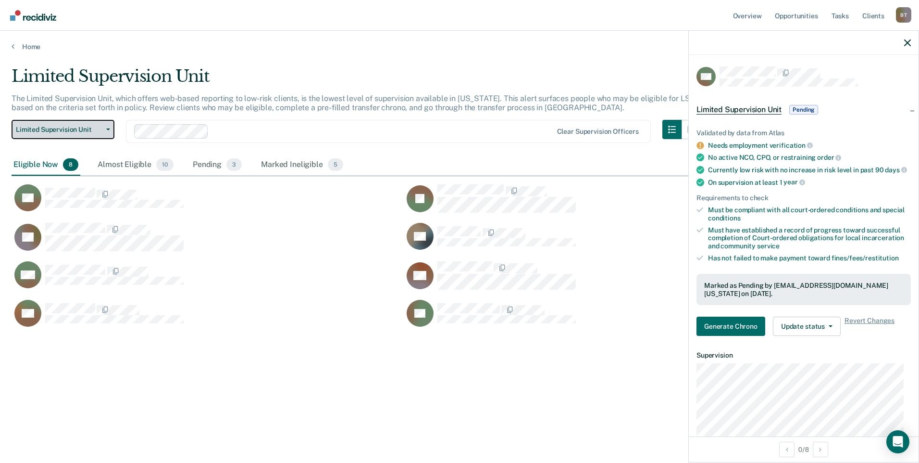
click at [109, 128] on icon "button" at bounding box center [108, 129] width 4 height 2
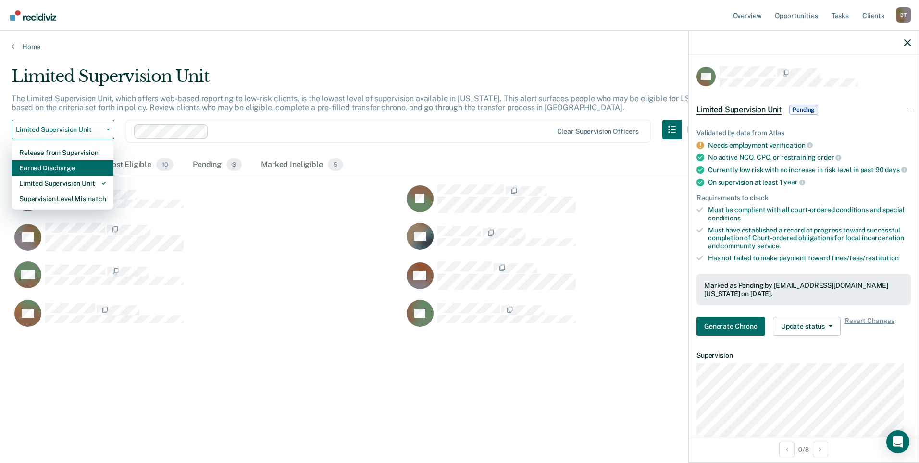
click at [78, 165] on div "Earned Discharge" at bounding box center [62, 167] width 87 height 15
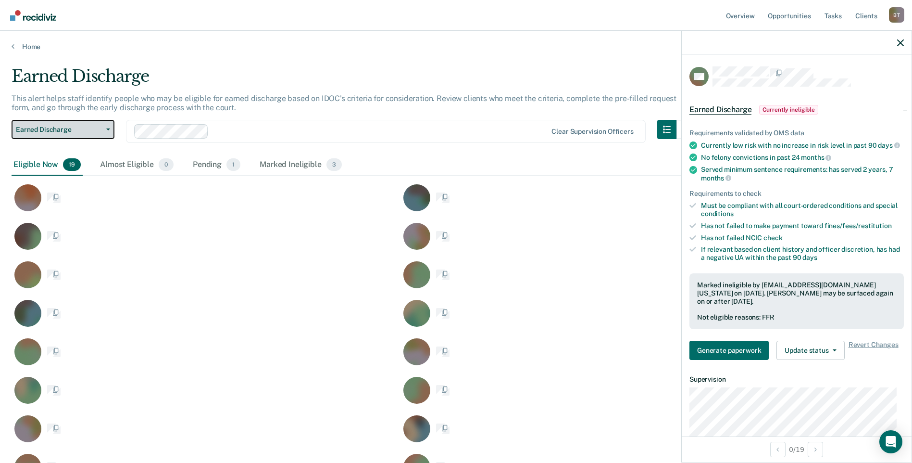
scroll to position [491, 882]
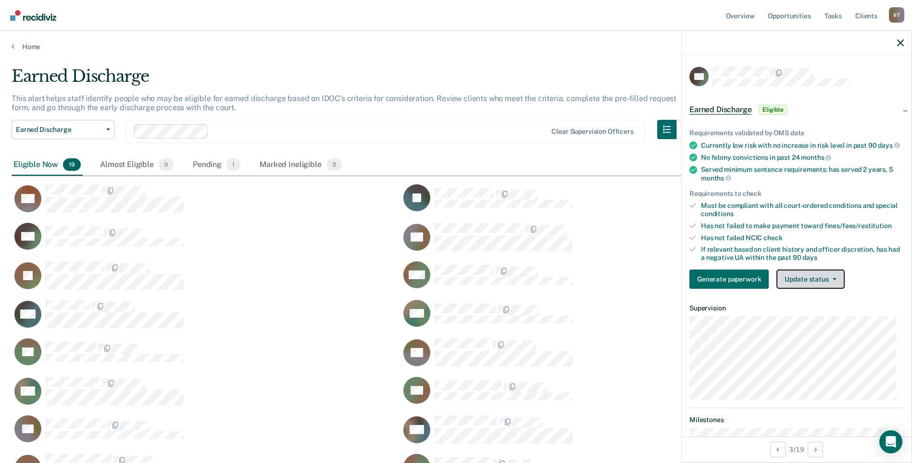
click at [819, 284] on button "Update status" at bounding box center [811, 278] width 68 height 19
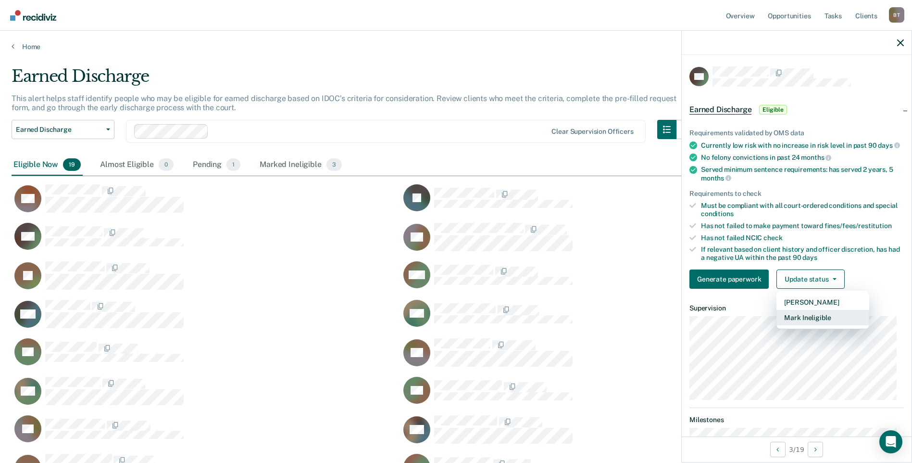
click at [814, 325] on button "Mark Ineligible" at bounding box center [823, 317] width 93 height 15
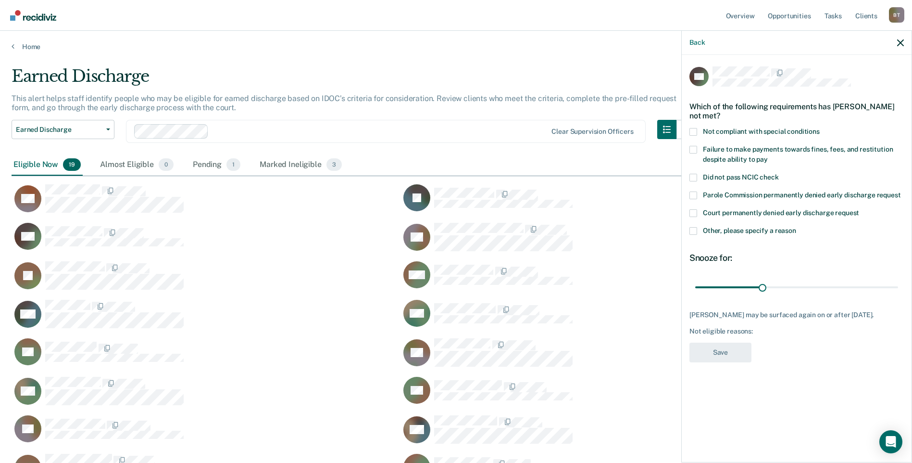
click at [693, 146] on span at bounding box center [694, 150] width 8 height 8
click at [768, 156] on input "Failure to make payments towards fines, fees, and restitution despite ability t…" at bounding box center [768, 156] width 0 height 0
drag, startPoint x: 764, startPoint y: 286, endPoint x: 893, endPoint y: 293, distance: 129.5
type input "90"
click at [898, 290] on input "range" at bounding box center [796, 286] width 203 height 17
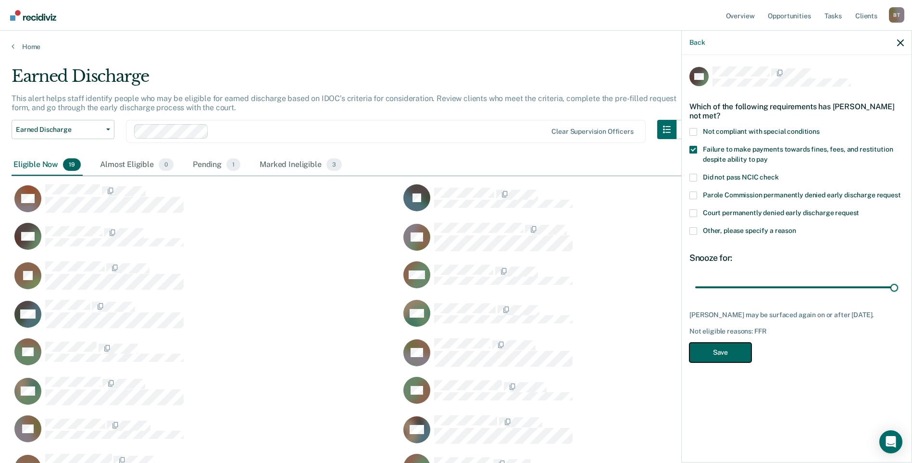
click at [740, 351] on button "Save" at bounding box center [721, 352] width 62 height 20
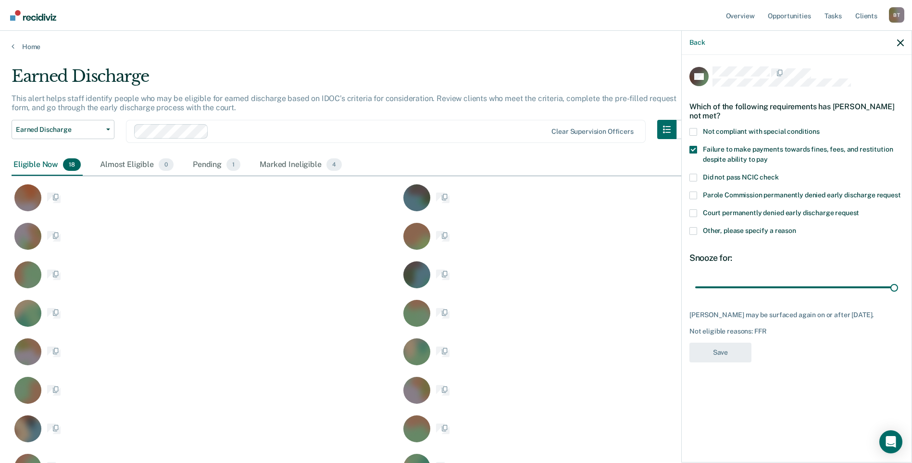
scroll to position [453, 882]
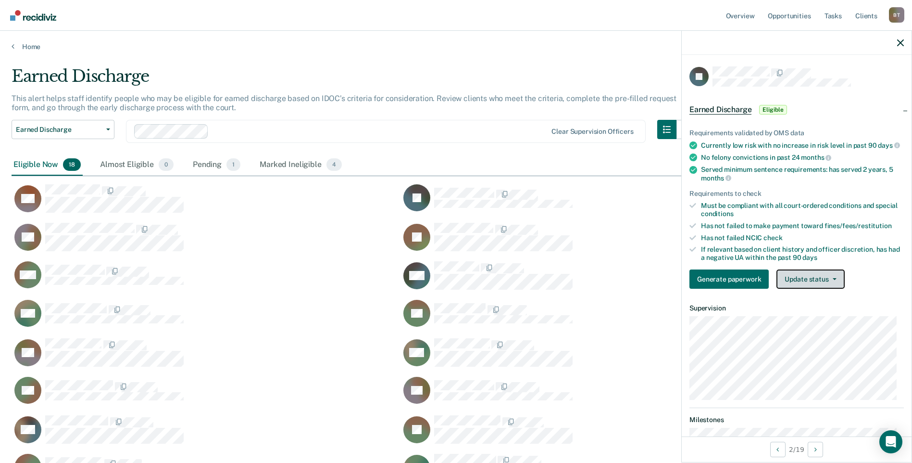
click at [816, 288] on button "Update status" at bounding box center [811, 278] width 68 height 19
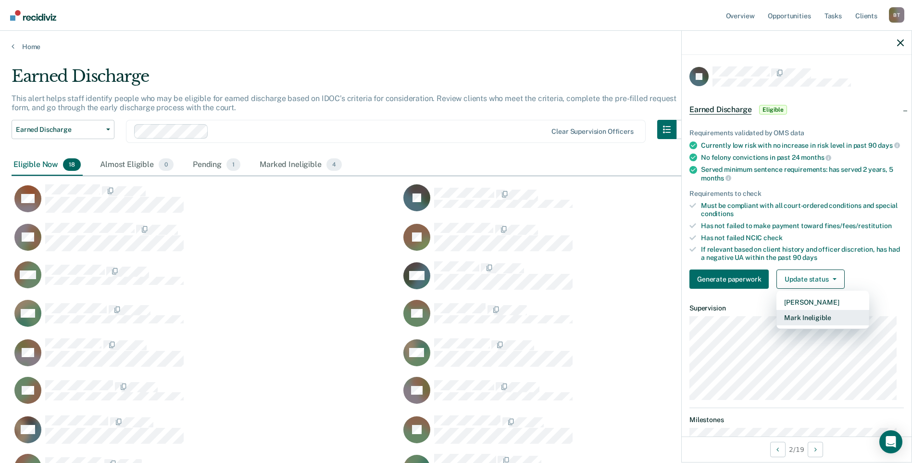
click at [807, 323] on button "Mark Ineligible" at bounding box center [823, 317] width 93 height 15
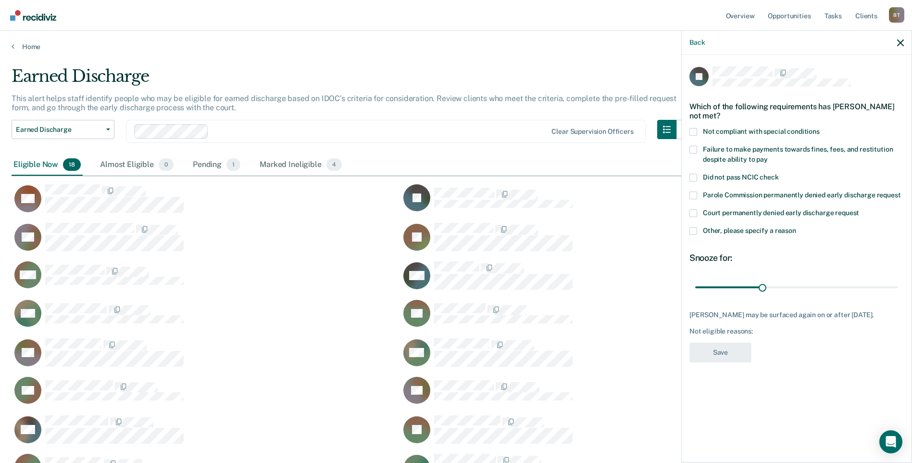
click at [691, 148] on span at bounding box center [694, 150] width 8 height 8
click at [768, 156] on input "Failure to make payments towards fines, fees, and restitution despite ability t…" at bounding box center [768, 156] width 0 height 0
click at [694, 232] on span at bounding box center [694, 231] width 8 height 8
click at [796, 227] on input "Other, please specify a reason" at bounding box center [796, 227] width 0 height 0
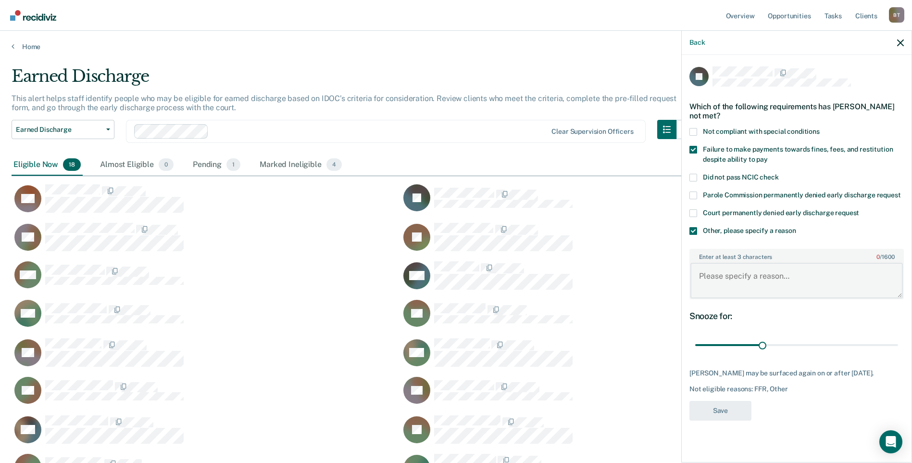
click at [711, 280] on textarea "Enter at least 3 characters 0 / 1600" at bounding box center [796, 281] width 213 height 36
type textarea "c/s"
drag, startPoint x: 838, startPoint y: 346, endPoint x: 933, endPoint y: 346, distance: 95.2
type input "90"
click at [898, 346] on input "range" at bounding box center [796, 345] width 203 height 17
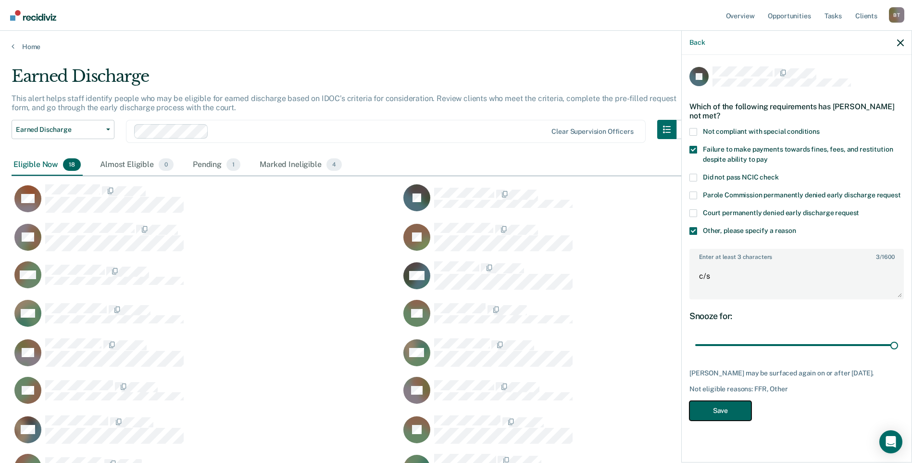
click at [729, 416] on button "Save" at bounding box center [721, 411] width 62 height 20
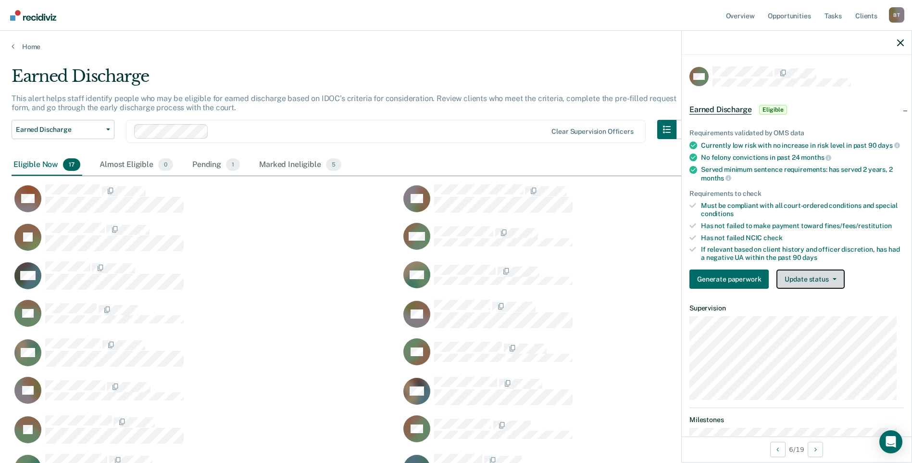
click at [805, 286] on button "Update status" at bounding box center [811, 278] width 68 height 19
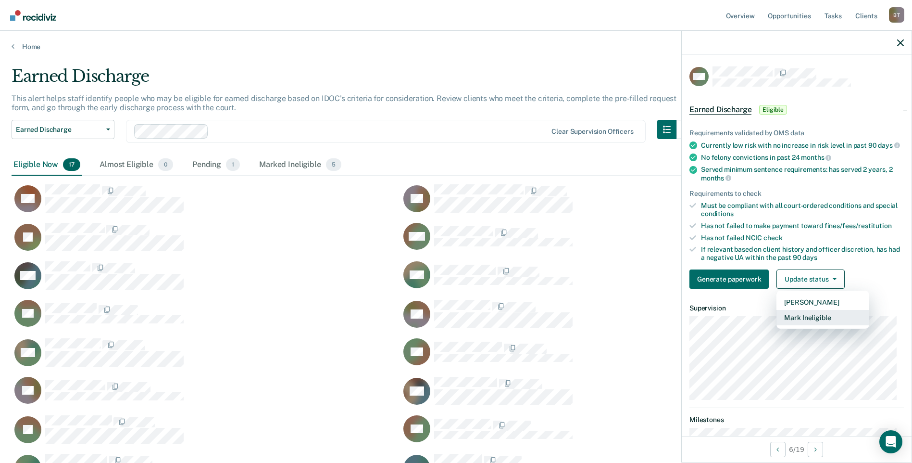
click at [808, 325] on button "Mark Ineligible" at bounding box center [823, 317] width 93 height 15
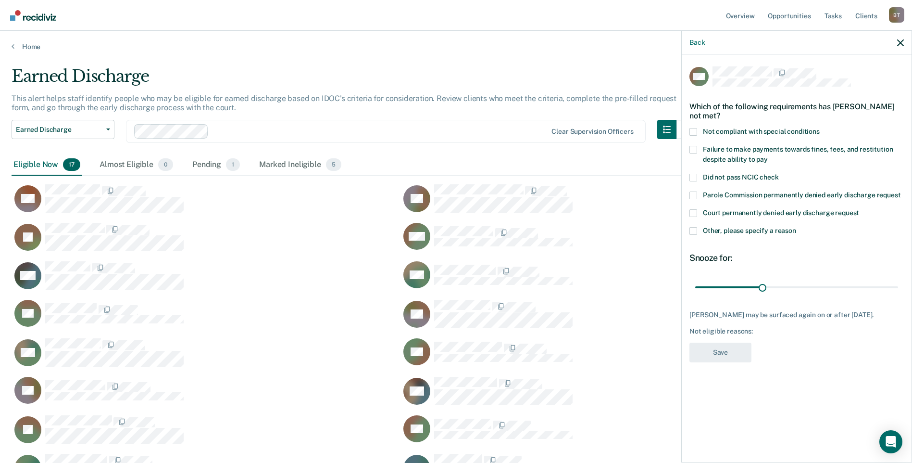
click at [691, 149] on span at bounding box center [694, 150] width 8 height 8
click at [768, 156] on input "Failure to make payments towards fines, fees, and restitution despite ability t…" at bounding box center [768, 156] width 0 height 0
click at [693, 230] on span at bounding box center [694, 231] width 8 height 8
click at [796, 227] on input "Other, please specify a reason" at bounding box center [796, 227] width 0 height 0
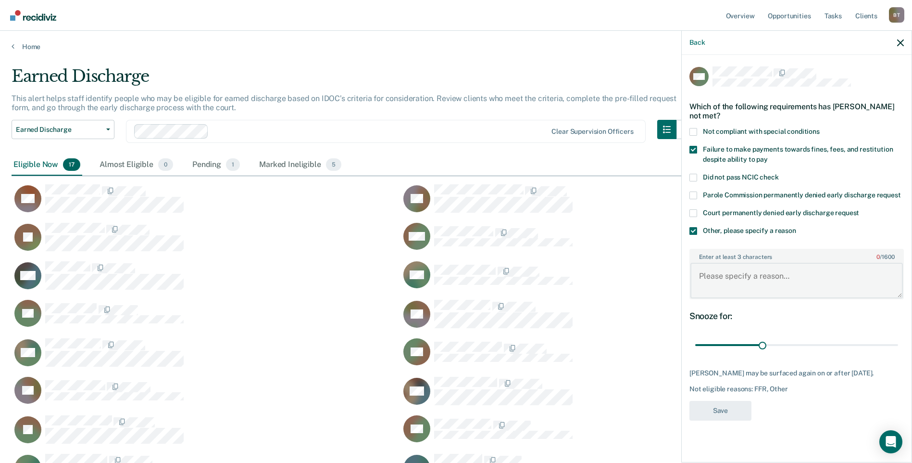
click at [712, 286] on textarea "Enter at least 3 characters 0 / 1600" at bounding box center [796, 281] width 213 height 36
type textarea "c/s"
drag, startPoint x: 762, startPoint y: 344, endPoint x: 940, endPoint y: 347, distance: 178.4
type input "90"
click at [898, 347] on input "range" at bounding box center [796, 345] width 203 height 17
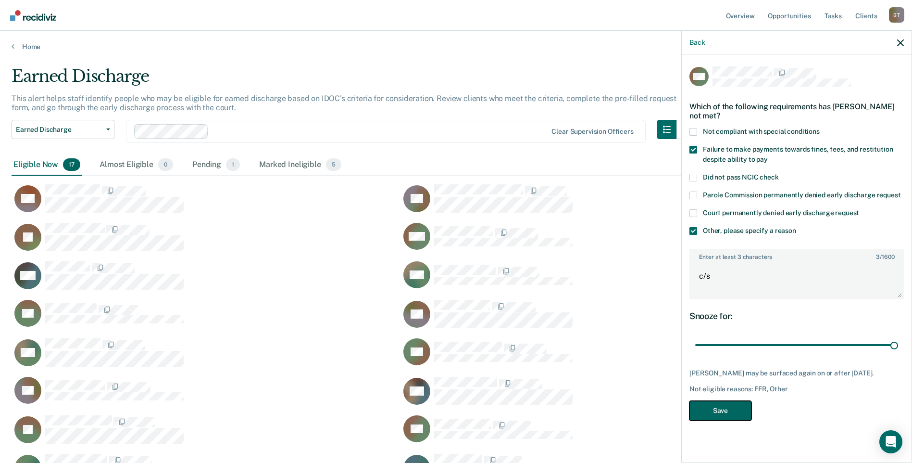
click at [724, 419] on button "Save" at bounding box center [721, 411] width 62 height 20
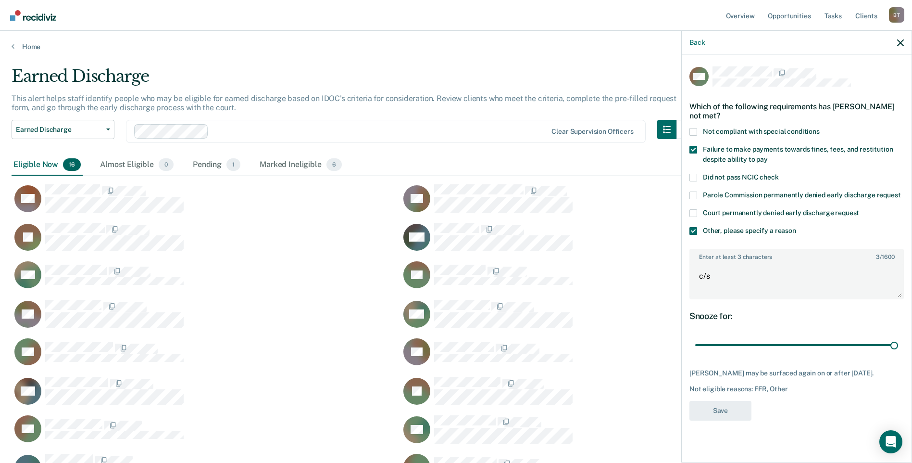
scroll to position [414, 882]
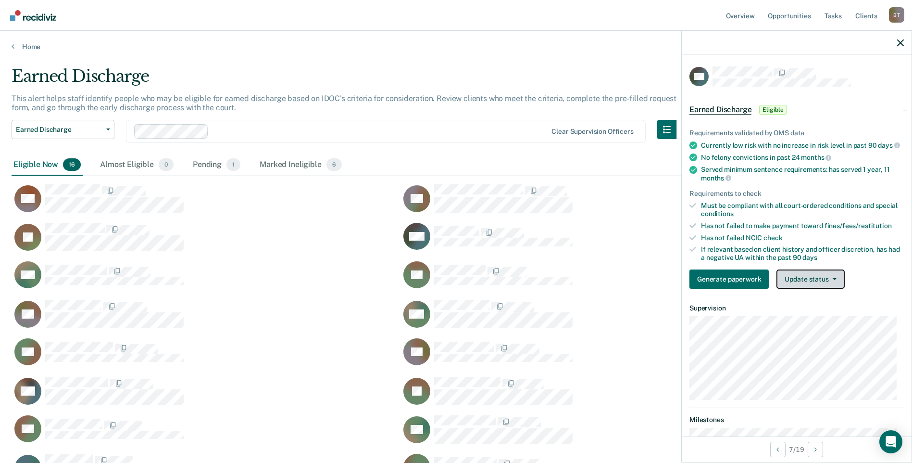
click at [796, 281] on button "Update status" at bounding box center [811, 278] width 68 height 19
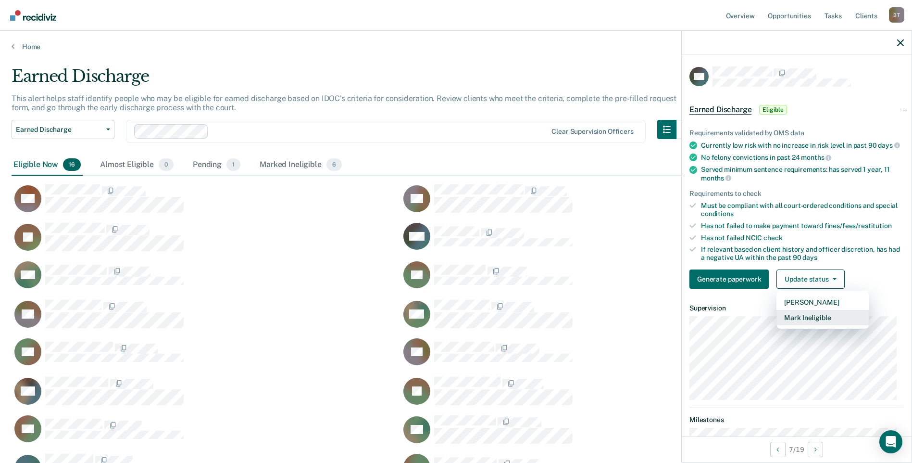
click at [806, 322] on button "Mark Ineligible" at bounding box center [823, 317] width 93 height 15
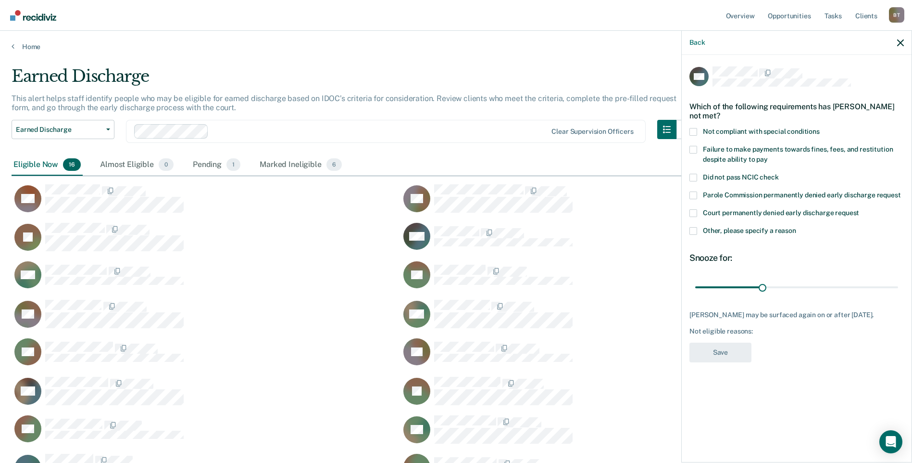
click at [691, 129] on span at bounding box center [694, 132] width 8 height 8
click at [820, 128] on input "Not compliant with special conditions" at bounding box center [820, 128] width 0 height 0
drag, startPoint x: 761, startPoint y: 286, endPoint x: 967, endPoint y: 289, distance: 205.8
type input "90"
click at [898, 289] on input "range" at bounding box center [796, 286] width 203 height 17
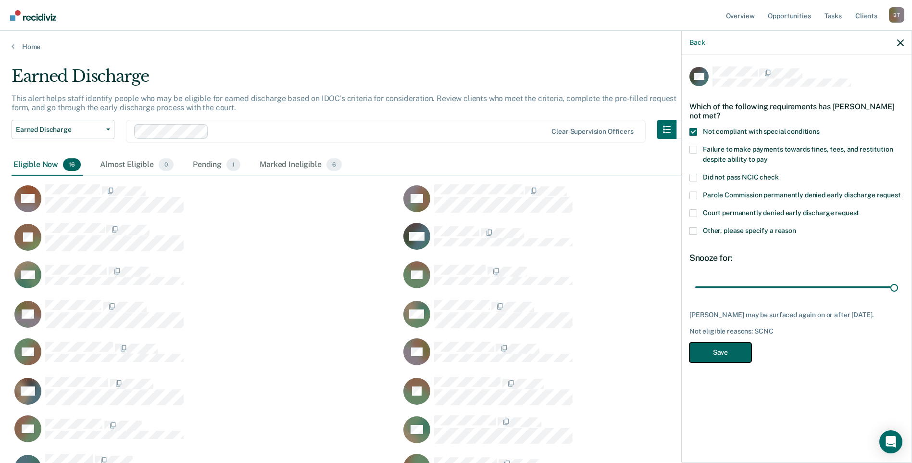
click at [724, 352] on button "Save" at bounding box center [721, 352] width 62 height 20
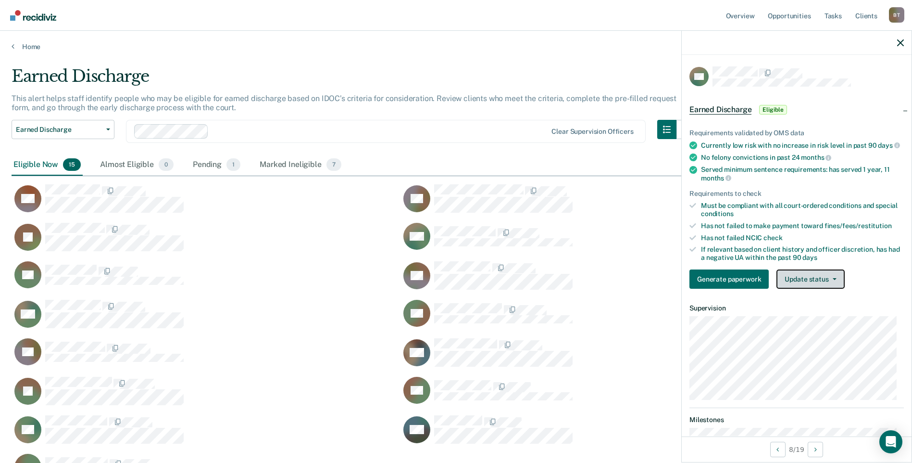
click at [804, 286] on button "Update status" at bounding box center [811, 278] width 68 height 19
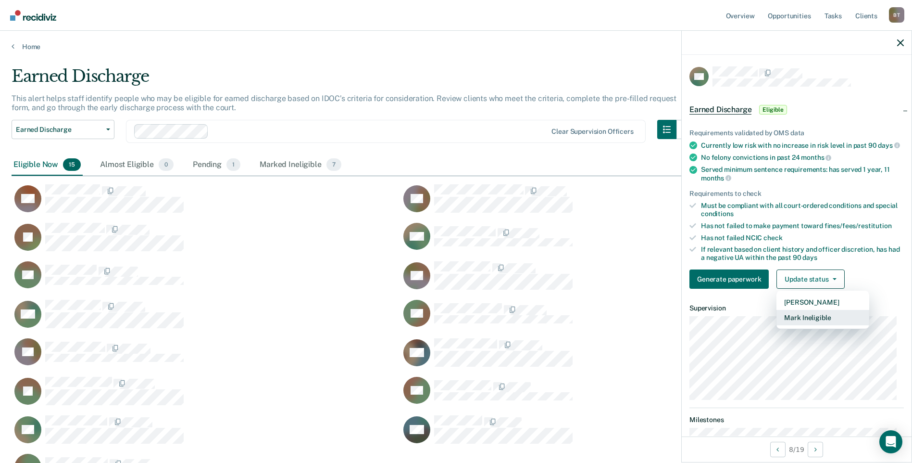
click at [802, 322] on button "Mark Ineligible" at bounding box center [823, 317] width 93 height 15
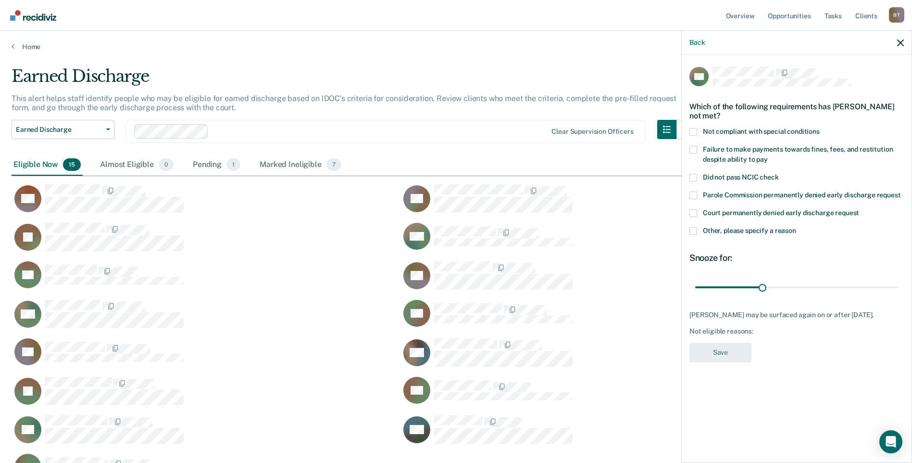
click at [692, 129] on span at bounding box center [694, 132] width 8 height 8
click at [820, 128] on input "Not compliant with special conditions" at bounding box center [820, 128] width 0 height 0
click at [691, 150] on span at bounding box center [694, 150] width 8 height 8
click at [768, 156] on input "Failure to make payments towards fines, fees, and restitution despite ability t…" at bounding box center [768, 156] width 0 height 0
drag, startPoint x: 763, startPoint y: 287, endPoint x: 925, endPoint y: 289, distance: 162.1
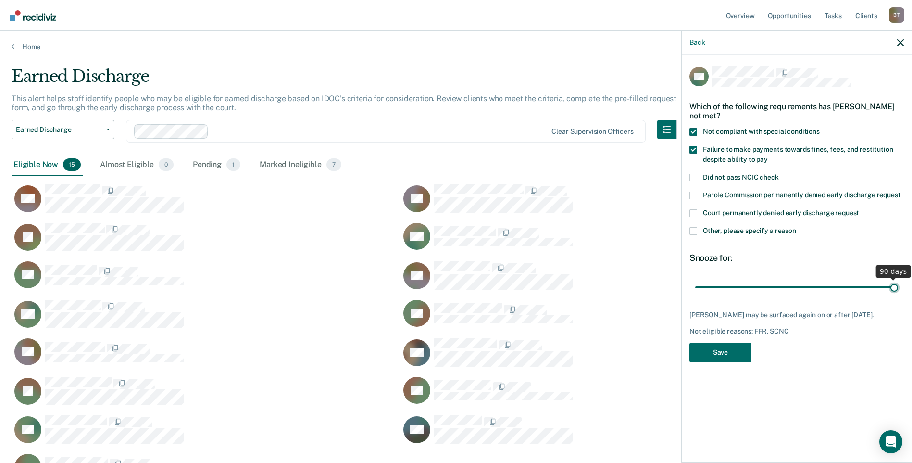
type input "90"
click at [898, 289] on input "range" at bounding box center [796, 286] width 203 height 17
click at [737, 362] on button "Save" at bounding box center [721, 352] width 62 height 20
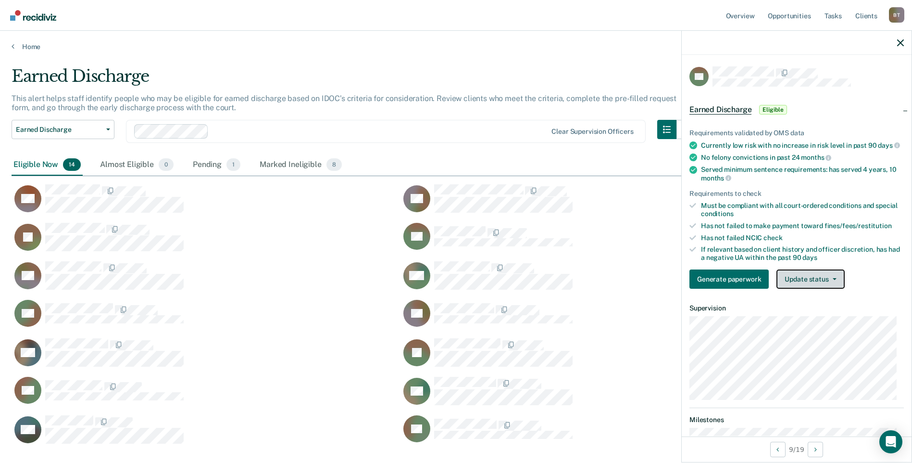
drag, startPoint x: 810, startPoint y: 284, endPoint x: 810, endPoint y: 295, distance: 11.1
click at [810, 284] on button "Update status" at bounding box center [811, 278] width 68 height 19
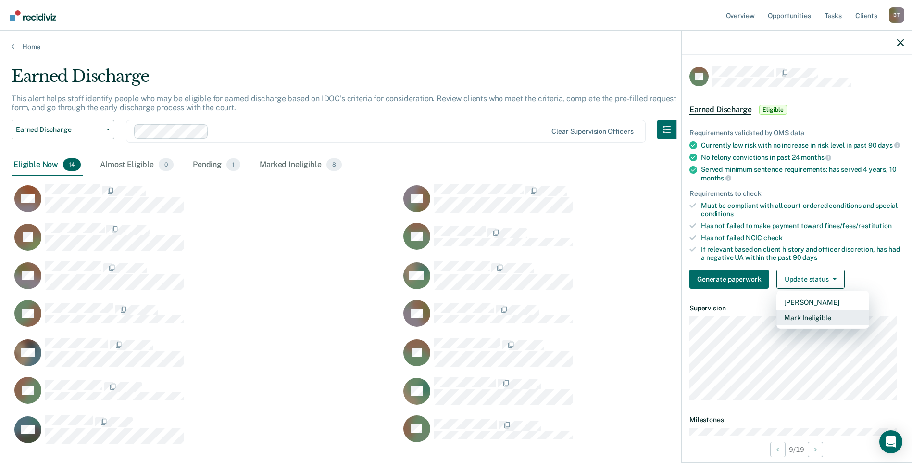
click at [811, 323] on button "Mark Ineligible" at bounding box center [823, 317] width 93 height 15
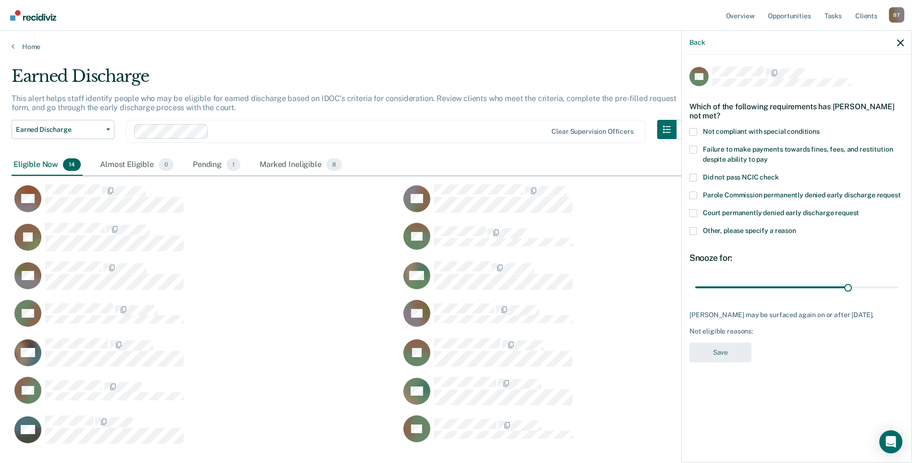
click at [694, 147] on span at bounding box center [694, 150] width 8 height 8
click at [768, 156] on input "Failure to make payments towards fines, fees, and restitution despite ability t…" at bounding box center [768, 156] width 0 height 0
drag, startPoint x: 848, startPoint y: 286, endPoint x: 897, endPoint y: 282, distance: 48.7
type input "39"
click at [897, 282] on input "range" at bounding box center [796, 286] width 203 height 17
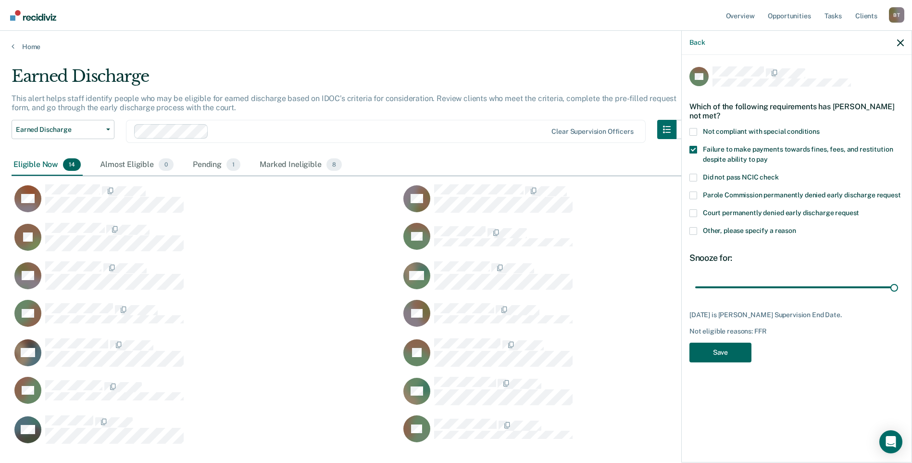
click at [725, 341] on div "BP Which of the following requirements has [PERSON_NAME] not met? Not compliant…" at bounding box center [797, 216] width 214 height 301
click at [724, 348] on button "Save" at bounding box center [721, 352] width 62 height 20
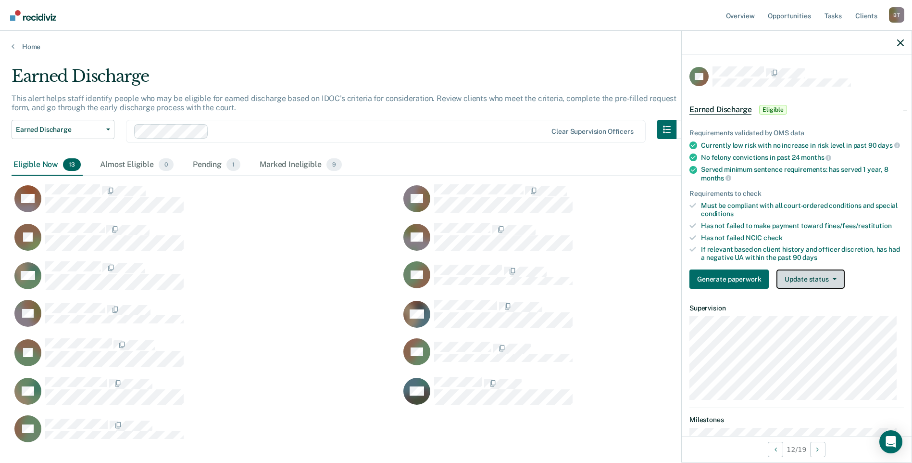
click at [795, 282] on button "Update status" at bounding box center [811, 278] width 68 height 19
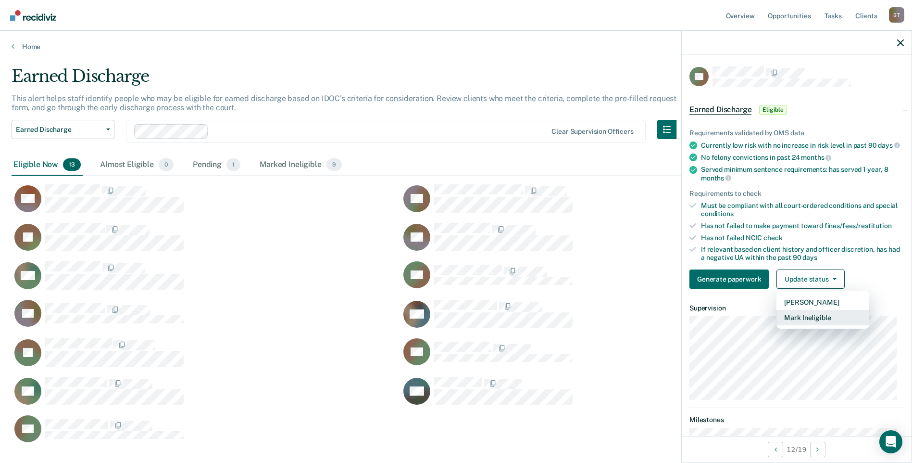
click at [800, 325] on button "Mark Ineligible" at bounding box center [823, 317] width 93 height 15
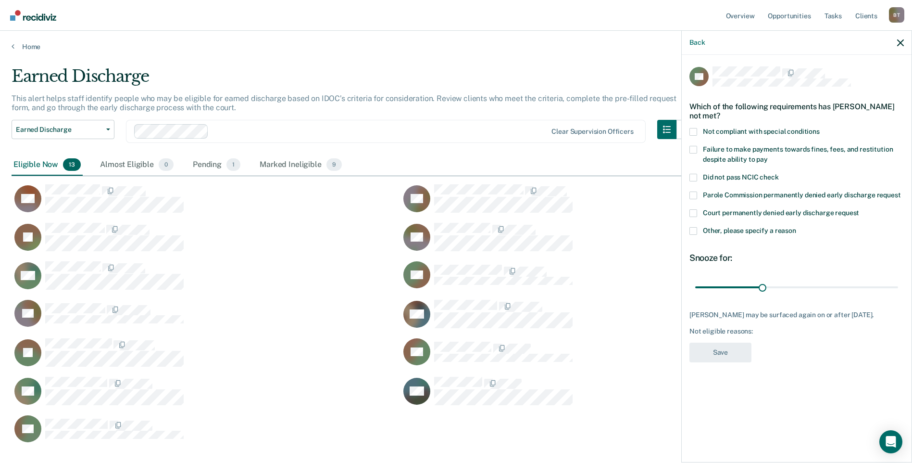
click at [693, 148] on span at bounding box center [694, 150] width 8 height 8
click at [768, 156] on input "Failure to make payments towards fines, fees, and restitution despite ability t…" at bounding box center [768, 156] width 0 height 0
drag, startPoint x: 765, startPoint y: 287, endPoint x: 926, endPoint y: 294, distance: 161.7
type input "90"
click at [898, 294] on input "range" at bounding box center [796, 286] width 203 height 17
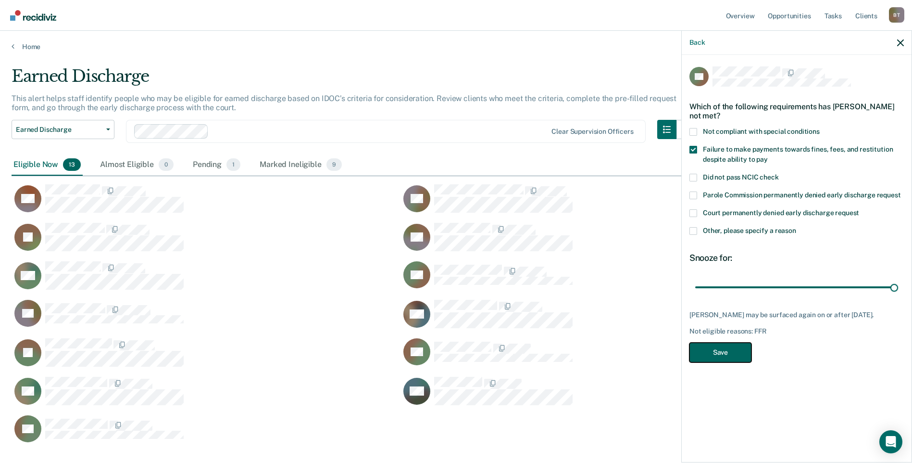
click at [732, 360] on button "Save" at bounding box center [721, 352] width 62 height 20
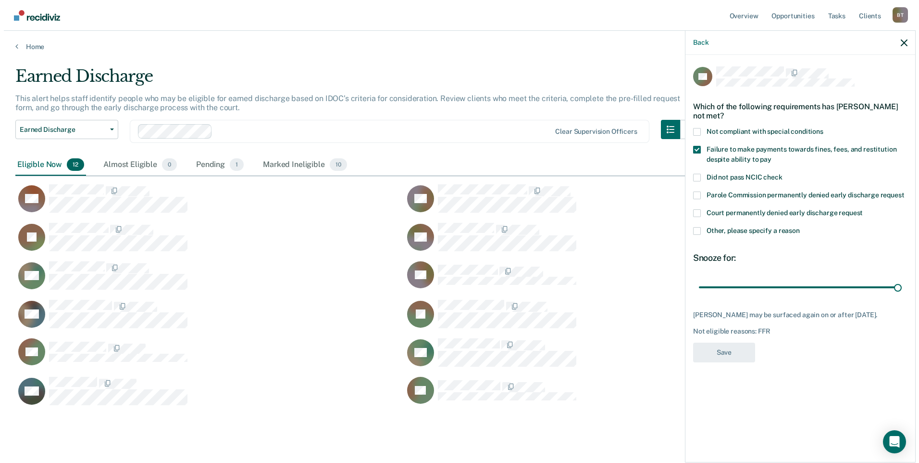
scroll to position [338, 882]
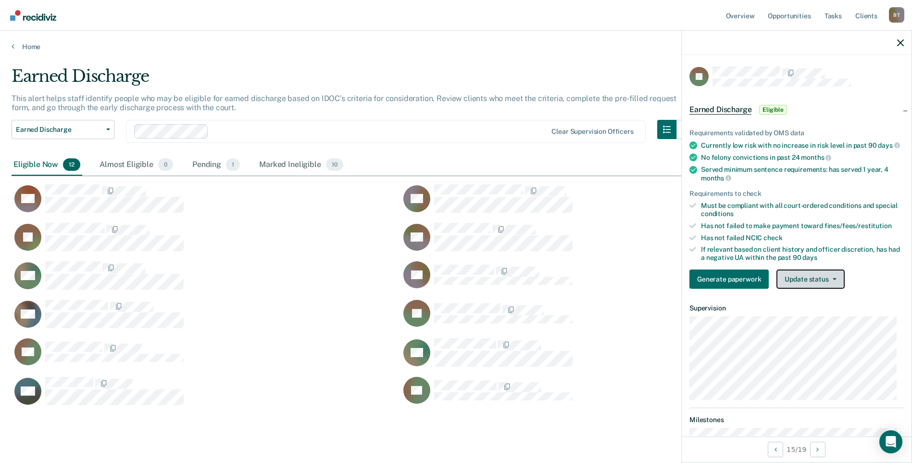
click at [797, 289] on button "Update status" at bounding box center [811, 278] width 68 height 19
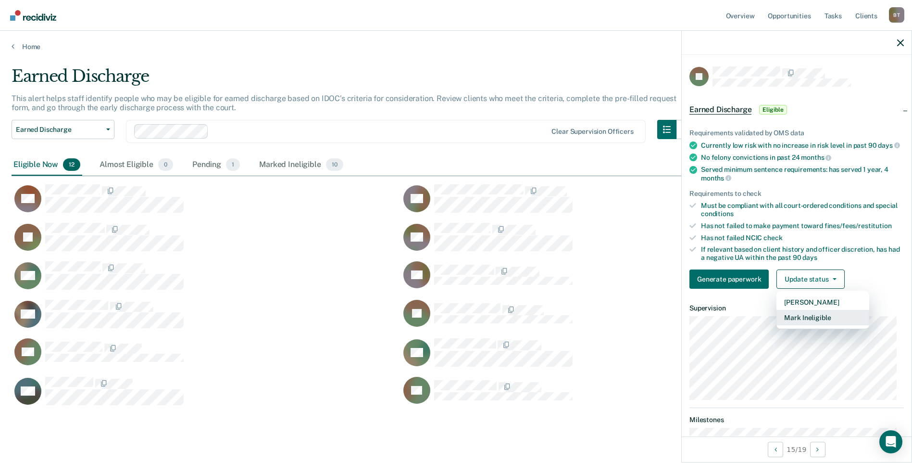
click at [804, 325] on button "Mark Ineligible" at bounding box center [823, 317] width 93 height 15
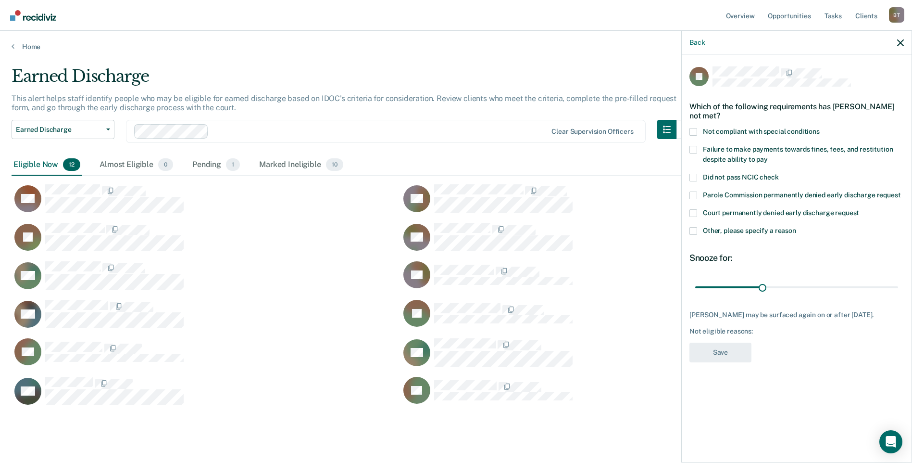
click at [690, 126] on div "Which of the following requirements has [PERSON_NAME] not met?" at bounding box center [797, 111] width 214 height 34
click at [694, 131] on span at bounding box center [694, 132] width 8 height 8
click at [820, 128] on input "Not compliant with special conditions" at bounding box center [820, 128] width 0 height 0
drag, startPoint x: 760, startPoint y: 285, endPoint x: 934, endPoint y: 298, distance: 174.0
type input "90"
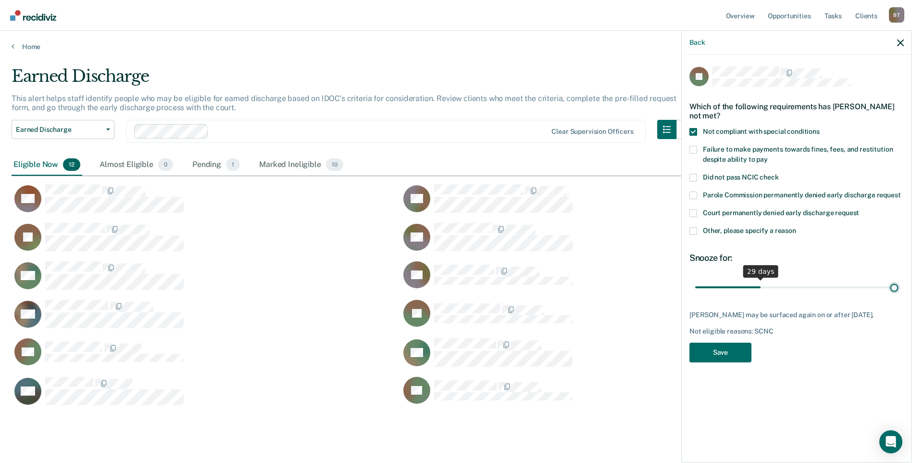
click at [898, 295] on input "range" at bounding box center [796, 286] width 203 height 17
click at [734, 358] on button "Save" at bounding box center [721, 352] width 62 height 20
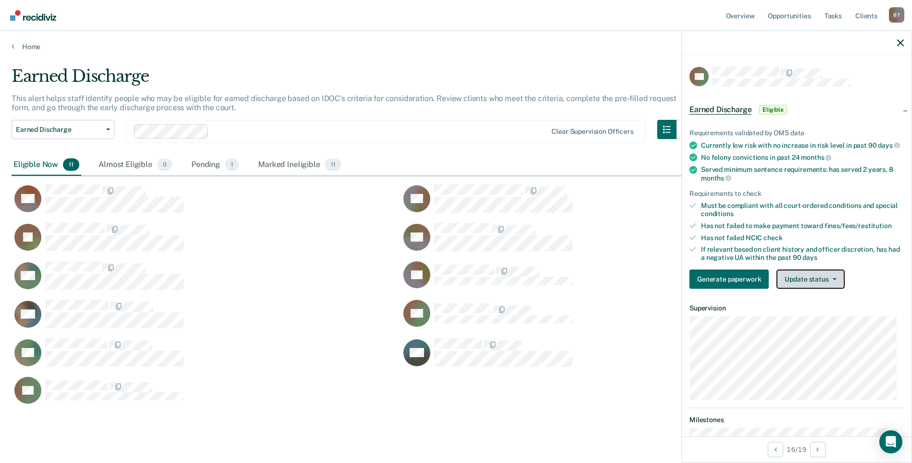
click at [800, 285] on button "Update status" at bounding box center [811, 278] width 68 height 19
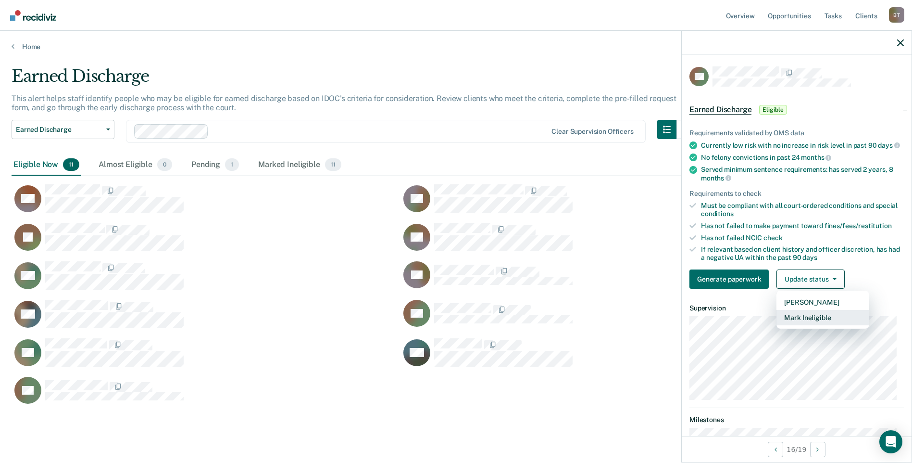
click at [807, 324] on button "Mark Ineligible" at bounding box center [823, 317] width 93 height 15
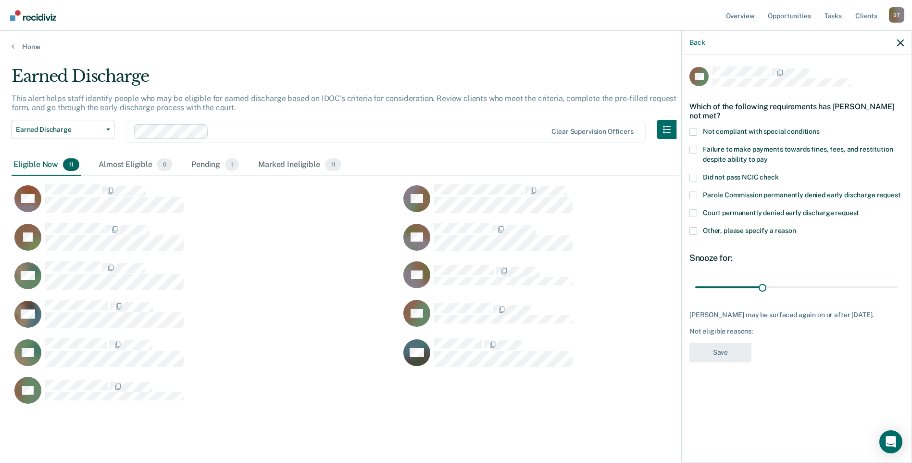
click at [694, 131] on span at bounding box center [694, 132] width 8 height 8
click at [820, 128] on input "Not compliant with special conditions" at bounding box center [820, 128] width 0 height 0
drag, startPoint x: 762, startPoint y: 286, endPoint x: 902, endPoint y: 292, distance: 139.6
type input "90"
click at [898, 292] on input "range" at bounding box center [796, 286] width 203 height 17
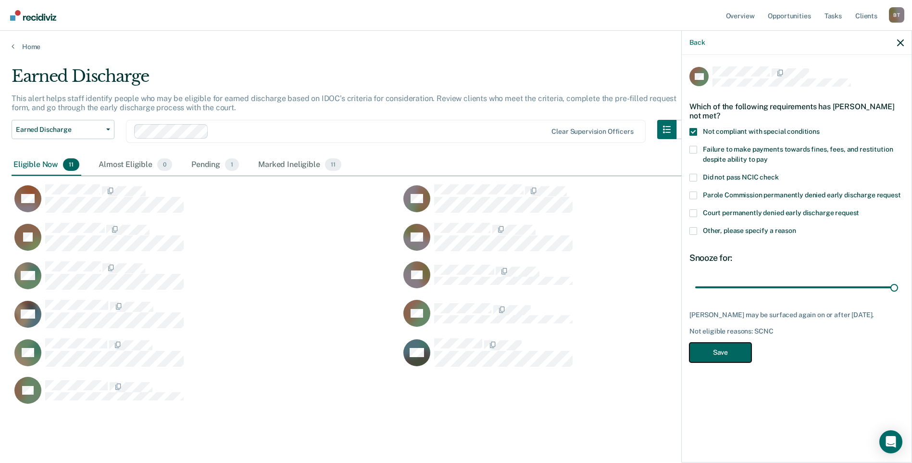
click at [723, 354] on button "Save" at bounding box center [721, 352] width 62 height 20
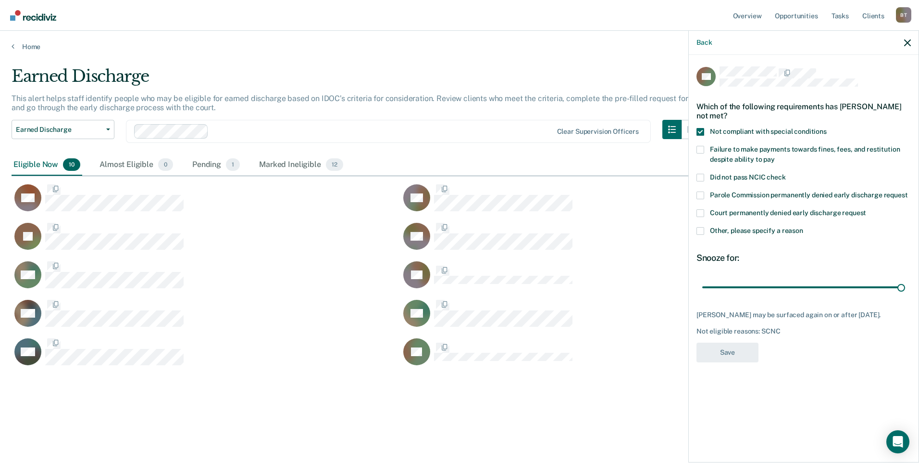
scroll to position [8, 8]
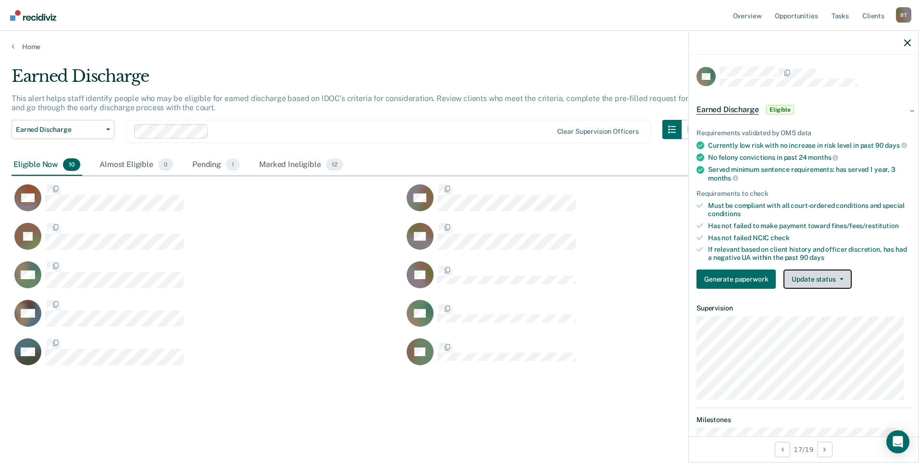
click at [812, 285] on button "Update status" at bounding box center [818, 278] width 68 height 19
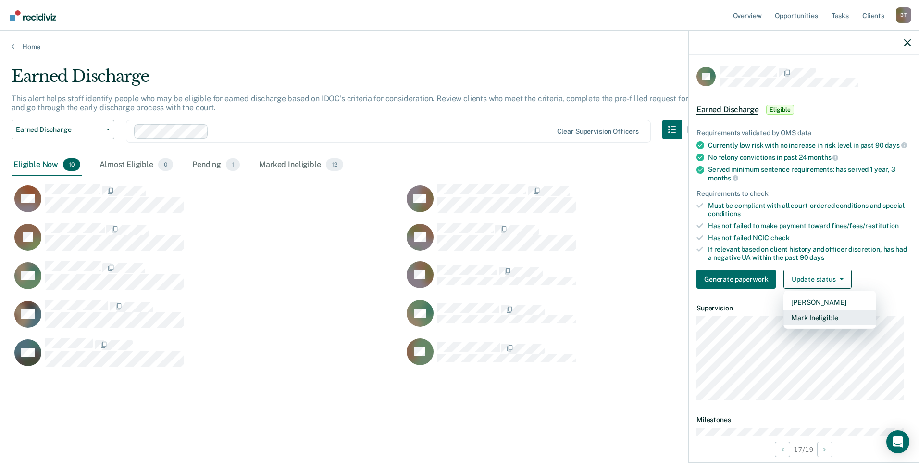
click at [812, 325] on button "Mark Ineligible" at bounding box center [830, 317] width 93 height 15
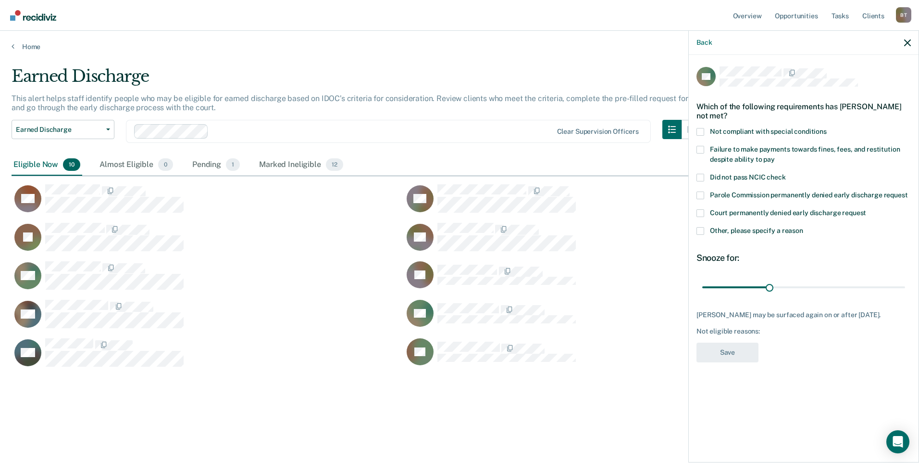
click at [700, 148] on span at bounding box center [701, 150] width 8 height 8
click at [775, 156] on input "Failure to make payments towards fines, fees, and restitution despite ability t…" at bounding box center [775, 156] width 0 height 0
drag, startPoint x: 773, startPoint y: 287, endPoint x: 978, endPoint y: 294, distance: 204.9
type input "90"
click at [905, 294] on input "range" at bounding box center [804, 286] width 203 height 17
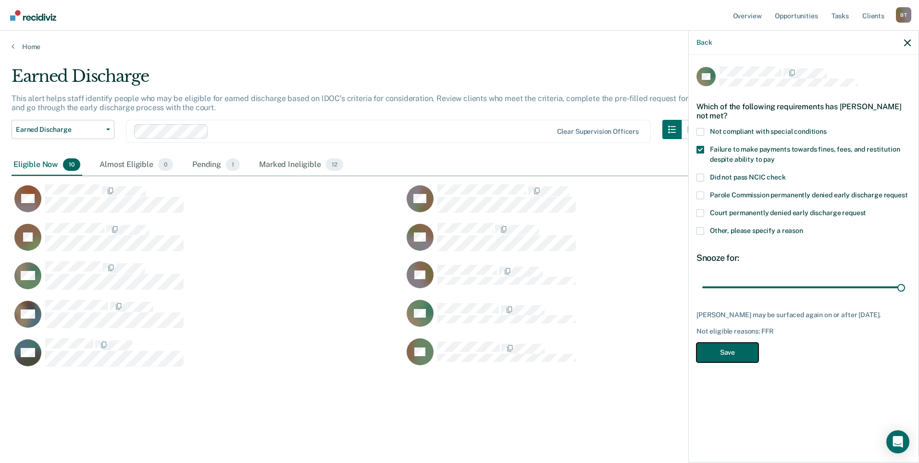
click at [751, 355] on button "Save" at bounding box center [728, 352] width 62 height 20
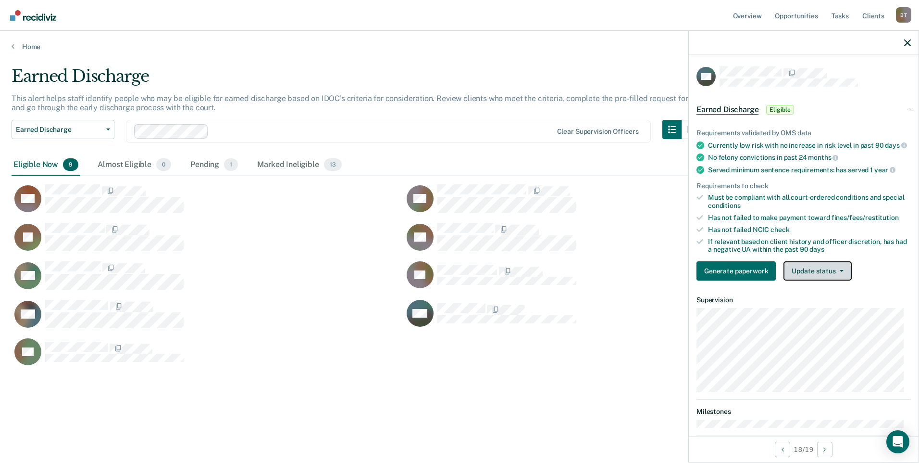
click at [826, 276] on button "Update status" at bounding box center [818, 270] width 68 height 19
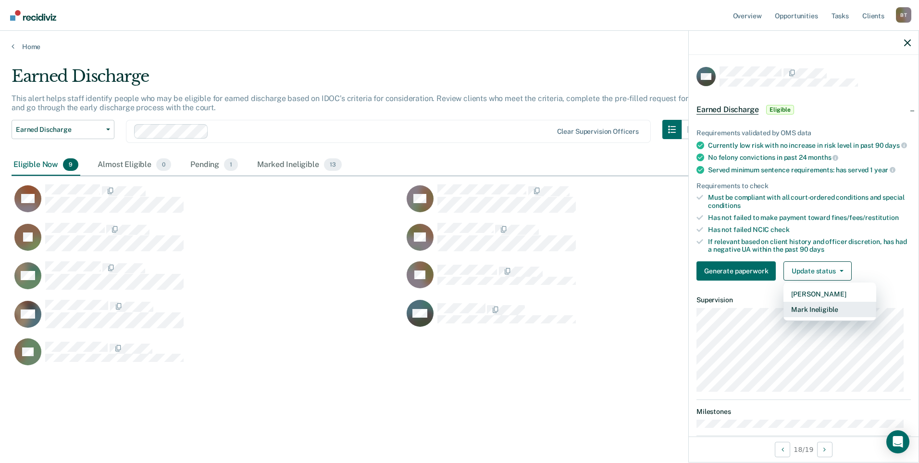
click at [820, 315] on button "Mark Ineligible" at bounding box center [830, 308] width 93 height 15
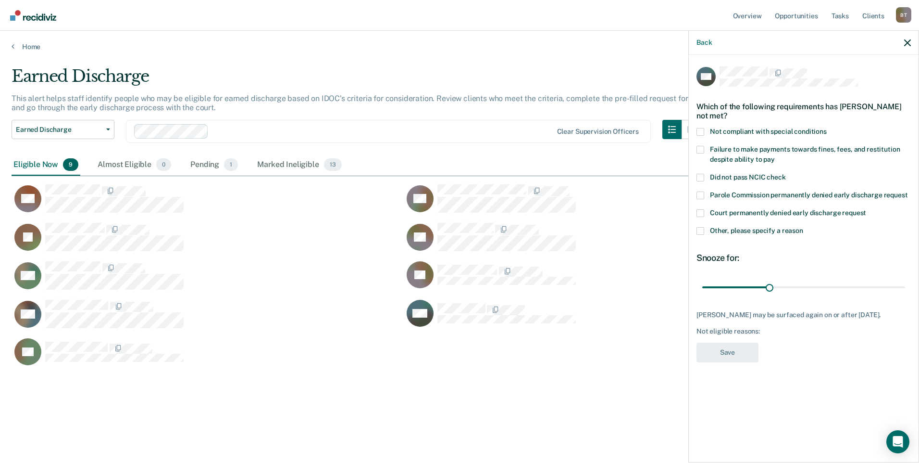
click at [698, 130] on span at bounding box center [701, 132] width 8 height 8
click at [827, 128] on input "Not compliant with special conditions" at bounding box center [827, 128] width 0 height 0
click at [702, 231] on span at bounding box center [701, 231] width 8 height 8
click at [803, 227] on input "Other, please specify a reason" at bounding box center [803, 227] width 0 height 0
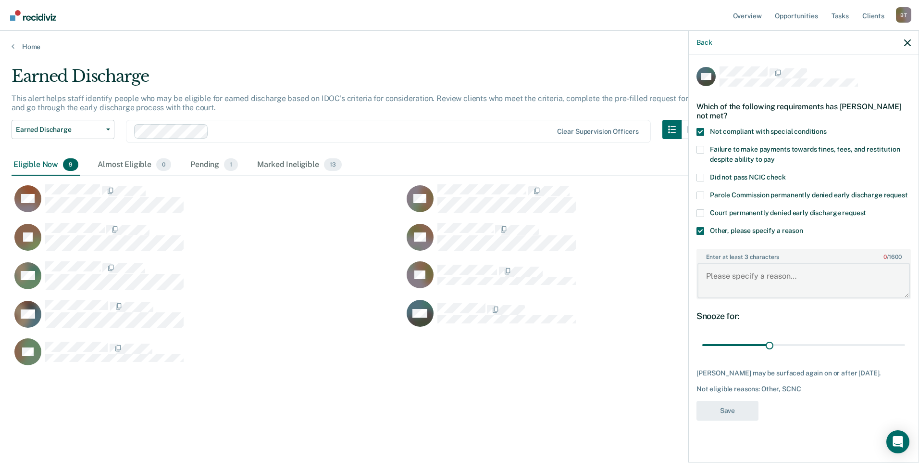
click at [740, 280] on textarea "Enter at least 3 characters 0 / 1600" at bounding box center [804, 281] width 213 height 36
type textarea "cs"
drag, startPoint x: 769, startPoint y: 343, endPoint x: 963, endPoint y: 343, distance: 193.8
type input "90"
click at [905, 343] on input "range" at bounding box center [804, 345] width 203 height 17
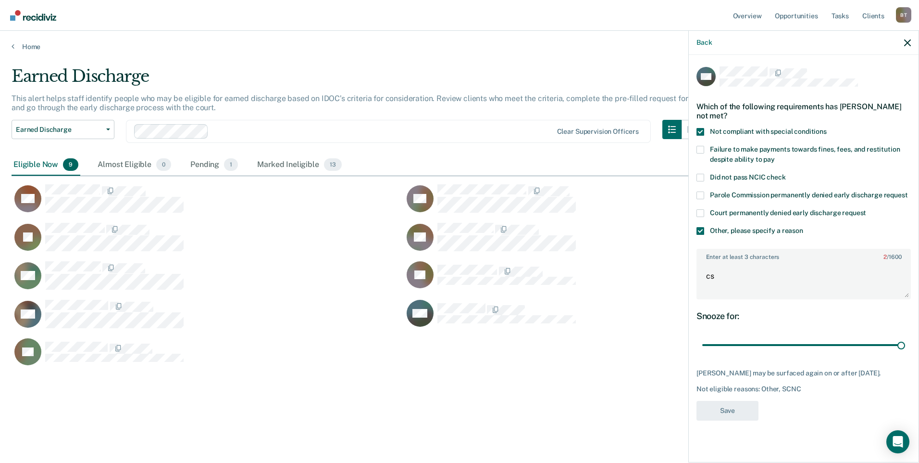
click at [701, 130] on span at bounding box center [701, 132] width 8 height 8
click at [827, 128] on input "Not compliant with special conditions" at bounding box center [827, 128] width 0 height 0
click at [700, 130] on span at bounding box center [701, 132] width 8 height 8
click at [827, 128] on input "Not compliant with special conditions" at bounding box center [827, 128] width 0 height 0
click at [710, 276] on textarea "cs" at bounding box center [804, 281] width 213 height 36
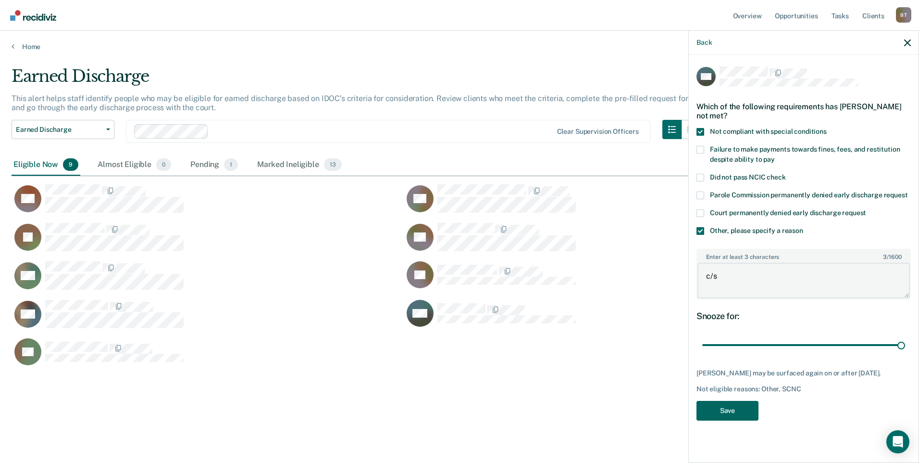
type textarea "c/s"
click at [716, 407] on button "Save" at bounding box center [728, 411] width 62 height 20
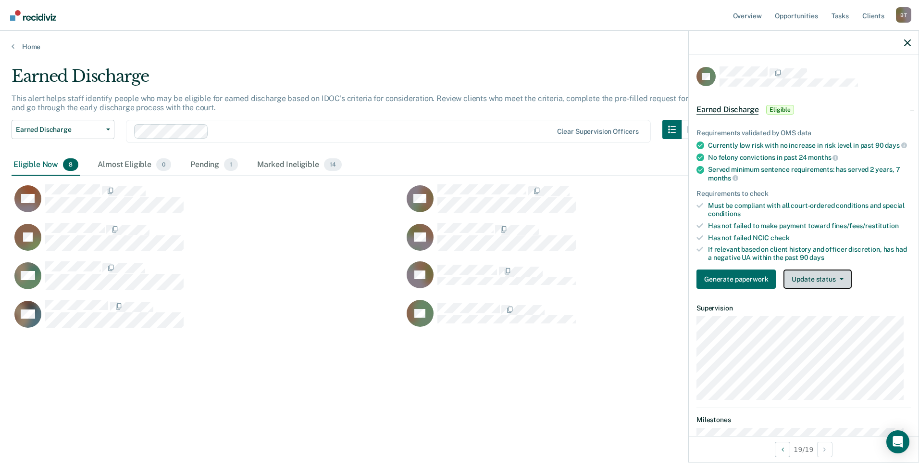
click at [807, 285] on button "Update status" at bounding box center [818, 278] width 68 height 19
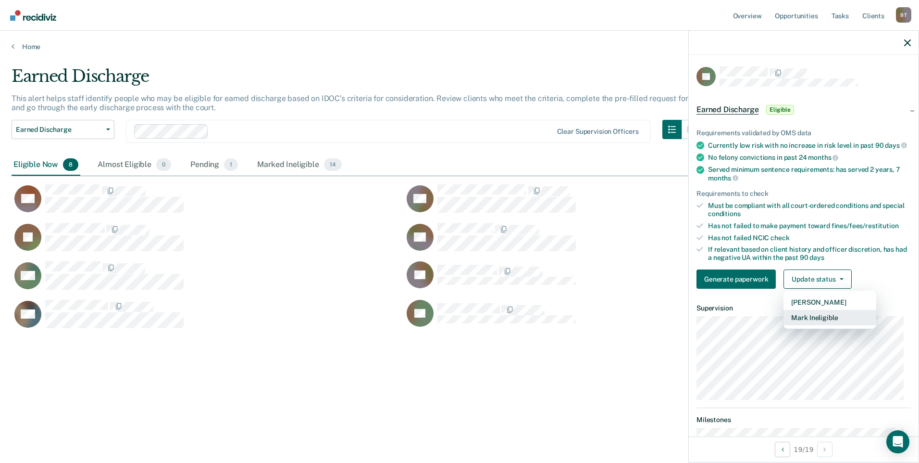
click at [818, 325] on button "Mark Ineligible" at bounding box center [830, 317] width 93 height 15
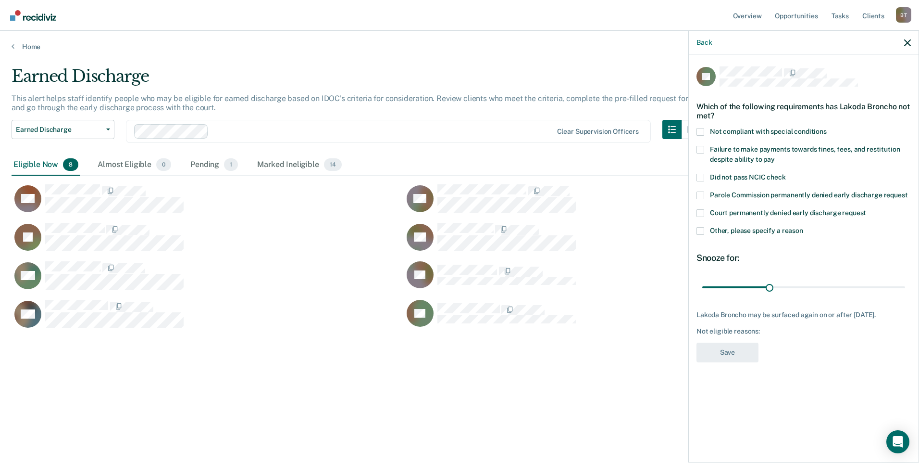
click at [701, 150] on span at bounding box center [701, 150] width 8 height 8
click at [775, 156] on input "Failure to make payments towards fines, fees, and restitution despite ability t…" at bounding box center [775, 156] width 0 height 0
drag, startPoint x: 767, startPoint y: 285, endPoint x: 936, endPoint y: 295, distance: 168.6
type input "90"
click at [905, 295] on input "range" at bounding box center [804, 286] width 203 height 17
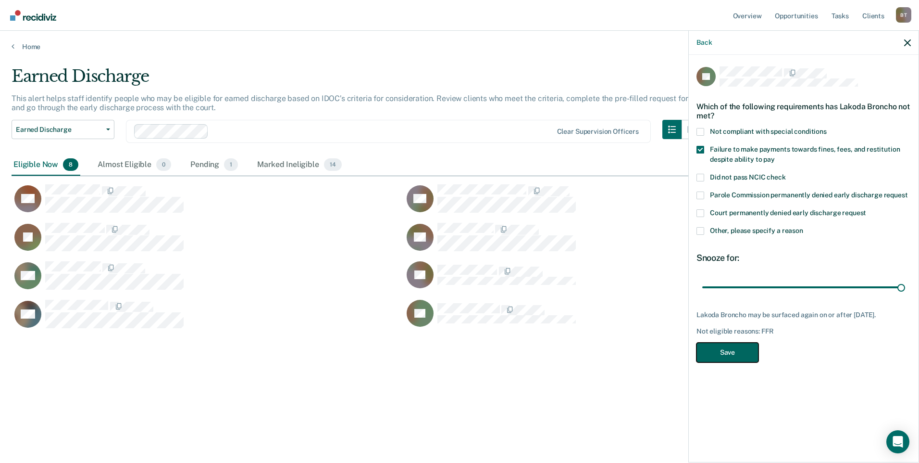
click at [733, 359] on button "Save" at bounding box center [728, 352] width 62 height 20
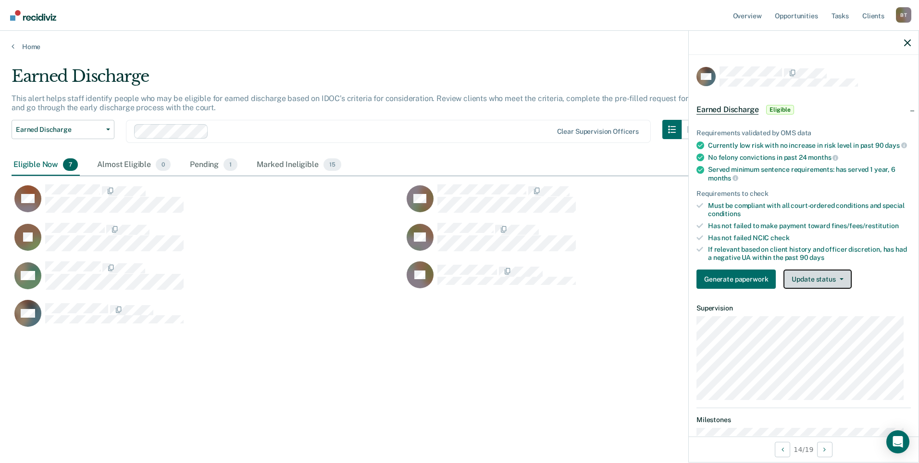
click at [811, 287] on button "Update status" at bounding box center [818, 278] width 68 height 19
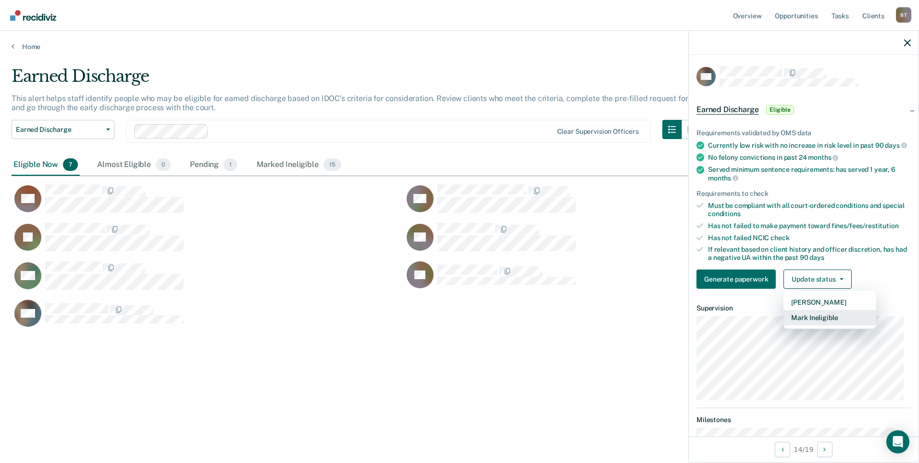
click at [814, 322] on button "Mark Ineligible" at bounding box center [830, 317] width 93 height 15
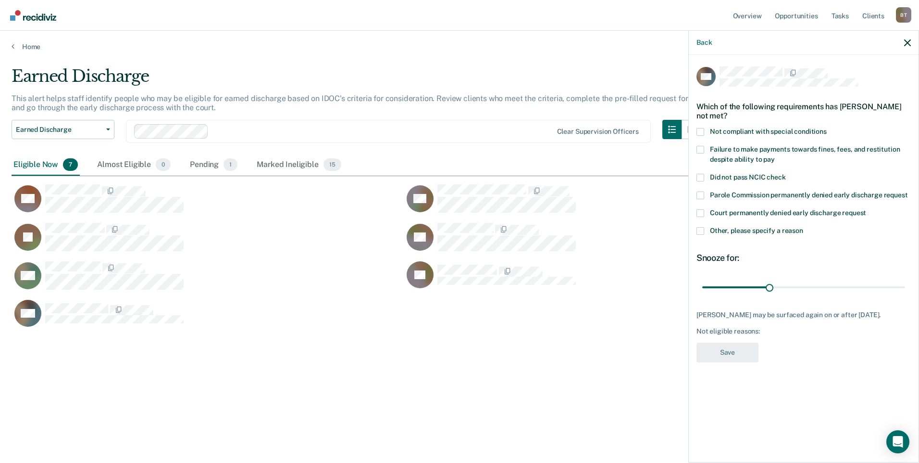
click at [699, 231] on span at bounding box center [701, 231] width 8 height 8
click at [803, 227] on input "Other, please specify a reason" at bounding box center [803, 227] width 0 height 0
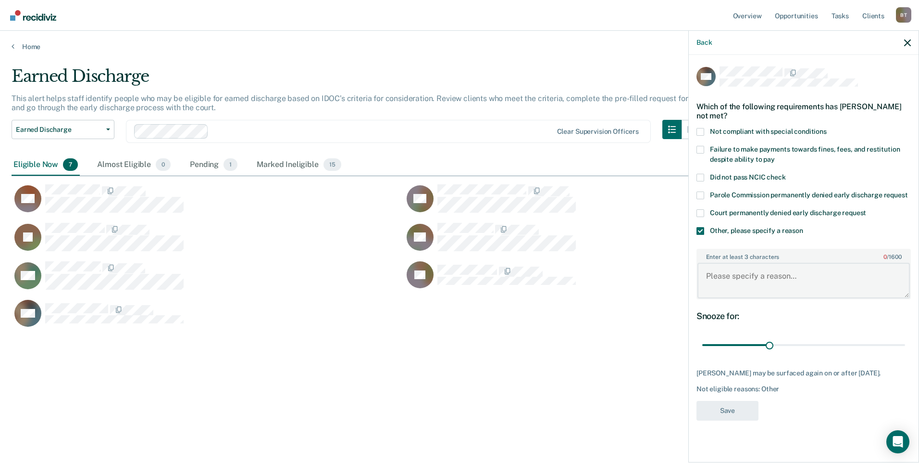
click at [734, 276] on textarea "Enter at least 3 characters 0 / 1600" at bounding box center [804, 281] width 213 height 36
type textarea "attending DV class has 20 weeks left"
drag, startPoint x: 769, startPoint y: 342, endPoint x: 933, endPoint y: 349, distance: 164.6
type input "90"
click at [905, 349] on input "range" at bounding box center [804, 345] width 203 height 17
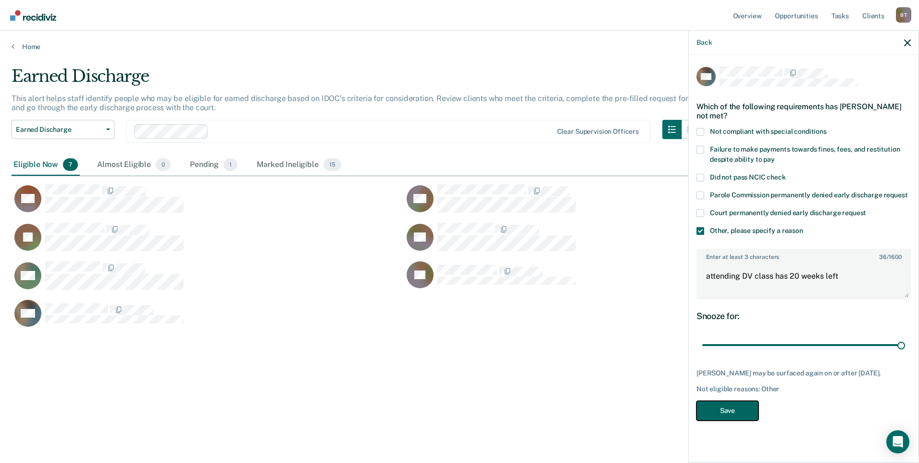
click at [732, 417] on button "Save" at bounding box center [728, 411] width 62 height 20
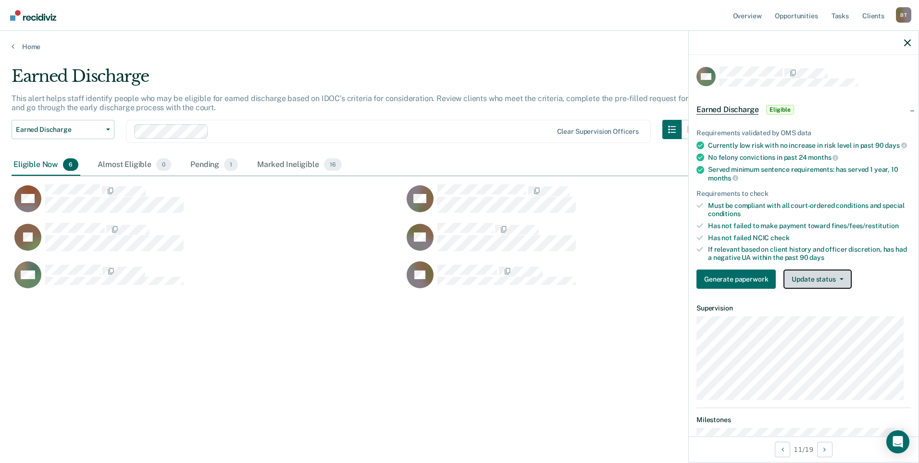
drag, startPoint x: 828, startPoint y: 285, endPoint x: 827, endPoint y: 298, distance: 12.5
click at [828, 285] on button "Update status" at bounding box center [818, 278] width 68 height 19
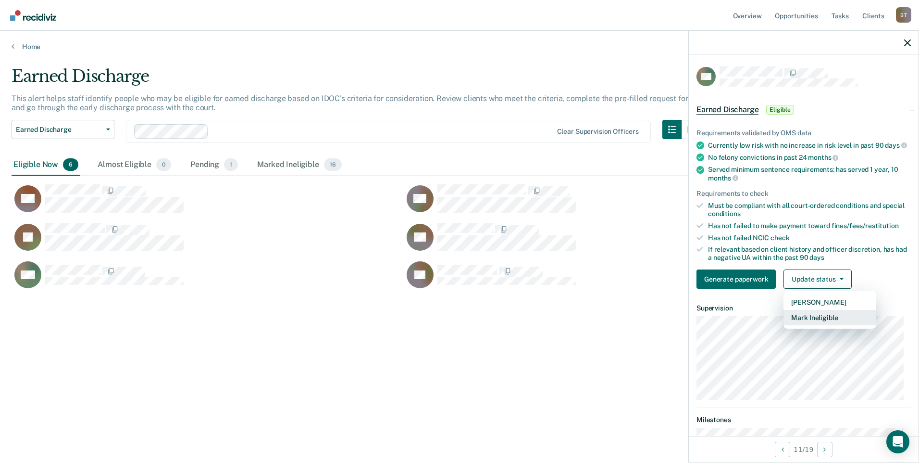
click at [818, 325] on button "Mark Ineligible" at bounding box center [830, 317] width 93 height 15
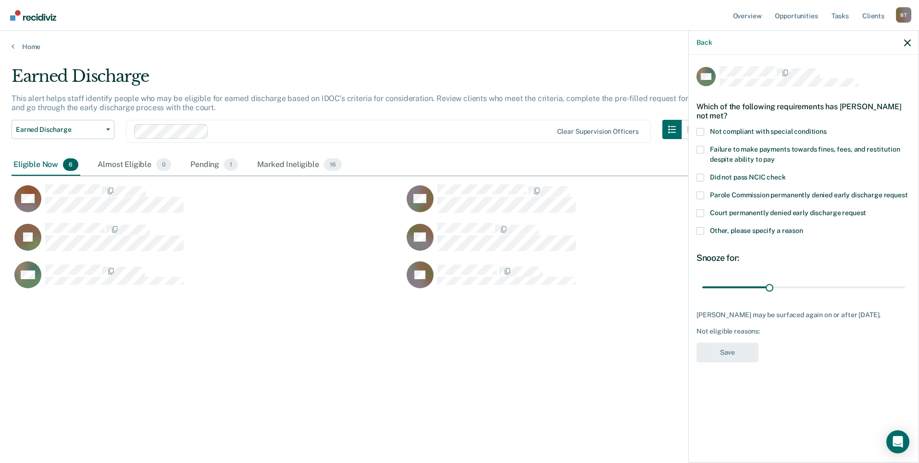
click at [702, 146] on span at bounding box center [701, 150] width 8 height 8
click at [775, 156] on input "Failure to make payments towards fines, fees, and restitution despite ability t…" at bounding box center [775, 156] width 0 height 0
drag, startPoint x: 770, startPoint y: 285, endPoint x: 913, endPoint y: 296, distance: 143.8
type input "90"
click at [905, 295] on input "range" at bounding box center [804, 286] width 203 height 17
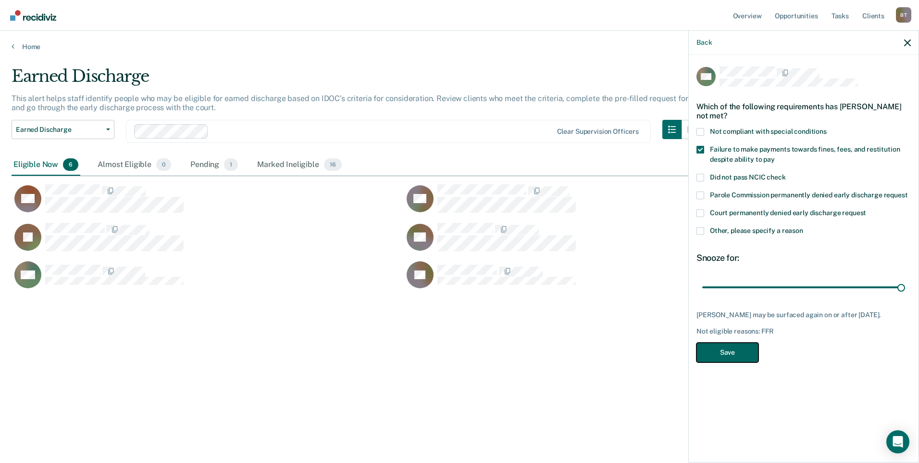
click at [738, 349] on button "Save" at bounding box center [728, 352] width 62 height 20
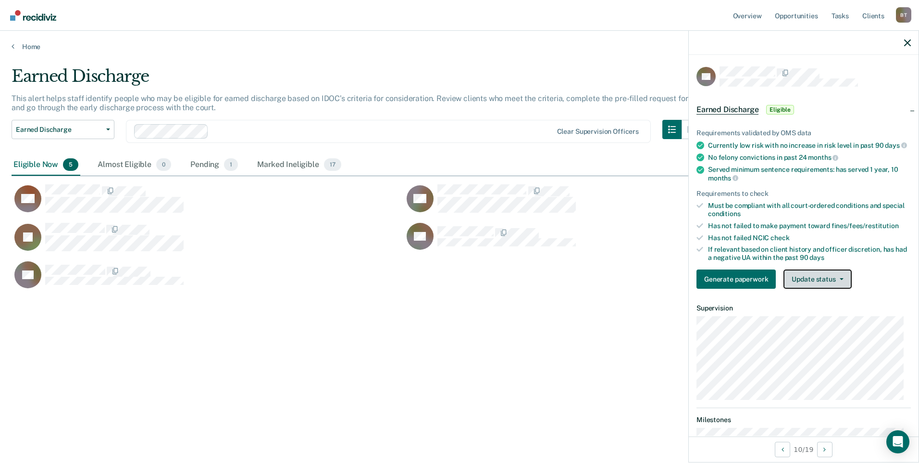
click at [803, 285] on button "Update status" at bounding box center [818, 278] width 68 height 19
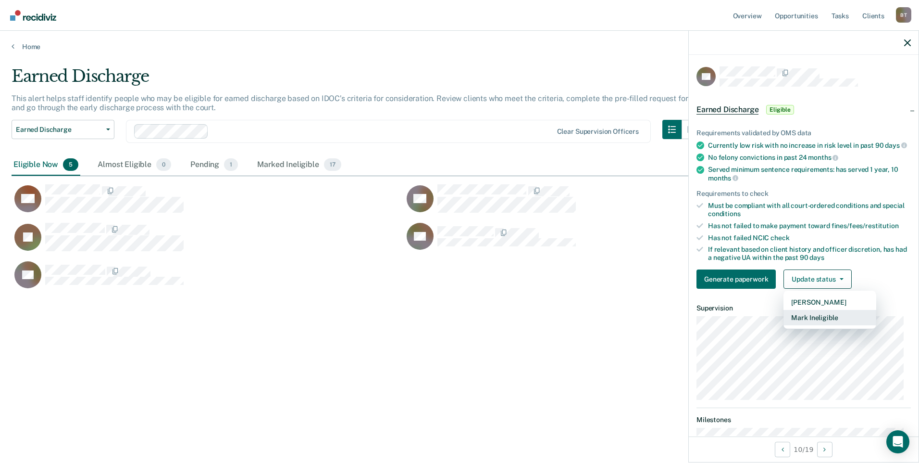
click at [815, 325] on button "Mark Ineligible" at bounding box center [830, 317] width 93 height 15
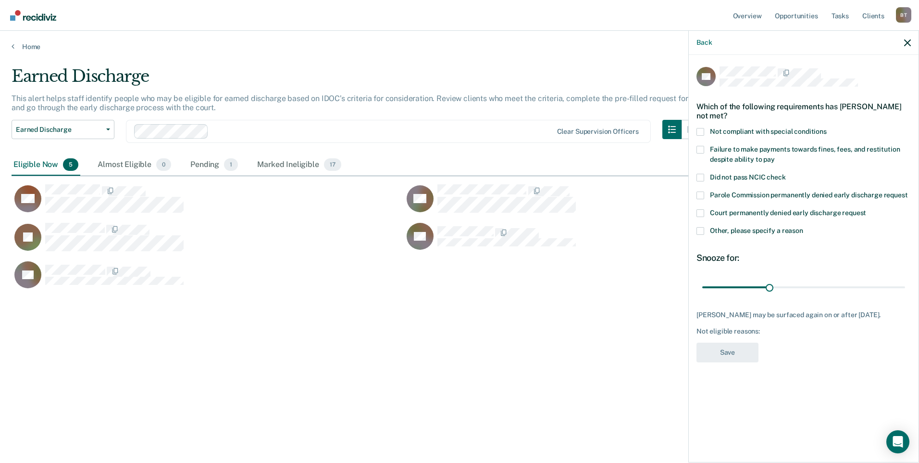
click at [701, 151] on span at bounding box center [701, 150] width 8 height 8
click at [775, 156] on input "Failure to make payments towards fines, fees, and restitution despite ability t…" at bounding box center [775, 156] width 0 height 0
drag, startPoint x: 769, startPoint y: 284, endPoint x: 927, endPoint y: 289, distance: 157.3
type input "90"
click at [905, 289] on input "range" at bounding box center [804, 286] width 203 height 17
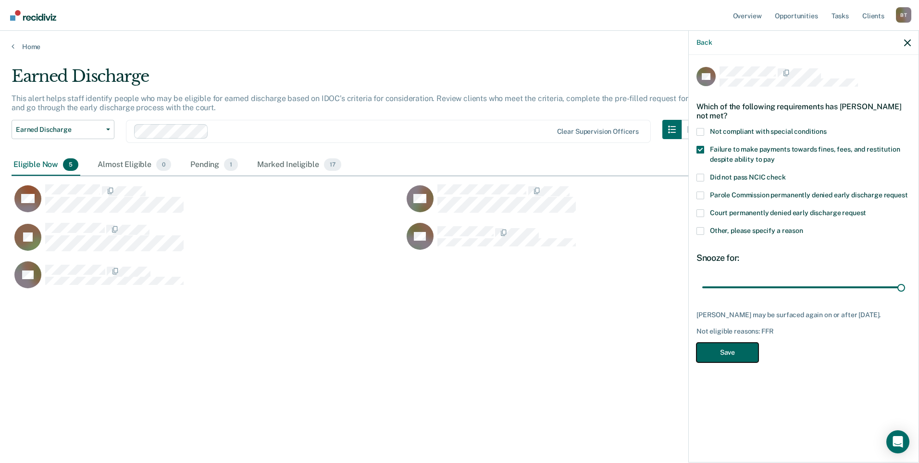
click at [731, 353] on button "Save" at bounding box center [728, 352] width 62 height 20
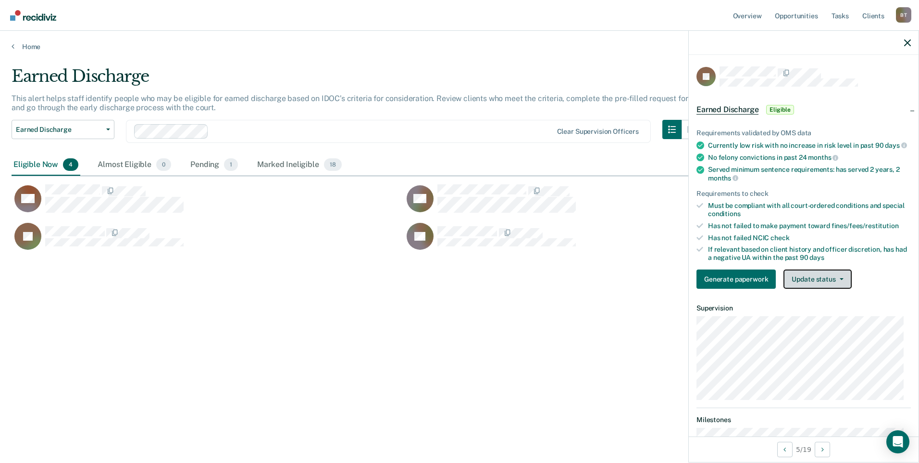
click at [816, 286] on button "Update status" at bounding box center [818, 278] width 68 height 19
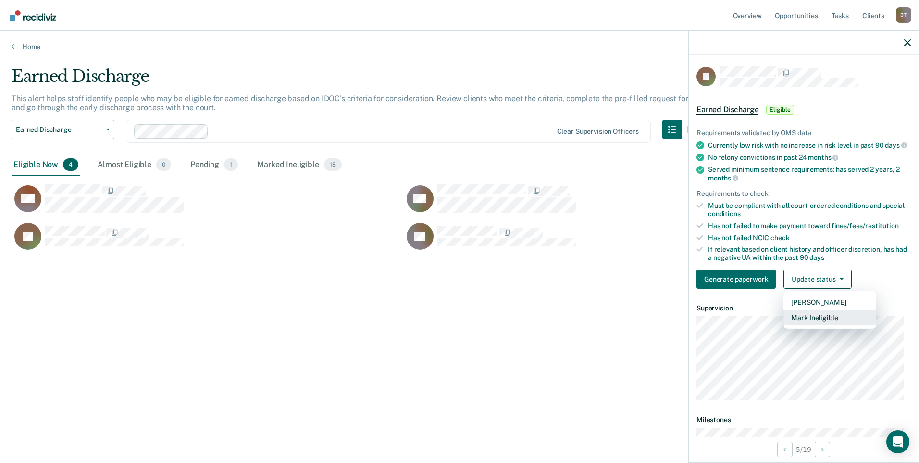
click at [814, 325] on button "Mark Ineligible" at bounding box center [830, 317] width 93 height 15
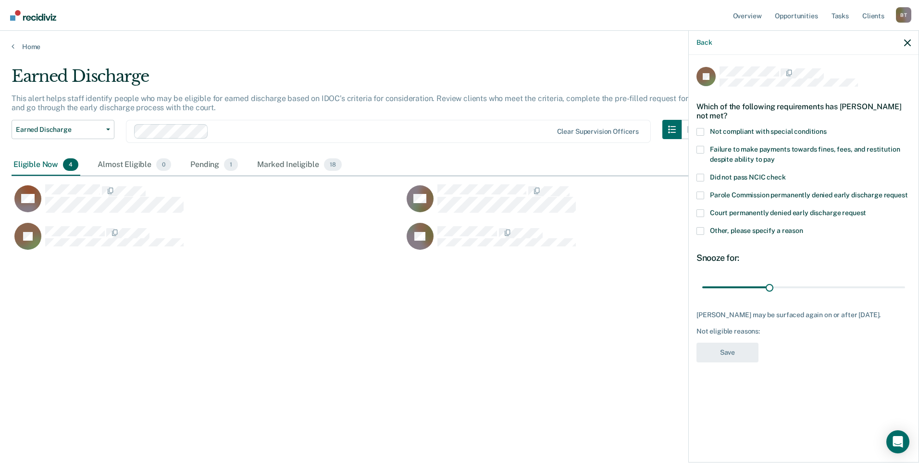
click at [699, 147] on span at bounding box center [701, 150] width 8 height 8
click at [775, 156] on input "Failure to make payments towards fines, fees, and restitution despite ability t…" at bounding box center [775, 156] width 0 height 0
drag, startPoint x: 771, startPoint y: 287, endPoint x: 922, endPoint y: 297, distance: 151.3
type input "90"
click at [905, 295] on input "range" at bounding box center [804, 286] width 203 height 17
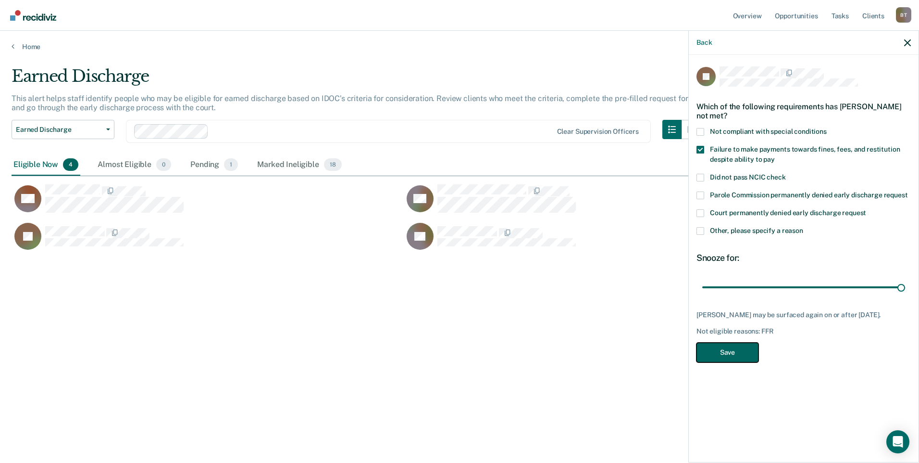
click at [740, 355] on button "Save" at bounding box center [728, 352] width 62 height 20
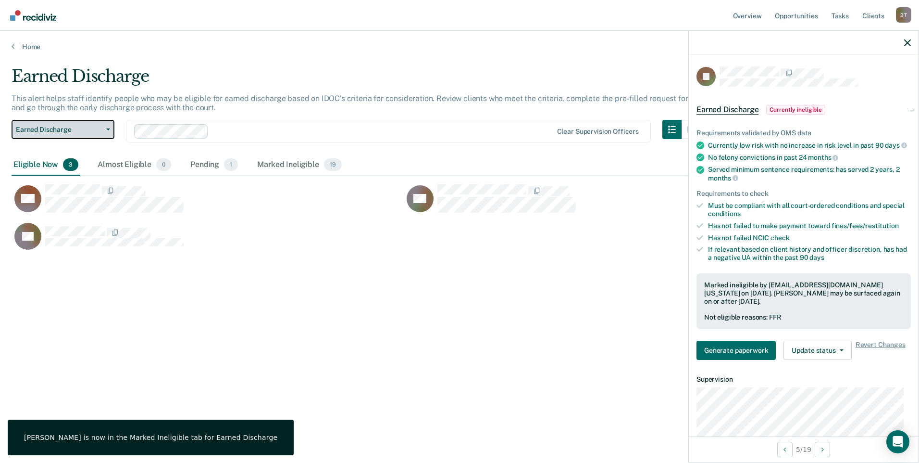
click at [107, 128] on icon "button" at bounding box center [108, 129] width 4 height 2
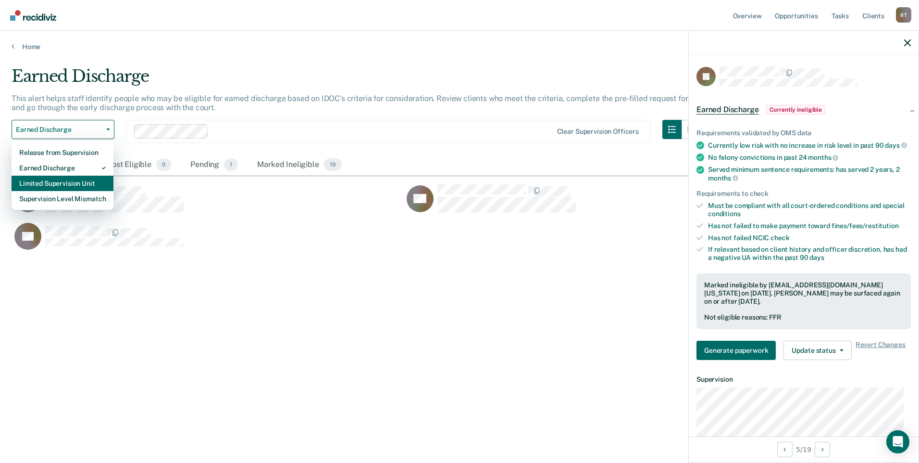
click at [79, 180] on div "Limited Supervision Unit" at bounding box center [62, 183] width 87 height 15
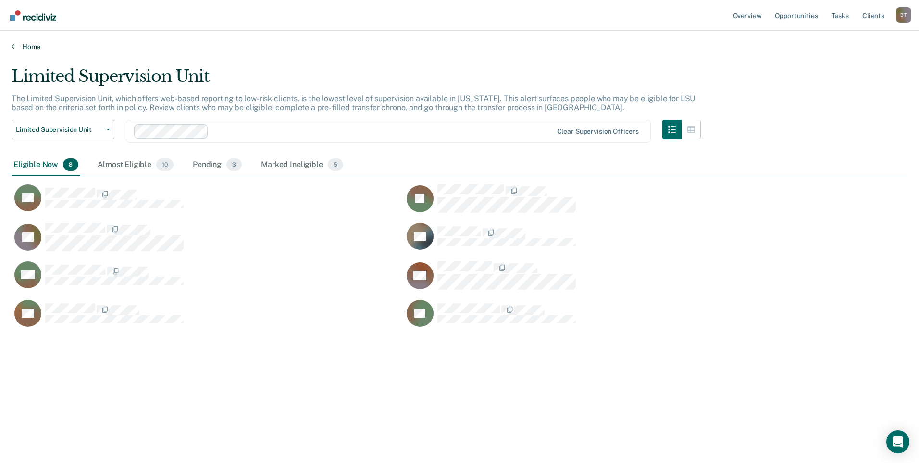
click at [28, 46] on link "Home" at bounding box center [460, 46] width 896 height 9
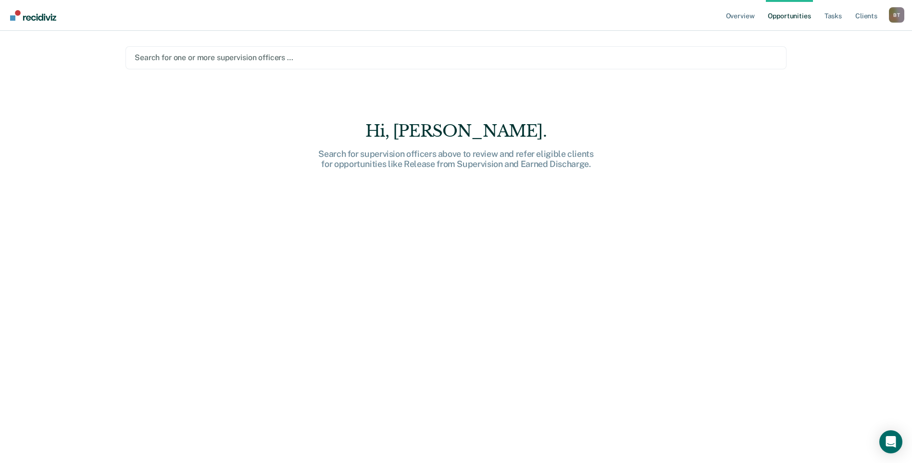
click at [197, 57] on div at bounding box center [456, 57] width 643 height 11
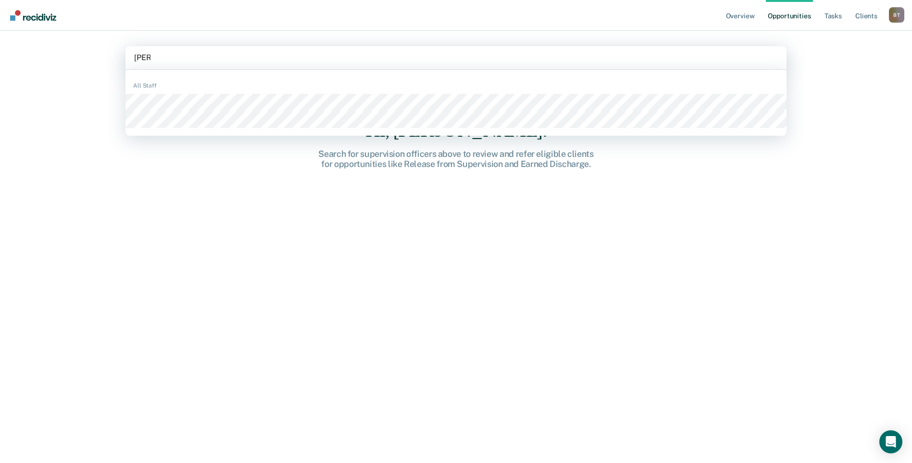
type input "[PERSON_NAME]"
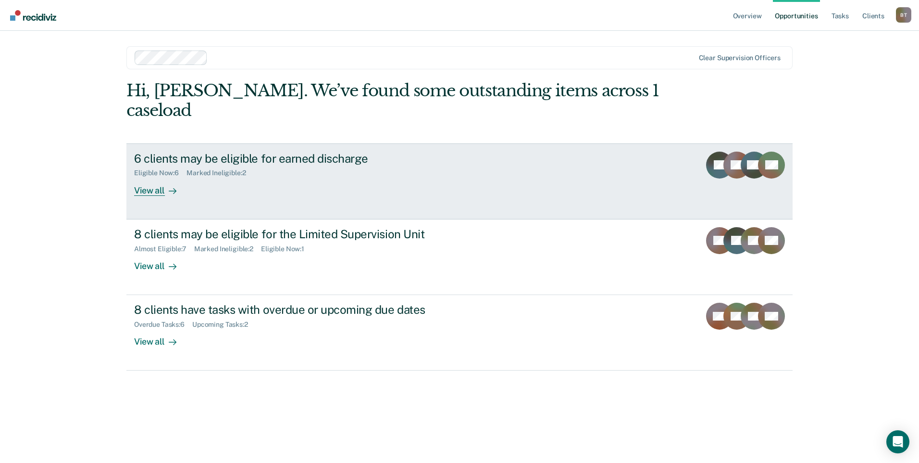
click at [156, 177] on div "View all" at bounding box center [161, 186] width 54 height 19
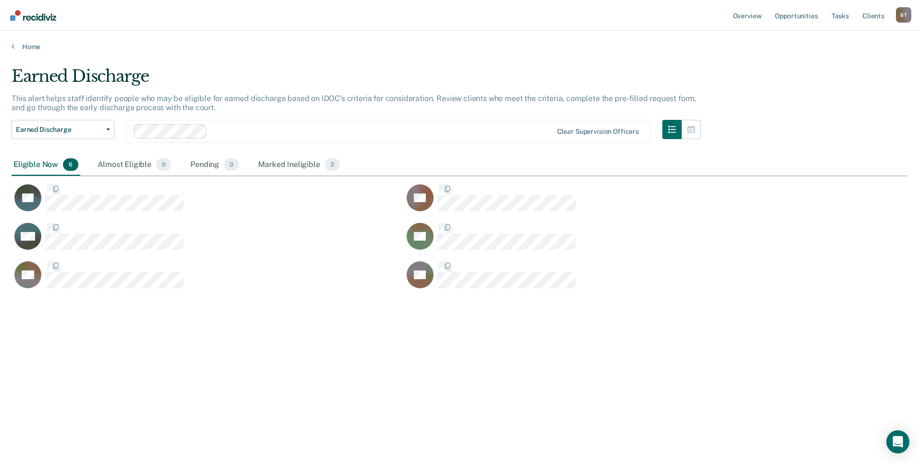
scroll to position [317, 889]
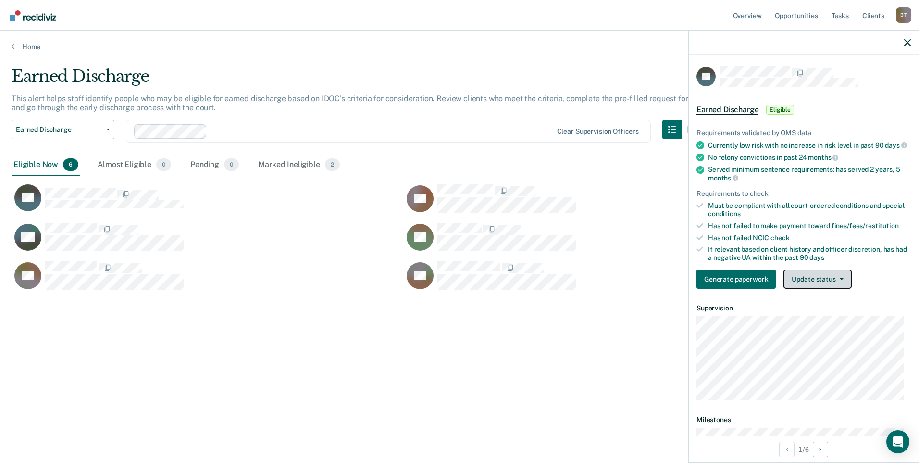
click at [815, 281] on button "Update status" at bounding box center [818, 278] width 68 height 19
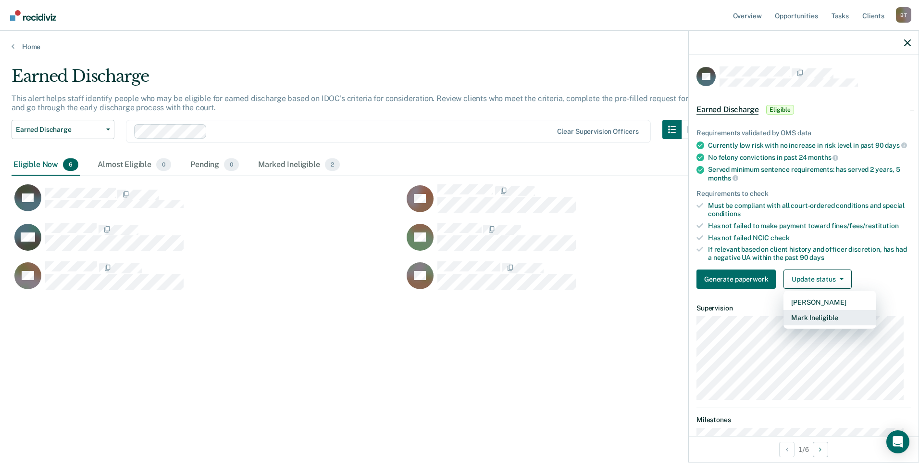
click at [802, 325] on button "Mark Ineligible" at bounding box center [830, 317] width 93 height 15
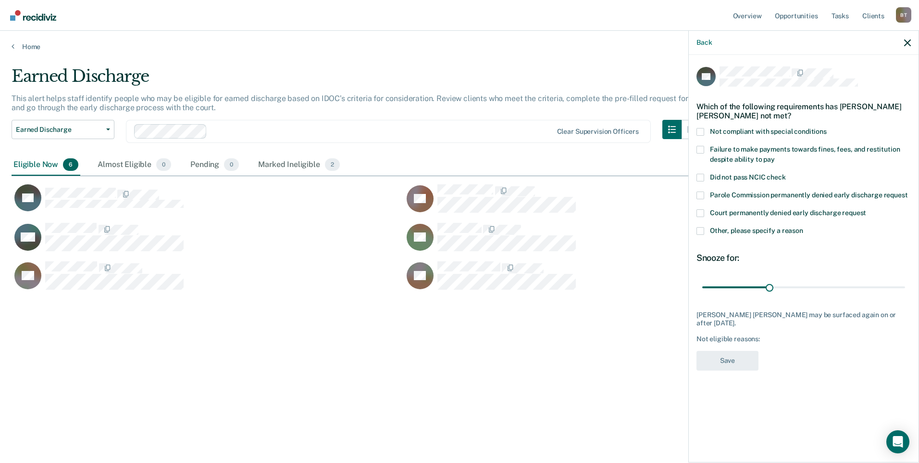
click at [699, 133] on span at bounding box center [701, 132] width 8 height 8
click at [827, 128] on input "Not compliant with special conditions" at bounding box center [827, 128] width 0 height 0
drag, startPoint x: 970, startPoint y: 308, endPoint x: 1014, endPoint y: 309, distance: 43.8
type input "90"
click at [905, 295] on input "range" at bounding box center [804, 286] width 203 height 17
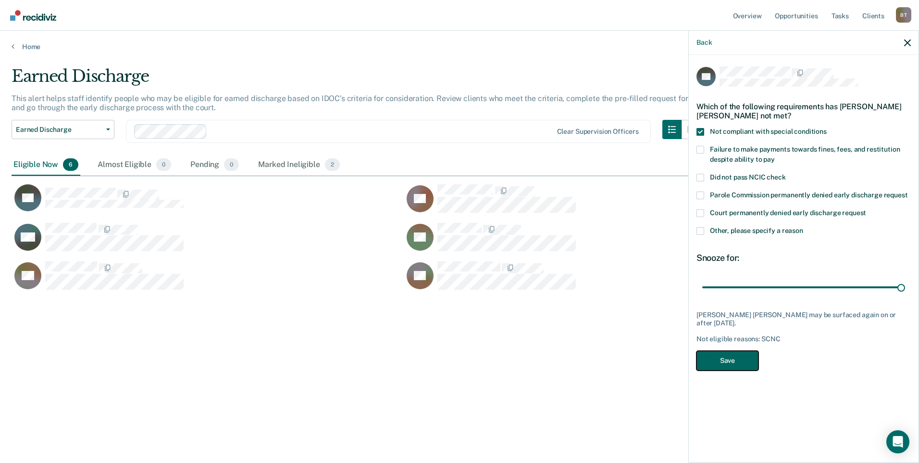
click at [744, 361] on button "Save" at bounding box center [728, 361] width 62 height 20
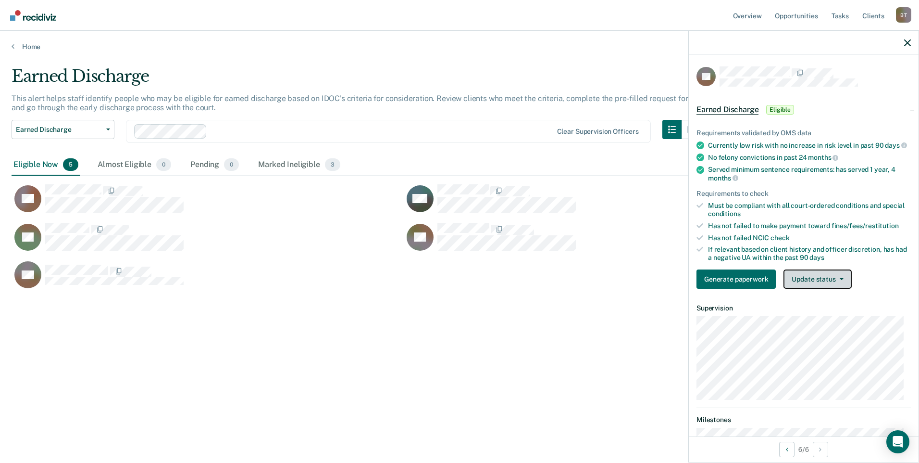
click at [803, 285] on button "Update status" at bounding box center [818, 278] width 68 height 19
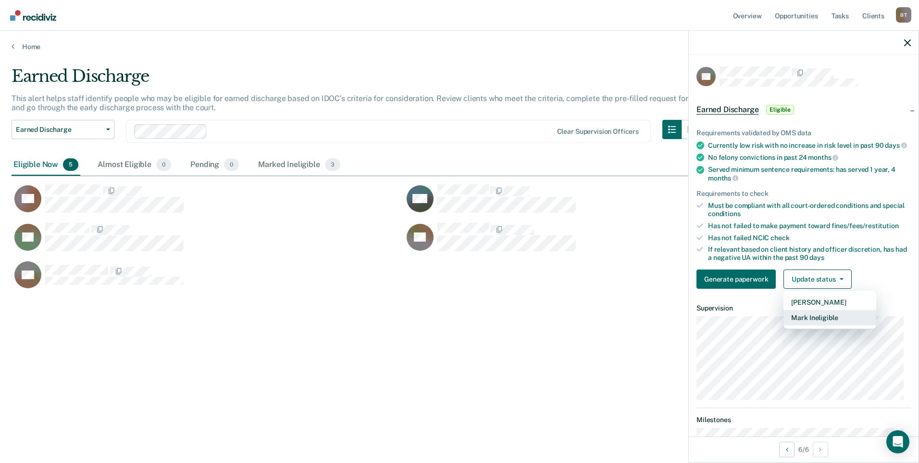
click at [814, 324] on button "Mark Ineligible" at bounding box center [830, 317] width 93 height 15
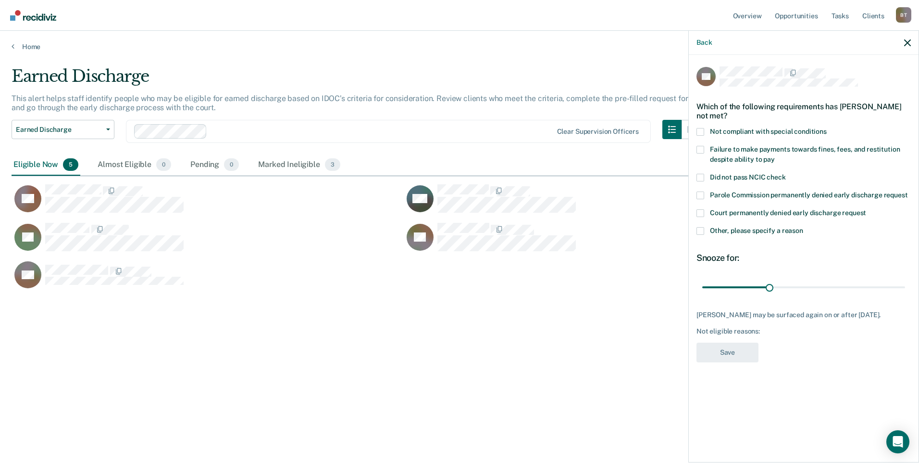
click at [700, 131] on span at bounding box center [701, 132] width 8 height 8
click at [827, 128] on input "Not compliant with special conditions" at bounding box center [827, 128] width 0 height 0
click at [699, 130] on span at bounding box center [701, 132] width 8 height 8
click at [827, 128] on input "Not compliant with special conditions" at bounding box center [827, 128] width 0 height 0
click at [702, 230] on span at bounding box center [701, 231] width 8 height 8
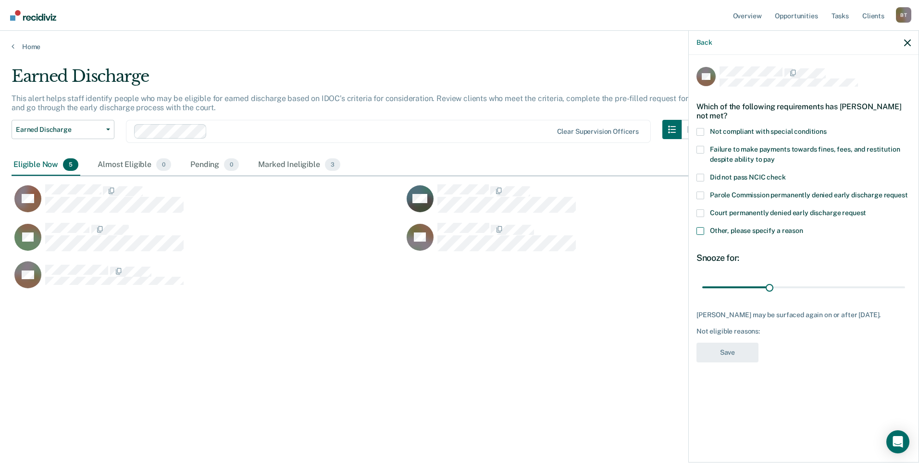
click at [803, 227] on input "Other, please specify a reason" at bounding box center [803, 227] width 0 height 0
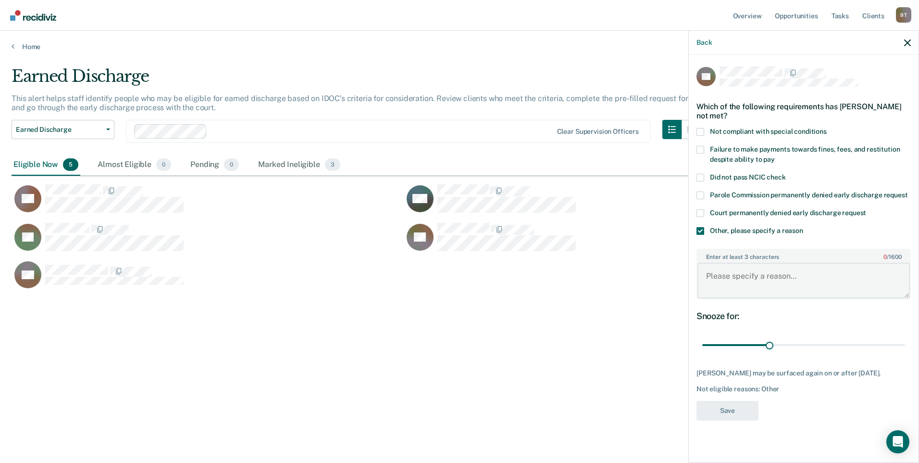
click at [719, 263] on textarea "Enter at least 3 characters 0 / 1600" at bounding box center [804, 281] width 213 height 36
type textarea "c/s"
drag, startPoint x: 767, startPoint y: 343, endPoint x: 918, endPoint y: 346, distance: 151.0
type input "90"
click at [905, 346] on input "range" at bounding box center [804, 345] width 203 height 17
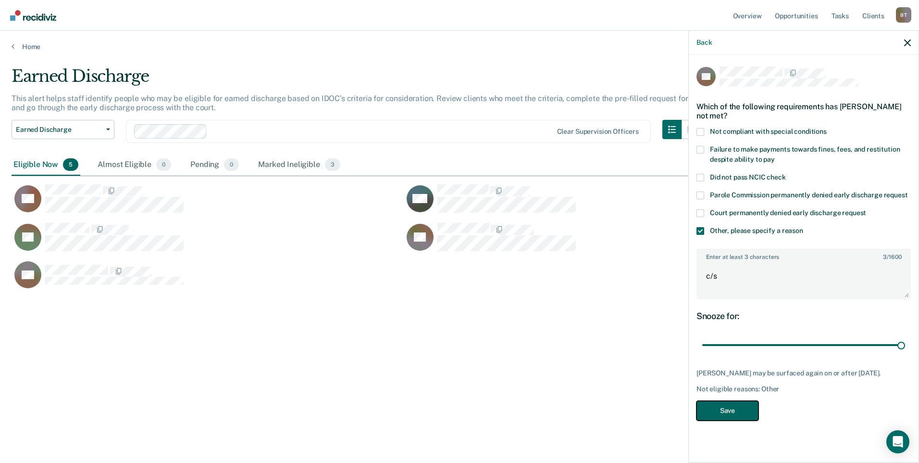
click at [735, 418] on button "Save" at bounding box center [728, 411] width 62 height 20
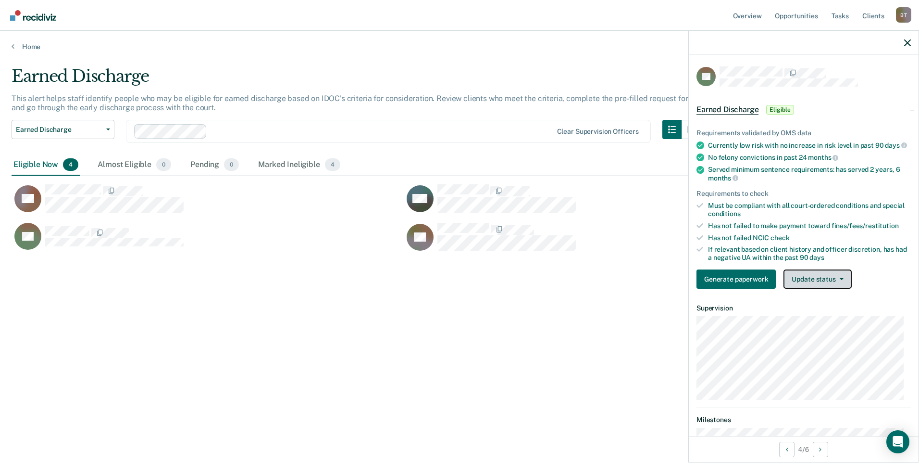
click at [806, 283] on button "Update status" at bounding box center [818, 278] width 68 height 19
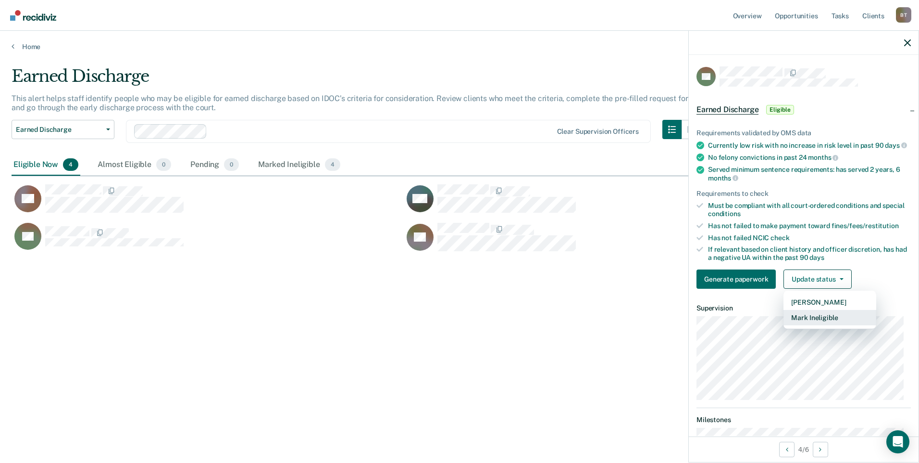
click at [806, 325] on button "Mark Ineligible" at bounding box center [830, 317] width 93 height 15
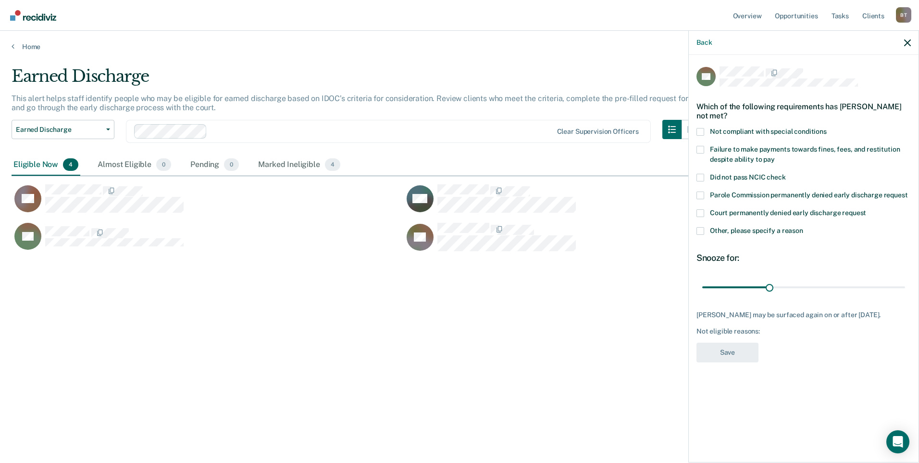
click at [701, 130] on span at bounding box center [701, 132] width 8 height 8
click at [827, 128] on input "Not compliant with special conditions" at bounding box center [827, 128] width 0 height 0
drag, startPoint x: 772, startPoint y: 285, endPoint x: 960, endPoint y: 289, distance: 188.6
type input "90"
click at [905, 289] on input "range" at bounding box center [804, 286] width 203 height 17
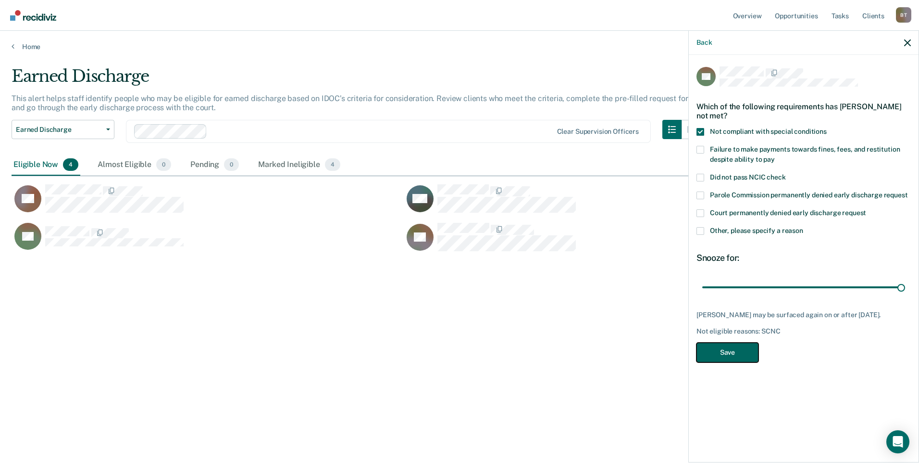
click at [749, 353] on button "Save" at bounding box center [728, 352] width 62 height 20
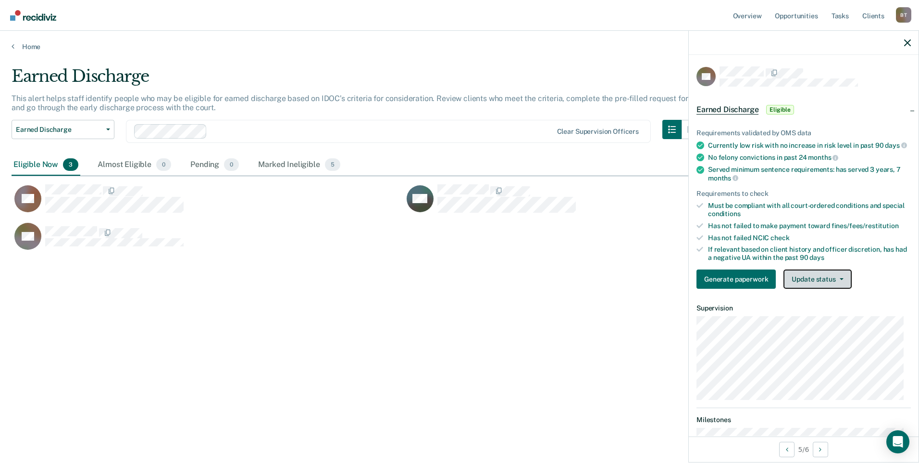
click at [815, 280] on button "Update status" at bounding box center [818, 278] width 68 height 19
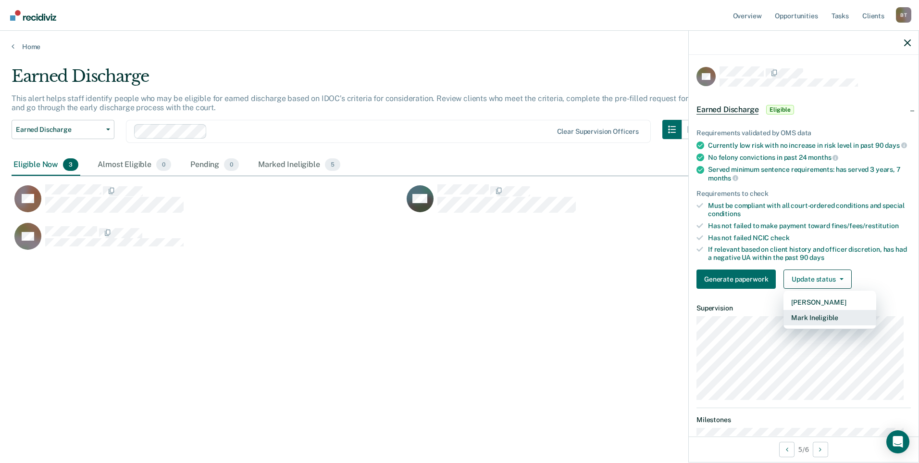
click at [812, 324] on button "Mark Ineligible" at bounding box center [830, 317] width 93 height 15
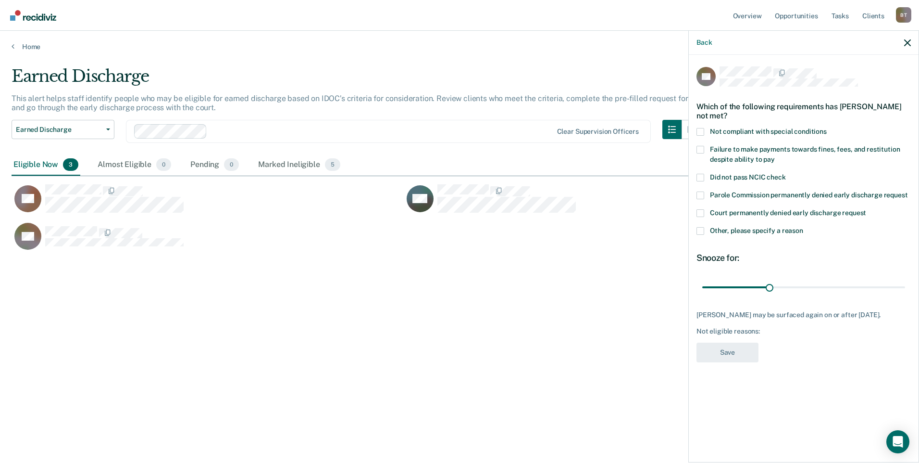
click at [701, 130] on span at bounding box center [701, 132] width 8 height 8
click at [827, 128] on input "Not compliant with special conditions" at bounding box center [827, 128] width 0 height 0
drag, startPoint x: 771, startPoint y: 286, endPoint x: 936, endPoint y: 295, distance: 165.6
type input "90"
click at [905, 295] on input "range" at bounding box center [804, 286] width 203 height 17
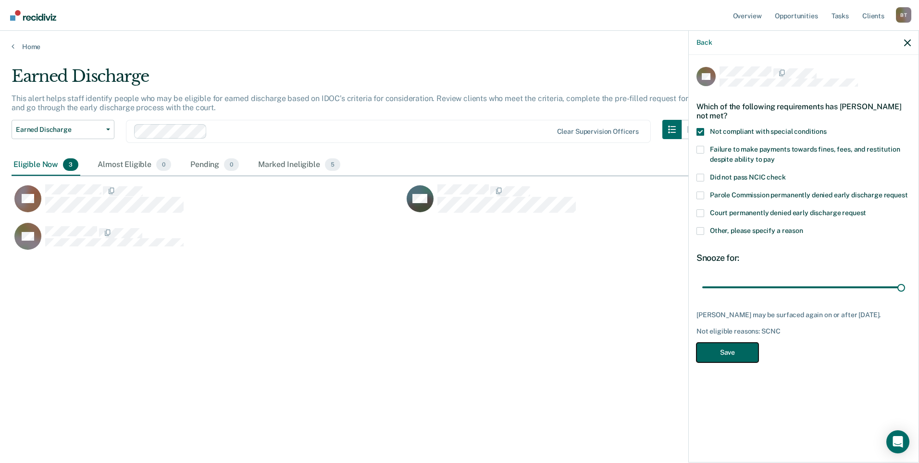
click at [745, 351] on button "Save" at bounding box center [728, 352] width 62 height 20
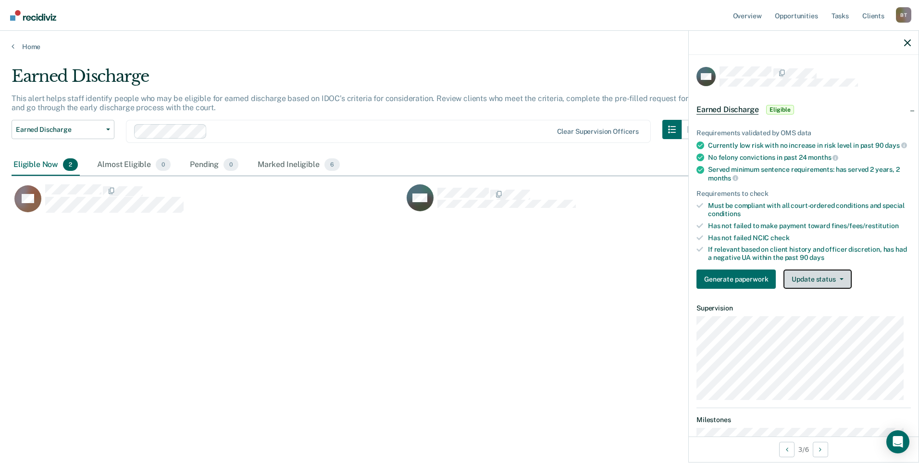
click at [816, 286] on button "Update status" at bounding box center [818, 278] width 68 height 19
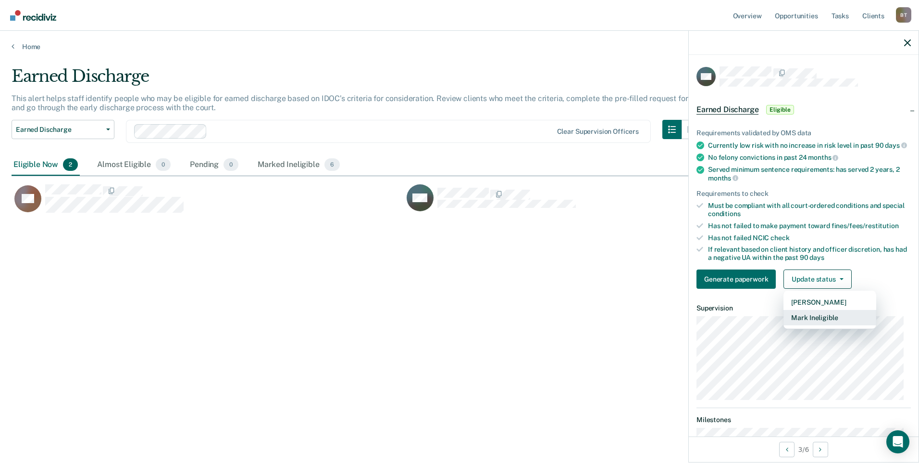
click at [823, 322] on button "Mark Ineligible" at bounding box center [830, 317] width 93 height 15
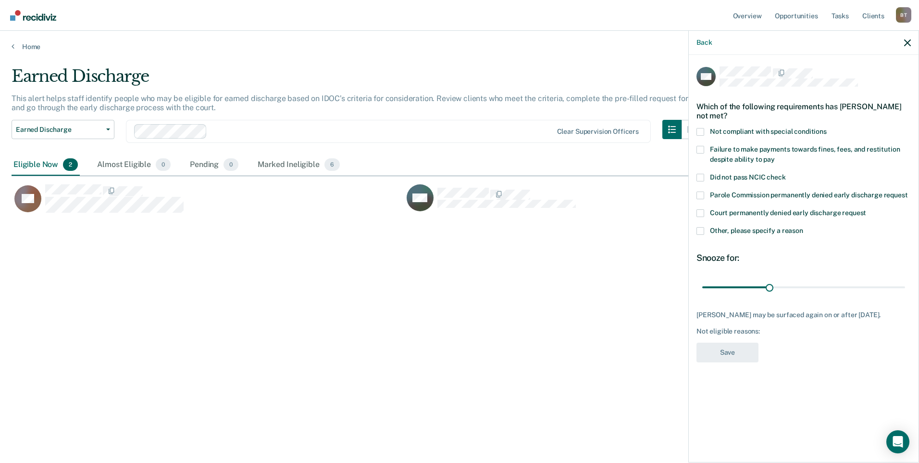
click at [698, 128] on span at bounding box center [701, 132] width 8 height 8
click at [827, 128] on input "Not compliant with special conditions" at bounding box center [827, 128] width 0 height 0
drag, startPoint x: 912, startPoint y: 292, endPoint x: 944, endPoint y: 291, distance: 32.7
type input "90"
click at [905, 291] on input "range" at bounding box center [804, 286] width 203 height 17
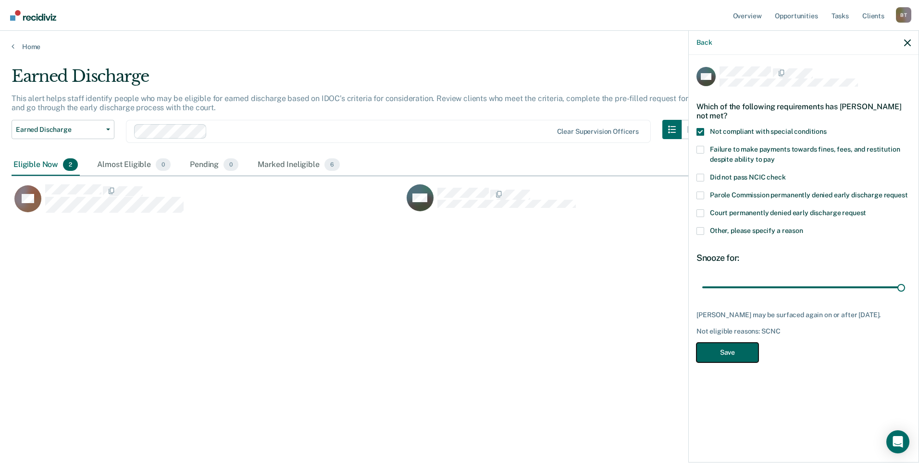
click at [739, 352] on button "Save" at bounding box center [728, 352] width 62 height 20
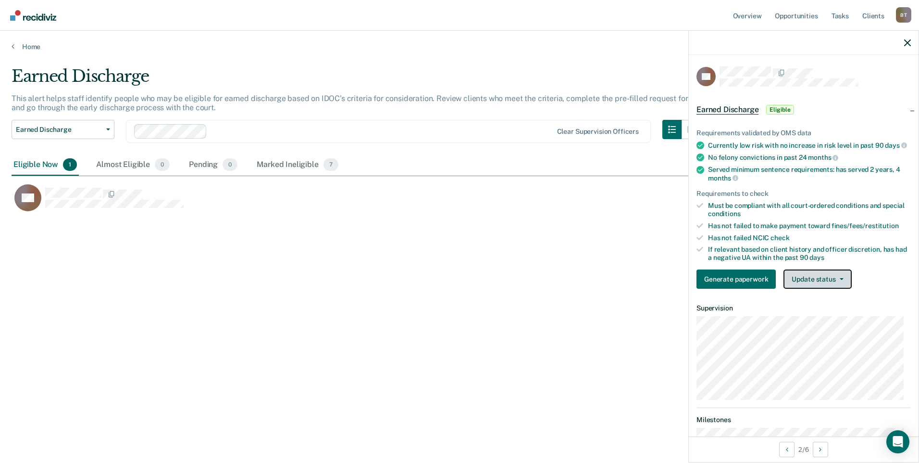
click at [820, 282] on button "Update status" at bounding box center [818, 278] width 68 height 19
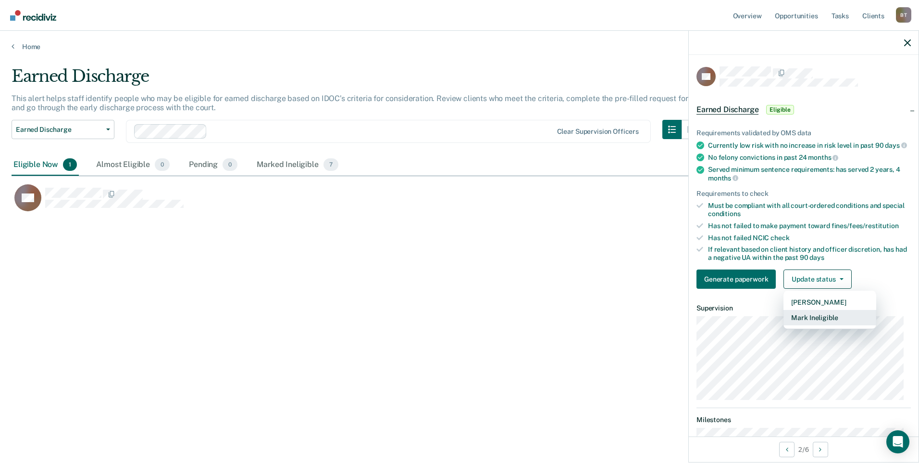
click at [820, 322] on button "Mark Ineligible" at bounding box center [830, 317] width 93 height 15
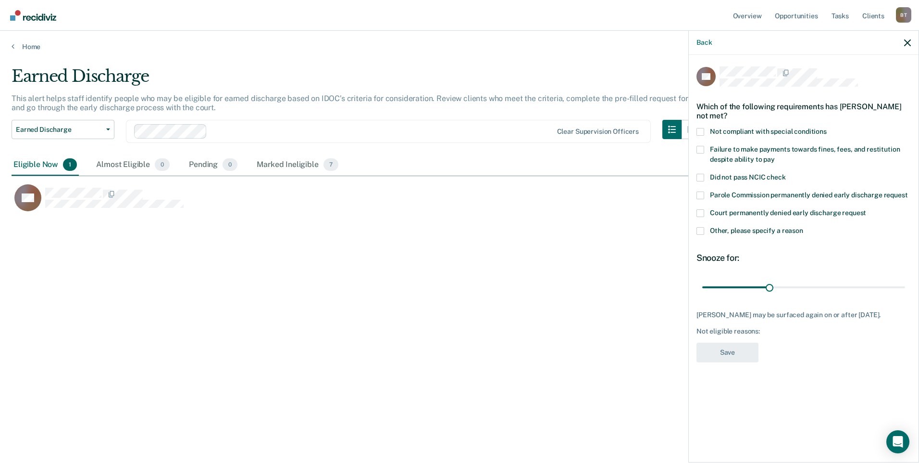
click at [699, 228] on span at bounding box center [701, 231] width 8 height 8
click at [803, 227] on input "Other, please specify a reason" at bounding box center [803, 227] width 0 height 0
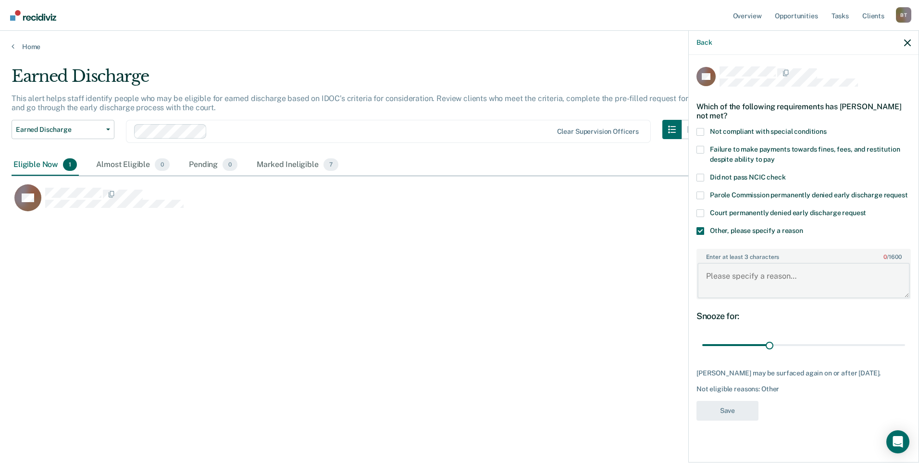
click at [745, 283] on textarea "Enter at least 3 characters 0 / 1600" at bounding box center [804, 281] width 213 height 36
type textarea "c/s needs to be done"
drag, startPoint x: 909, startPoint y: 349, endPoint x: 949, endPoint y: 346, distance: 40.0
type input "90"
click at [905, 346] on input "range" at bounding box center [804, 345] width 203 height 17
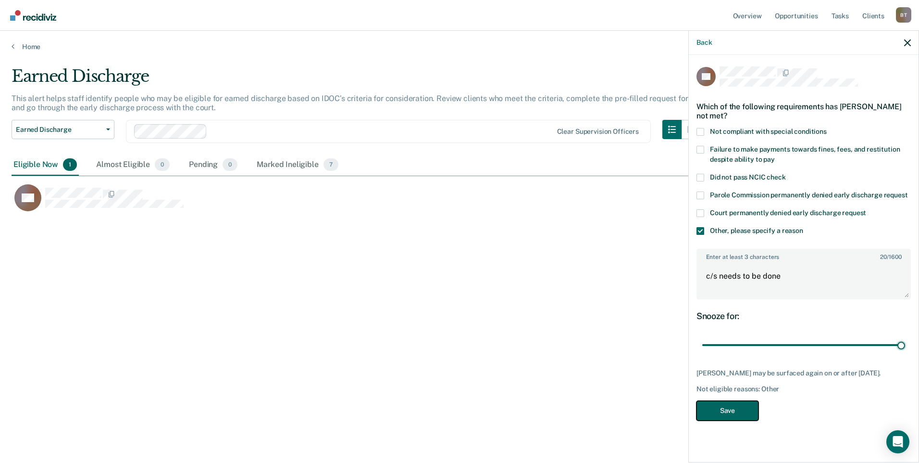
click at [713, 408] on button "Save" at bounding box center [728, 411] width 62 height 20
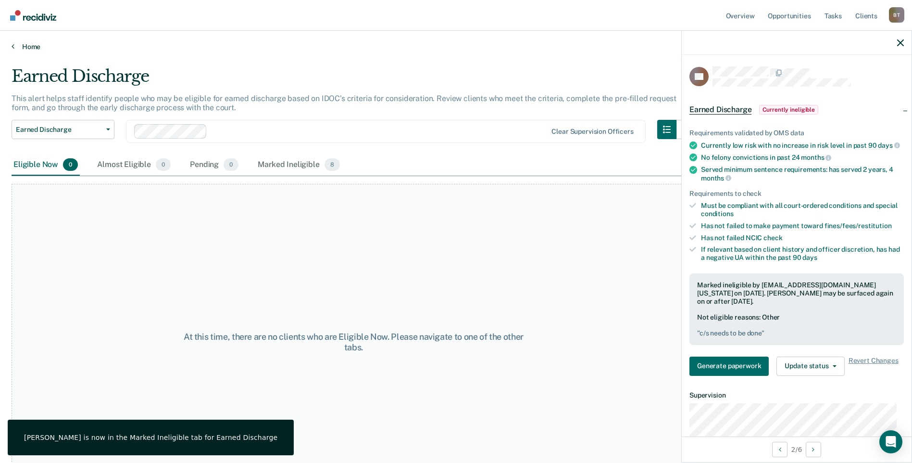
click at [30, 44] on link "Home" at bounding box center [456, 46] width 889 height 9
